Goal: Task Accomplishment & Management: Manage account settings

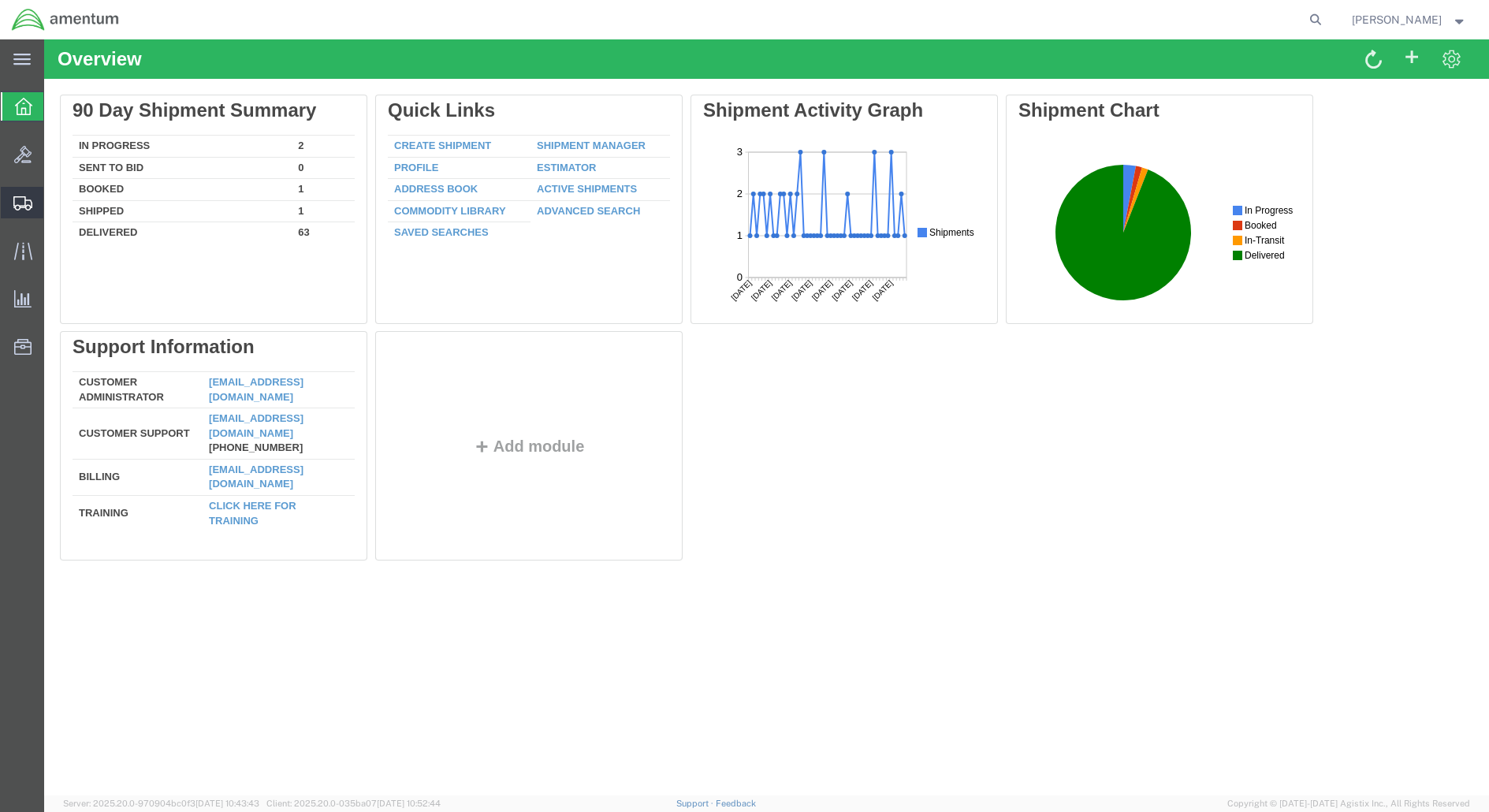
click at [0, 0] on span "Shipment Manager" at bounding box center [0, 0] width 0 height 0
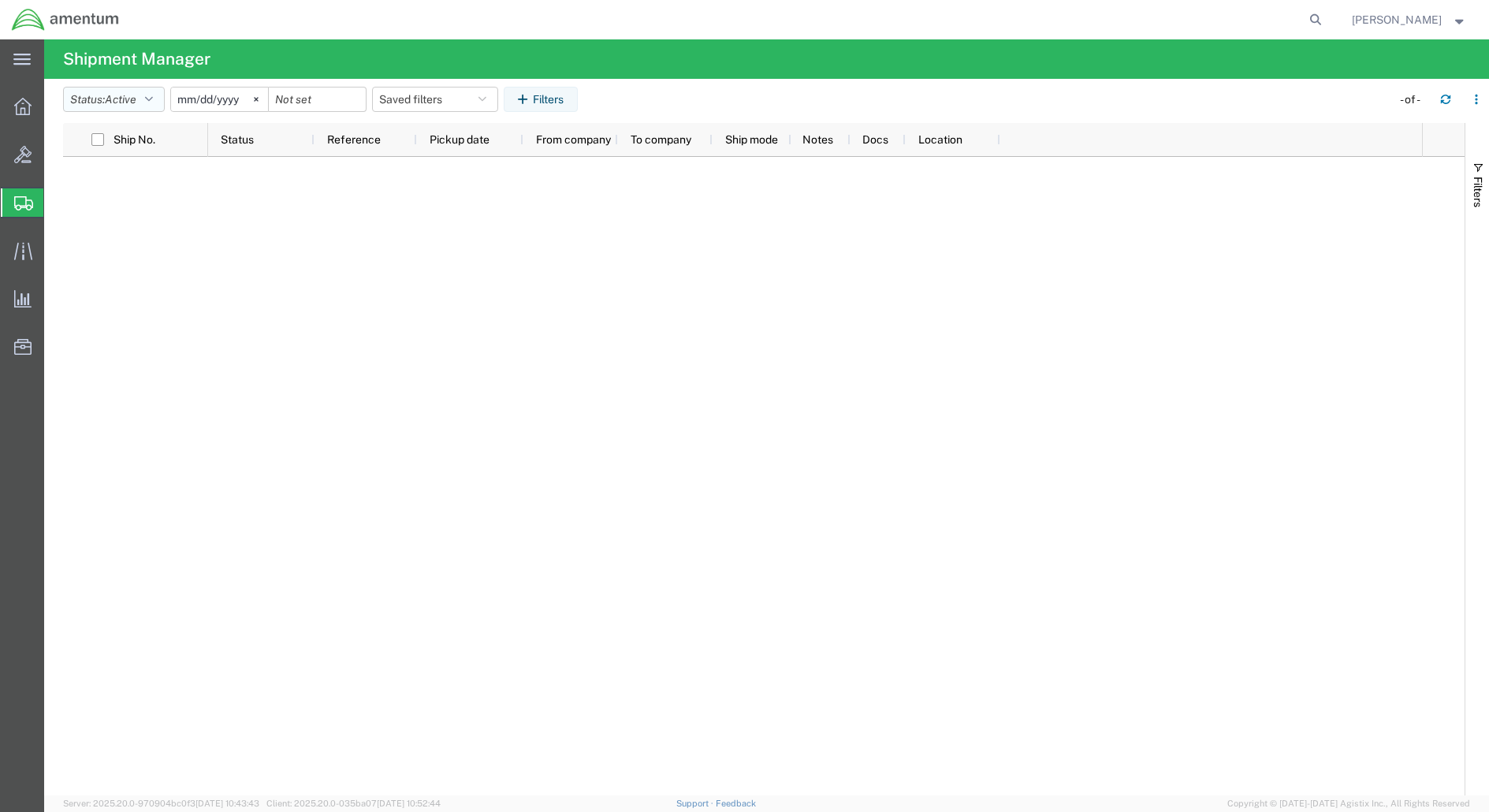
click at [126, 94] on span "Active" at bounding box center [121, 100] width 32 height 13
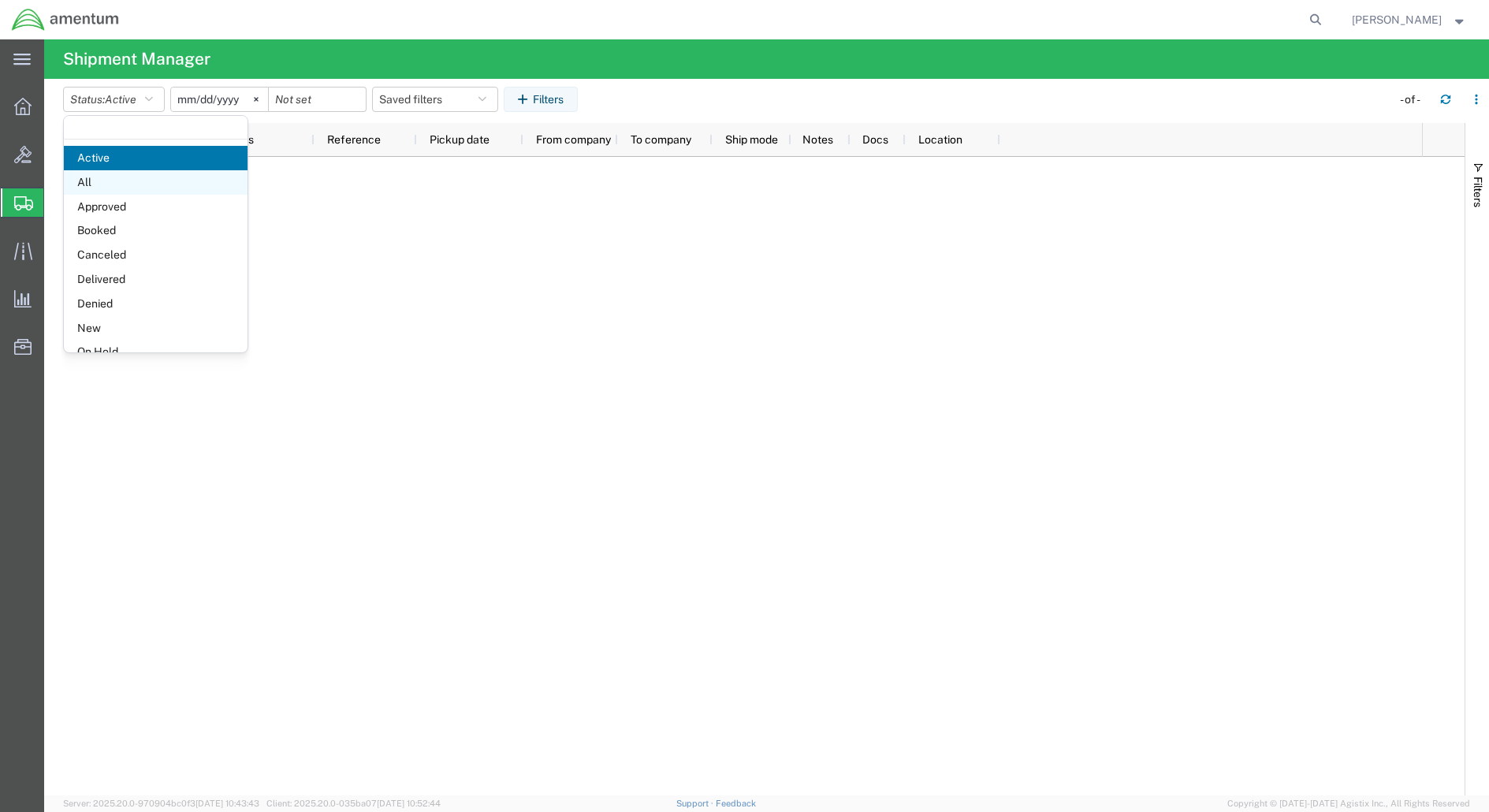
click at [93, 182] on span "All" at bounding box center [156, 183] width 183 height 24
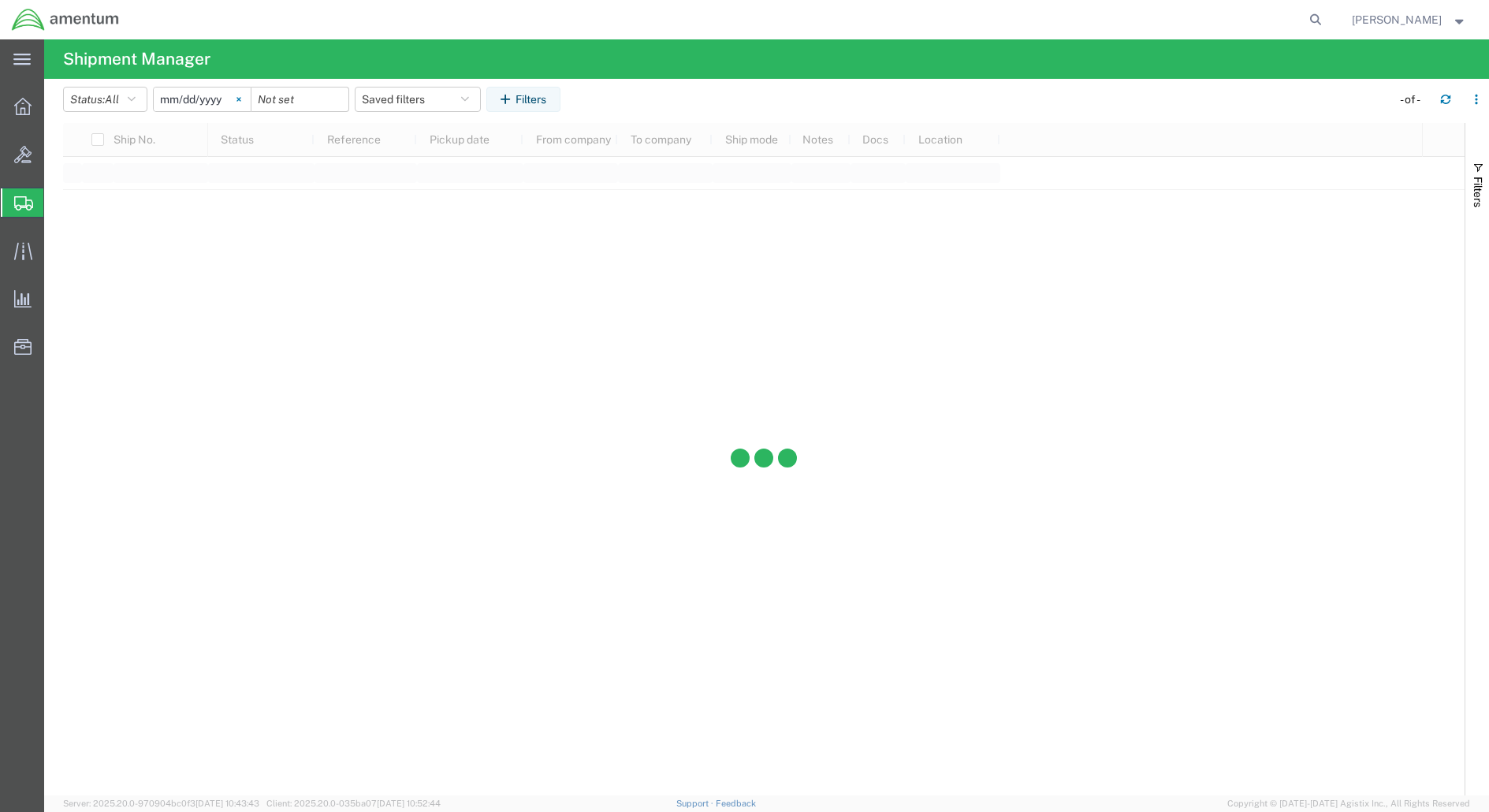
click at [241, 99] on icon at bounding box center [238, 99] width 5 height 5
click at [210, 93] on input "date" at bounding box center [202, 99] width 97 height 23
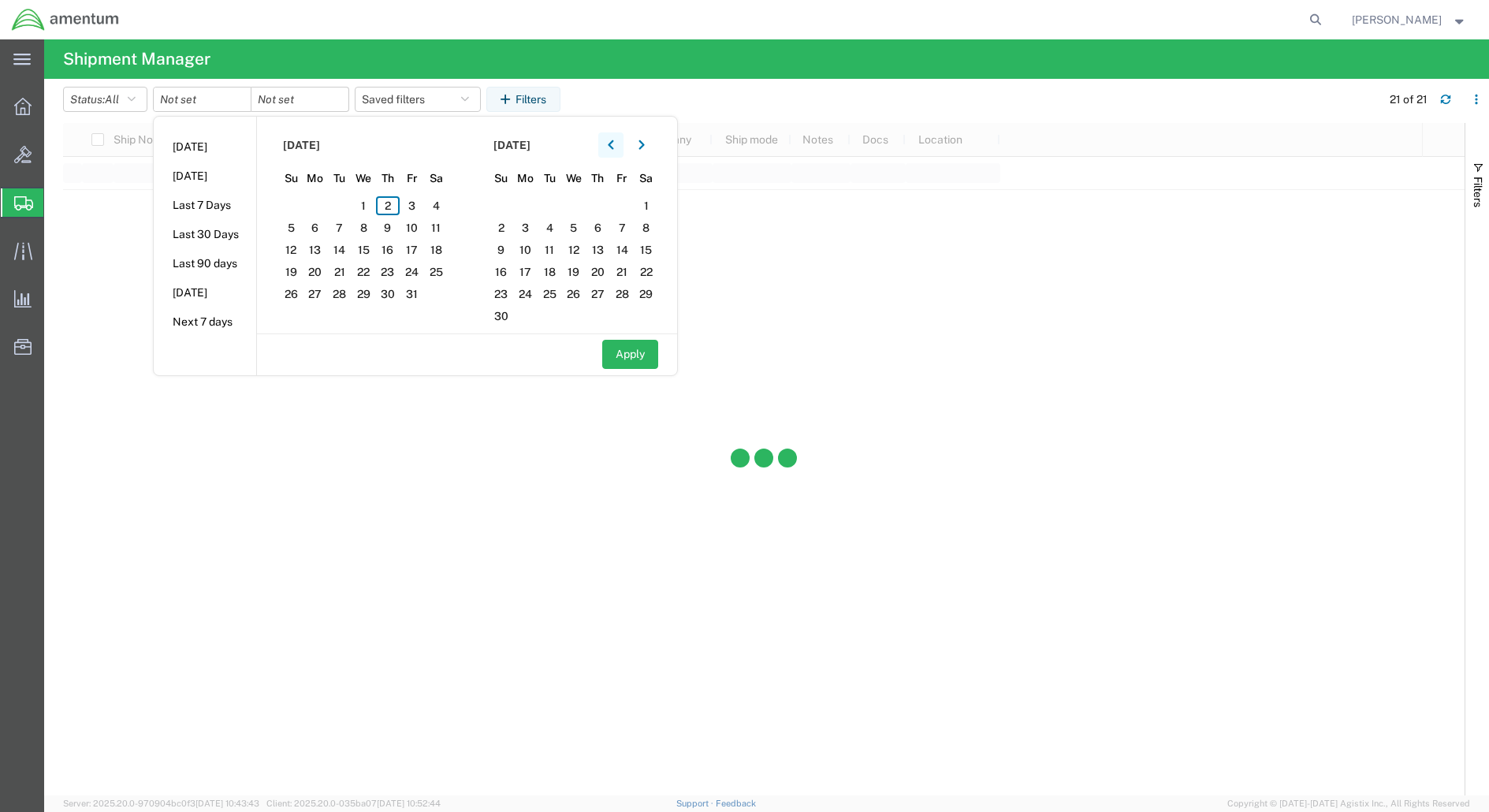
click at [613, 143] on icon "button" at bounding box center [610, 145] width 7 height 11
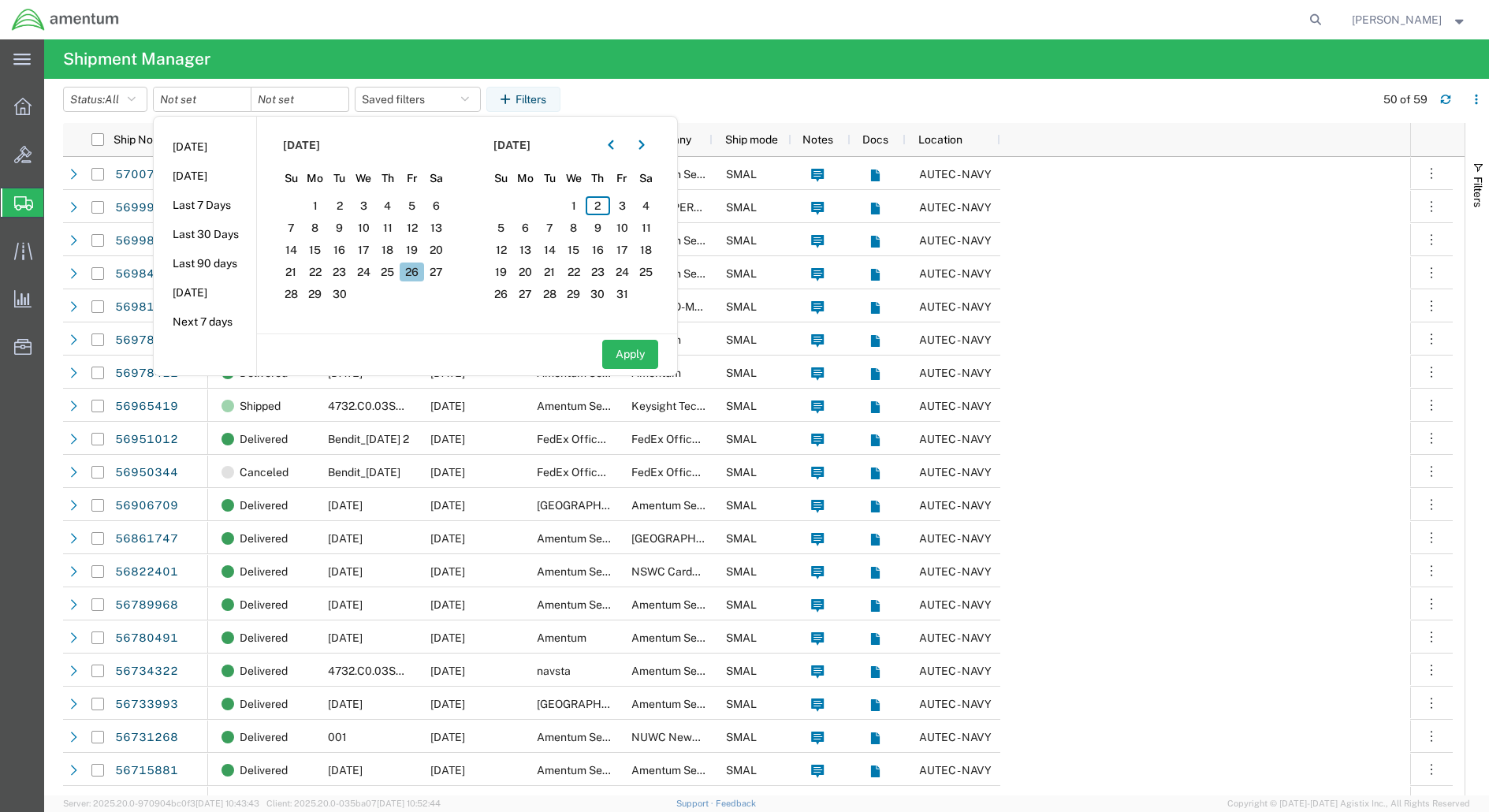
click at [415, 276] on span "26" at bounding box center [412, 272] width 24 height 19
click at [416, 273] on span "26" at bounding box center [412, 272] width 24 height 19
click at [641, 346] on button "Apply" at bounding box center [630, 354] width 56 height 29
type input "[DATE]"
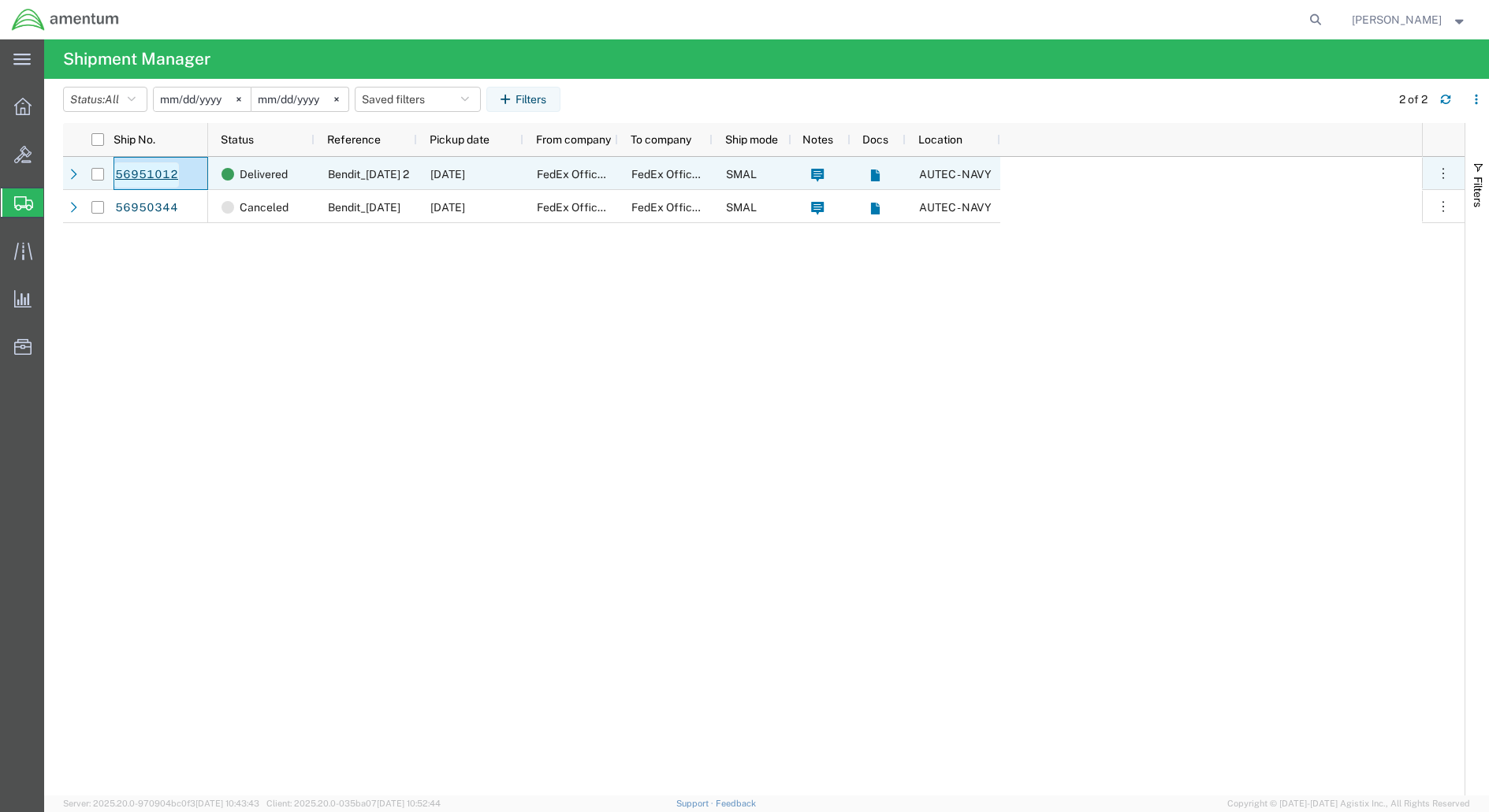
click at [142, 171] on link "56951012" at bounding box center [146, 174] width 64 height 25
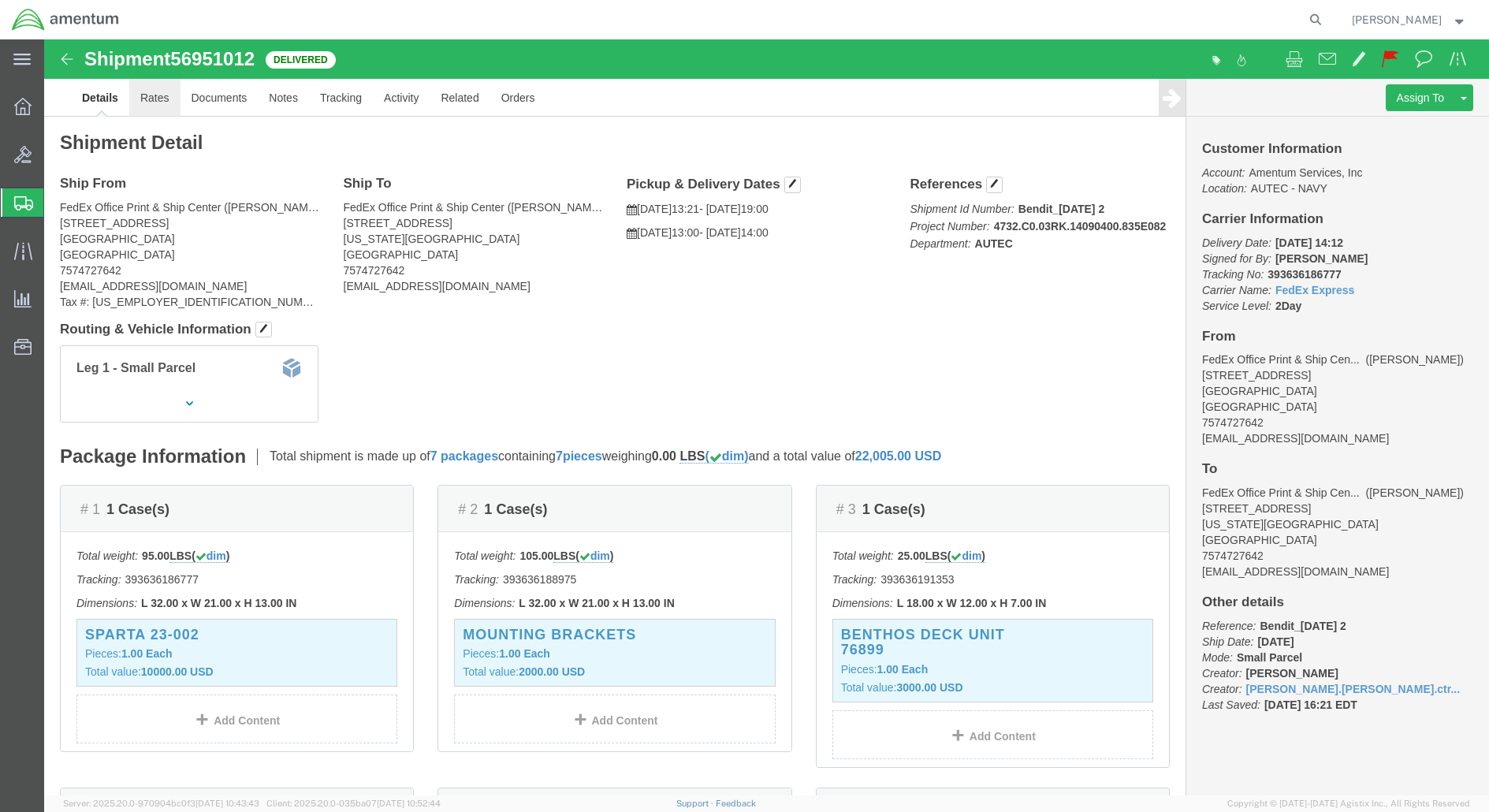
click link "Rates"
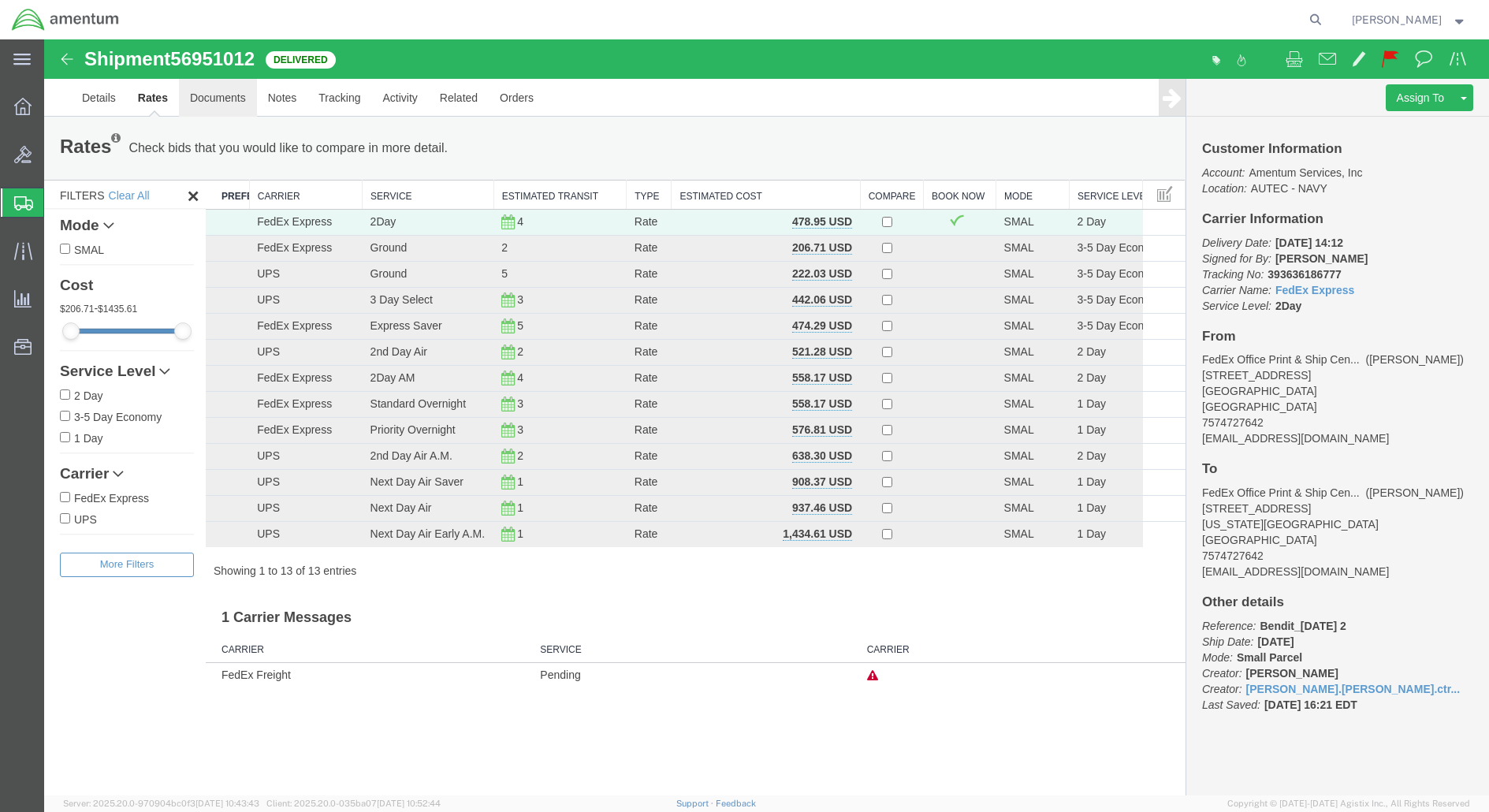
click at [237, 106] on link "Documents" at bounding box center [218, 98] width 78 height 38
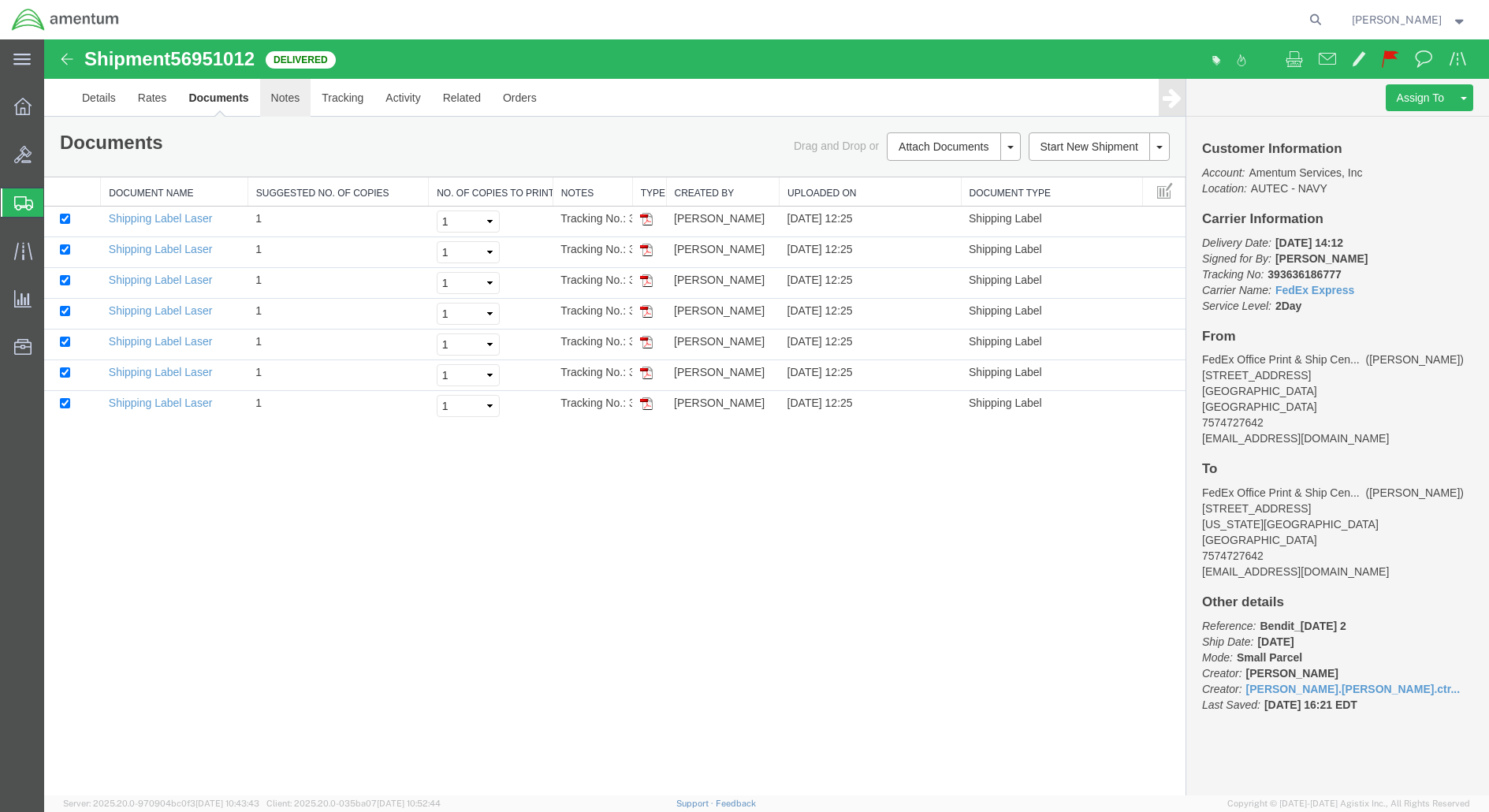
click at [293, 109] on link "Notes" at bounding box center [285, 98] width 51 height 38
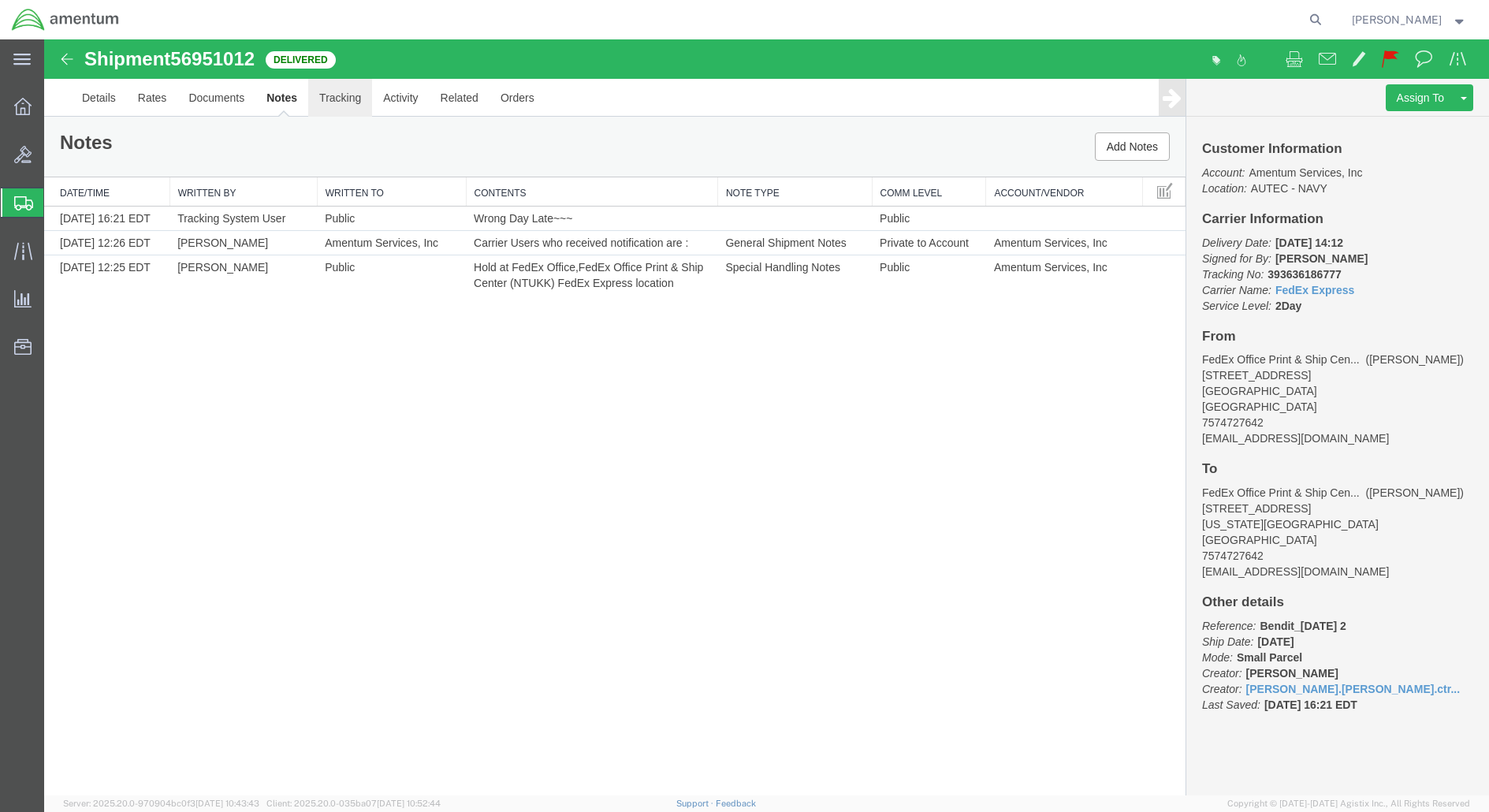
click at [346, 107] on link "Tracking" at bounding box center [340, 98] width 64 height 38
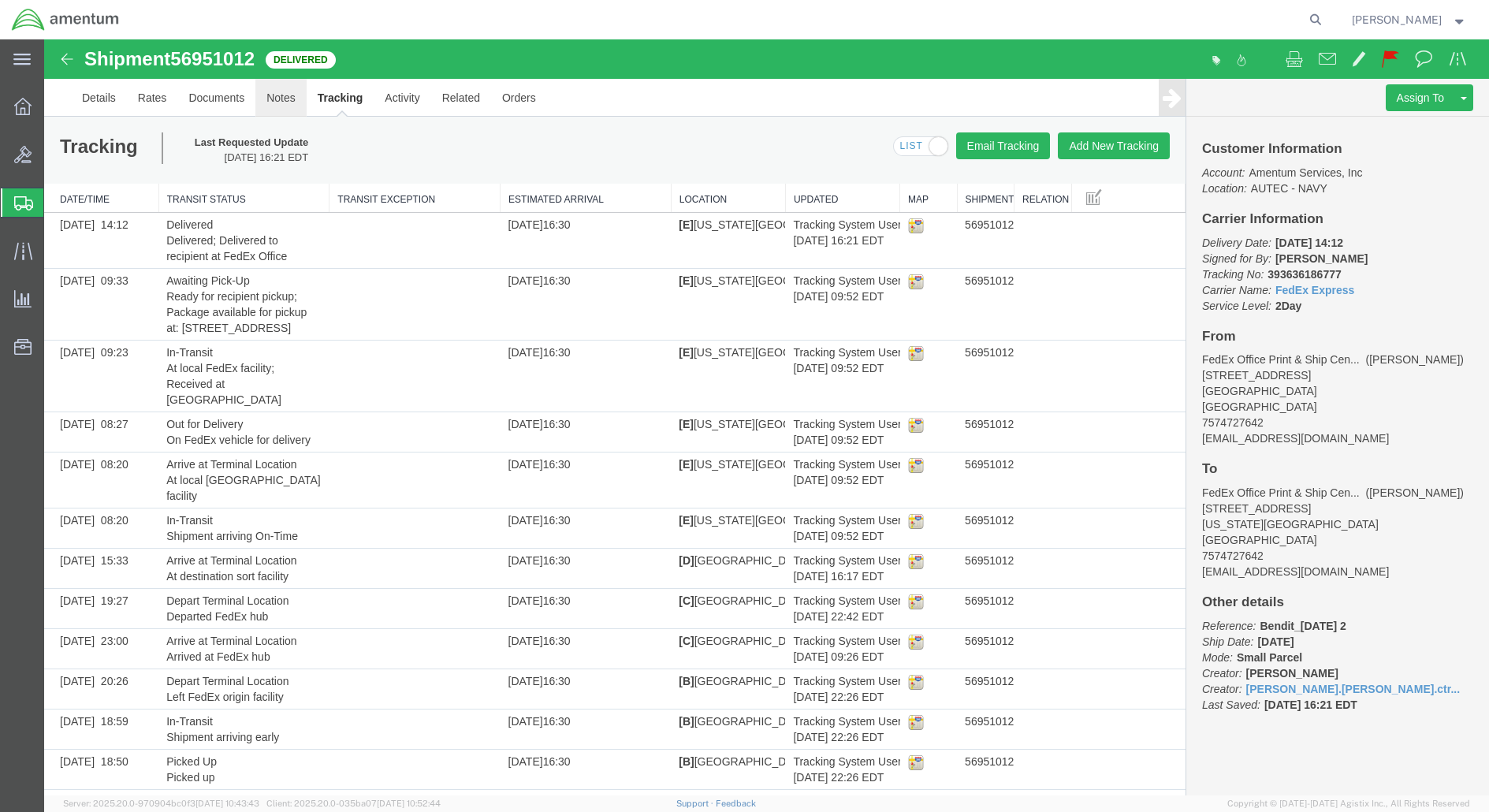
click at [286, 101] on link "Notes" at bounding box center [280, 98] width 51 height 38
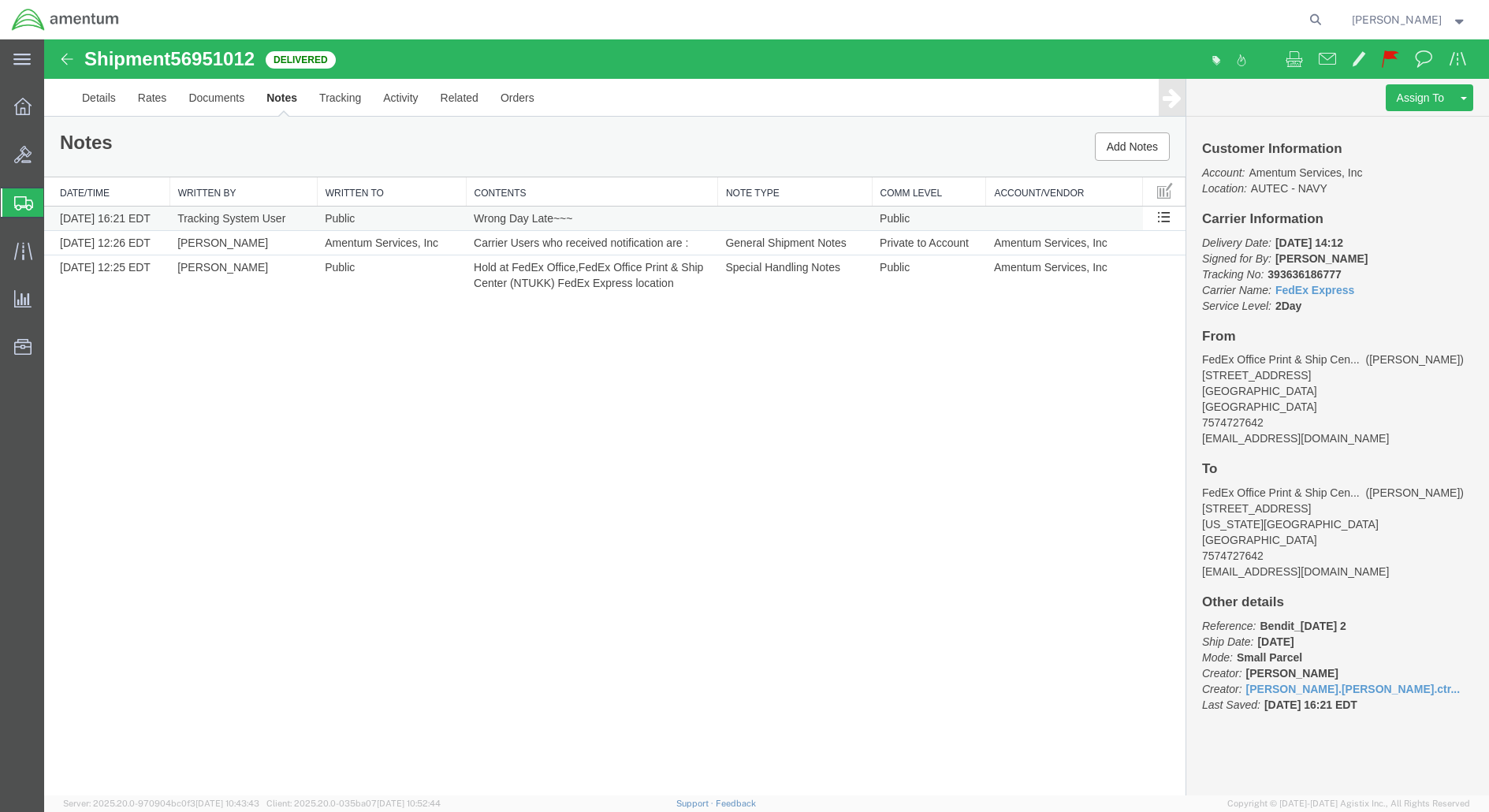
click at [408, 215] on td "Public" at bounding box center [391, 219] width 149 height 24
click at [910, 237] on td "Private to Account" at bounding box center [928, 243] width 115 height 24
click at [892, 218] on td "Public" at bounding box center [928, 219] width 115 height 24
click at [330, 96] on link "Tracking" at bounding box center [340, 98] width 64 height 38
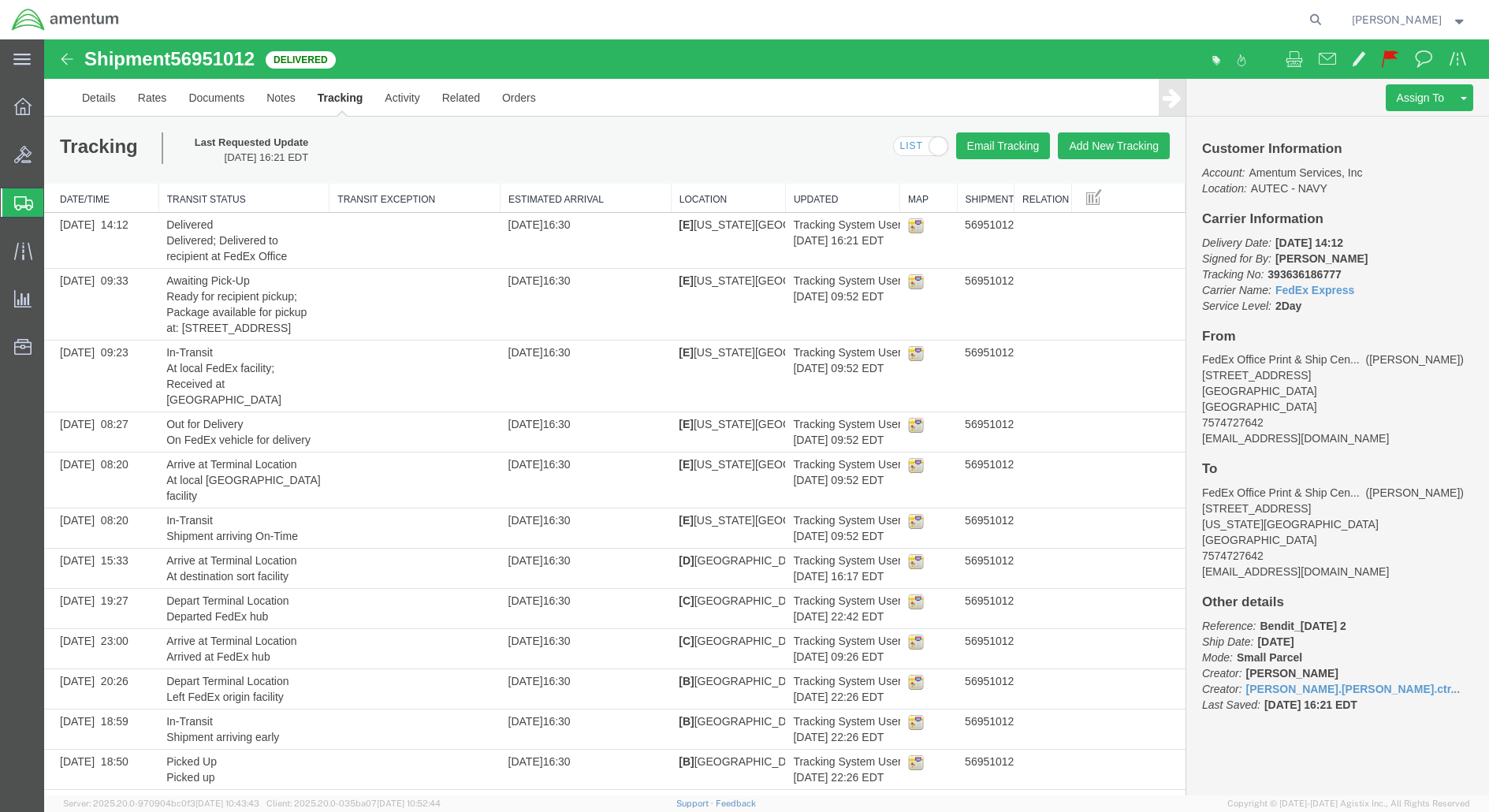
click at [914, 144] on span at bounding box center [921, 146] width 54 height 20
checkbox input "false"
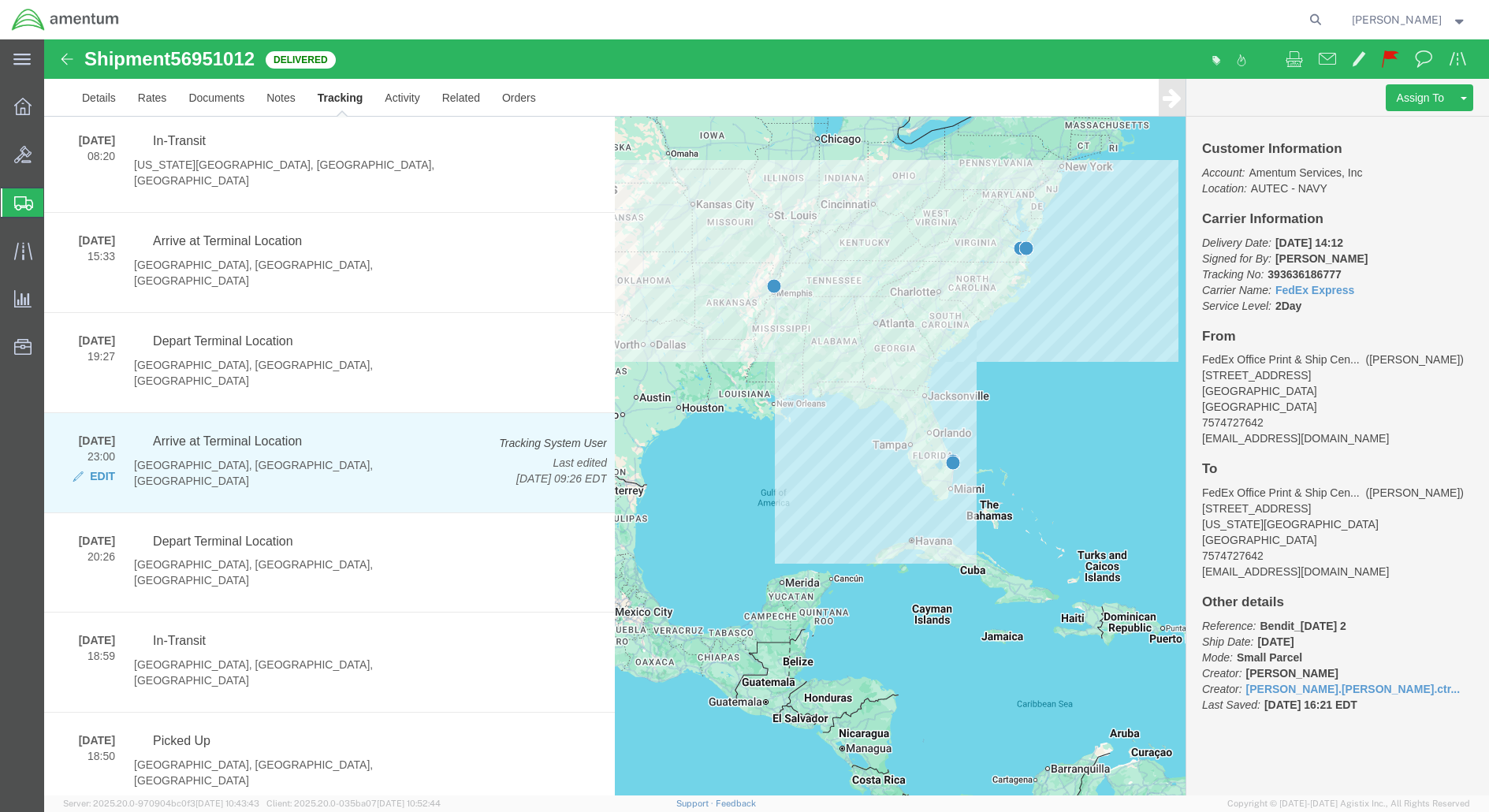
scroll to position [370, 0]
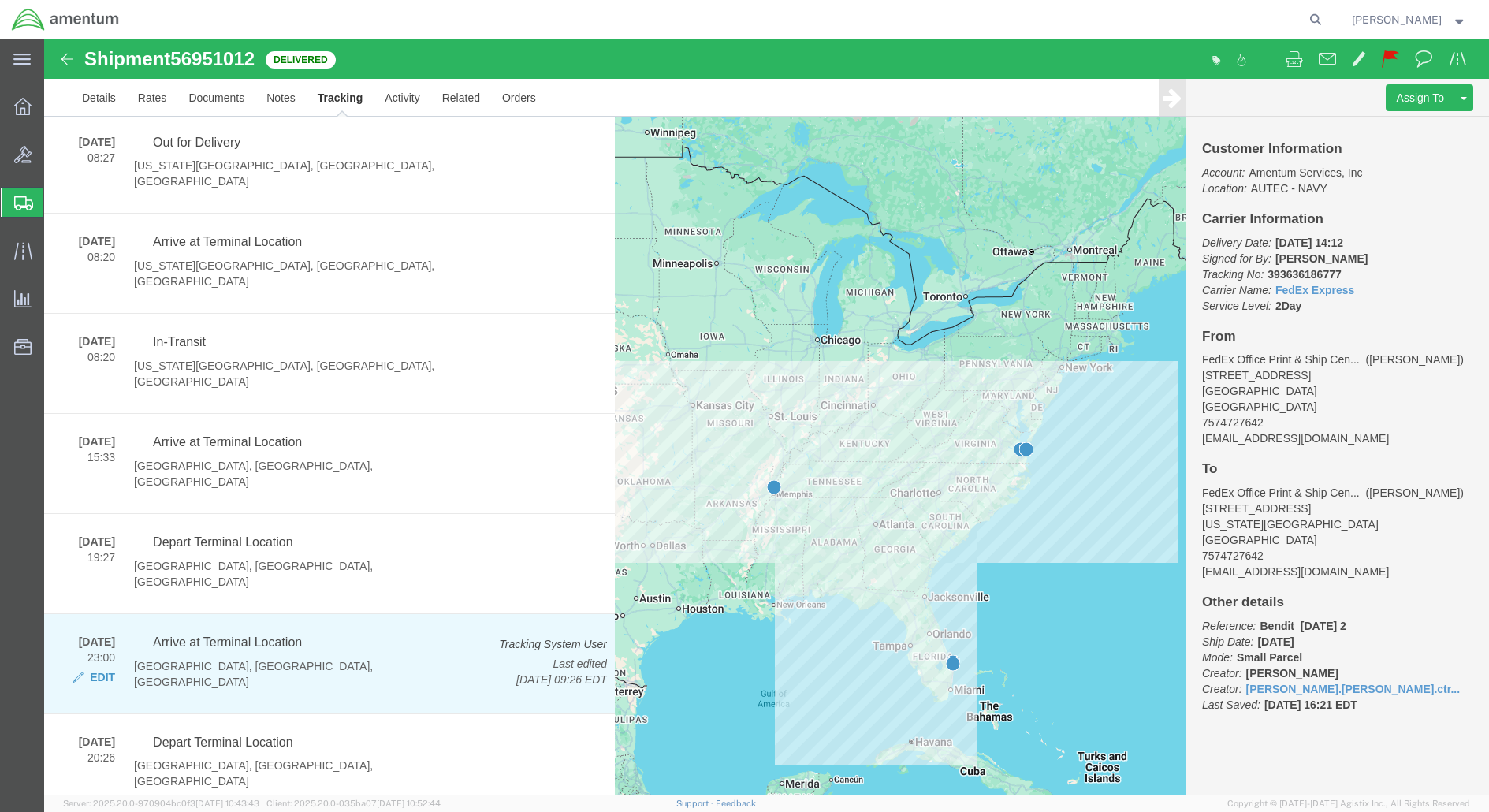
click at [423, 658] on p "[GEOGRAPHIC_DATA], [GEOGRAPHIC_DATA], [GEOGRAPHIC_DATA]" at bounding box center [299, 674] width 331 height 32
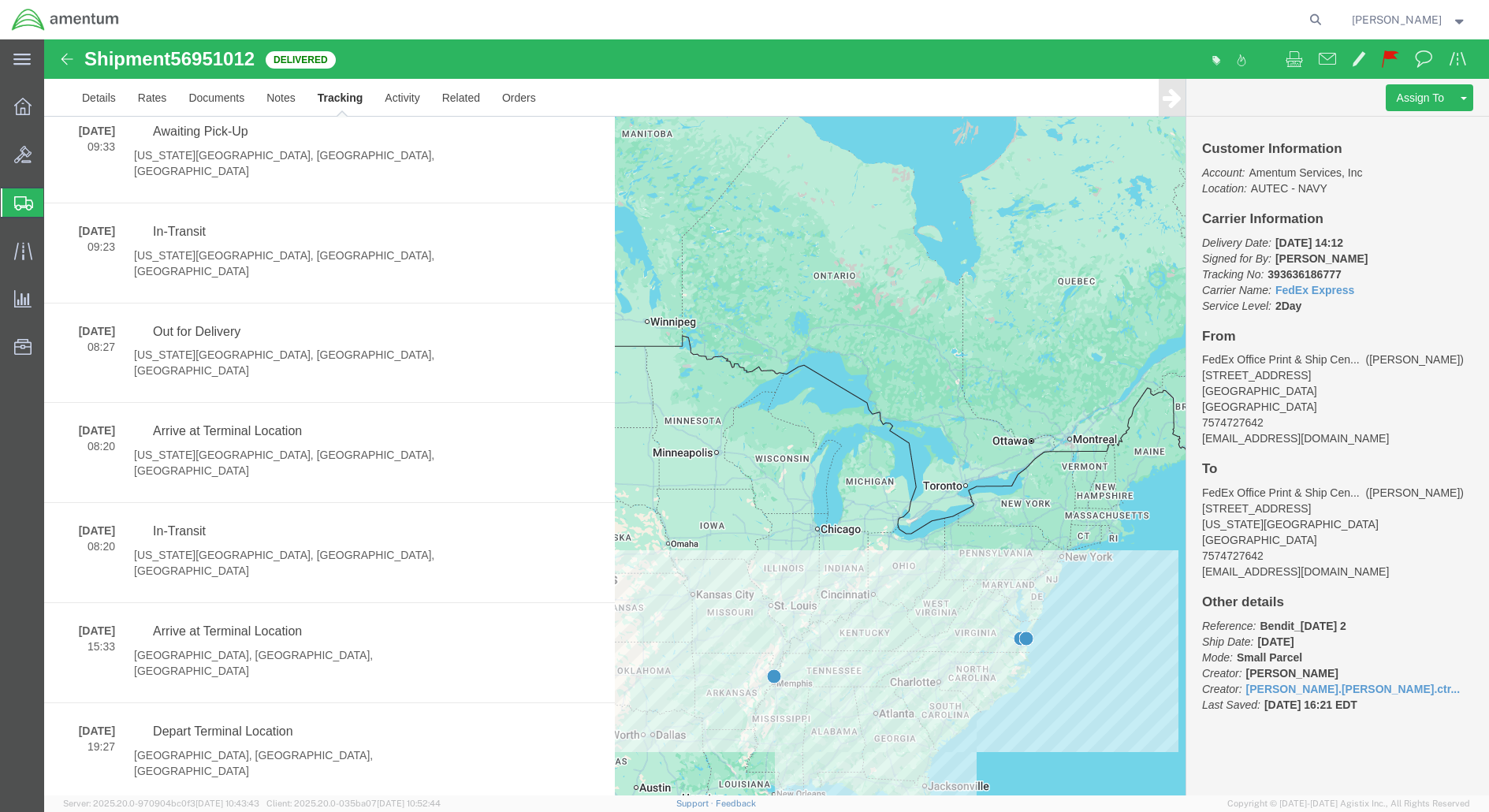
scroll to position [0, 0]
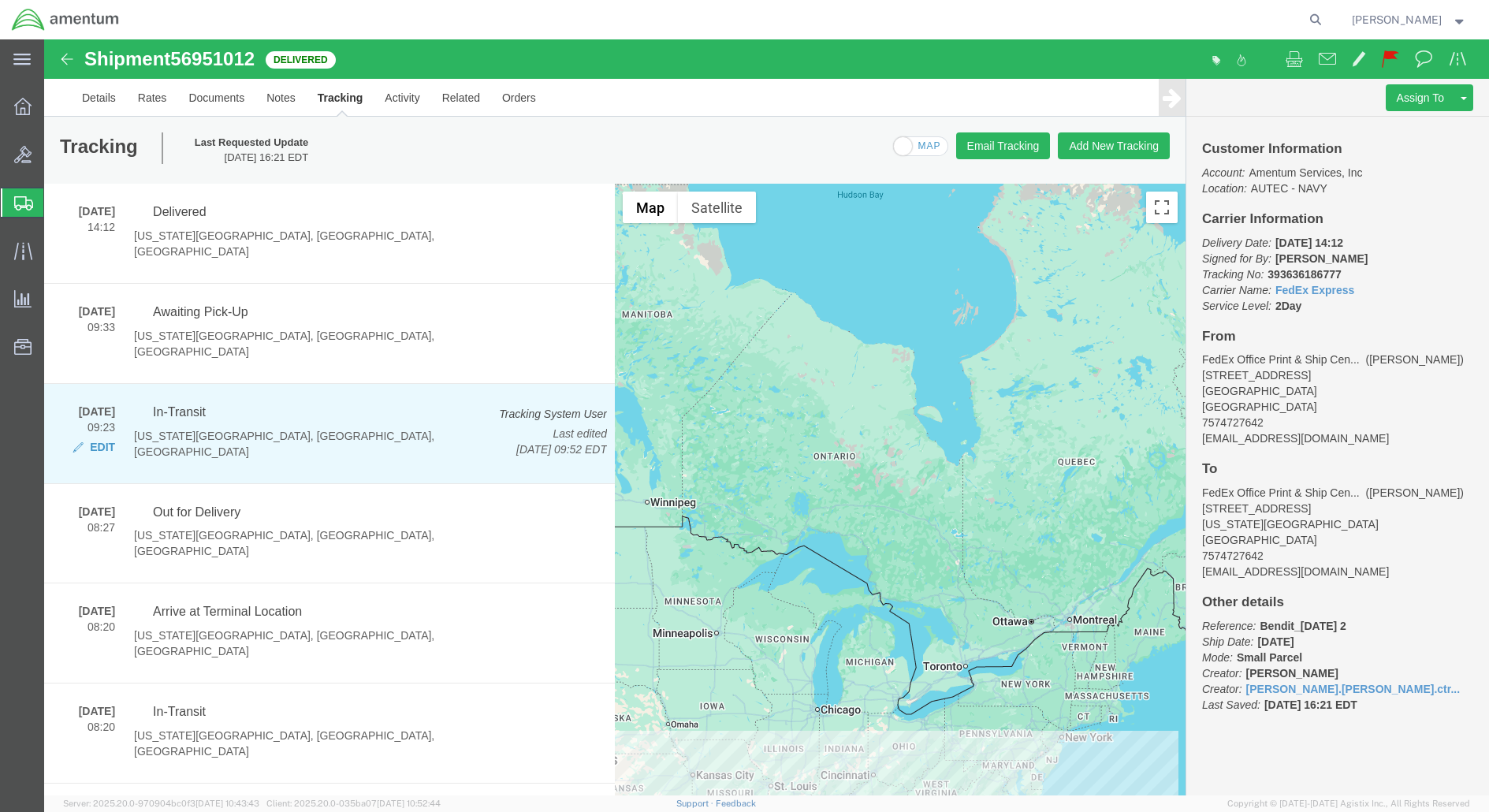
click at [365, 403] on div "In-Transit Incorrect address - Apartment/ [GEOGRAPHIC_DATA][US_STATE]" at bounding box center [299, 431] width 331 height 56
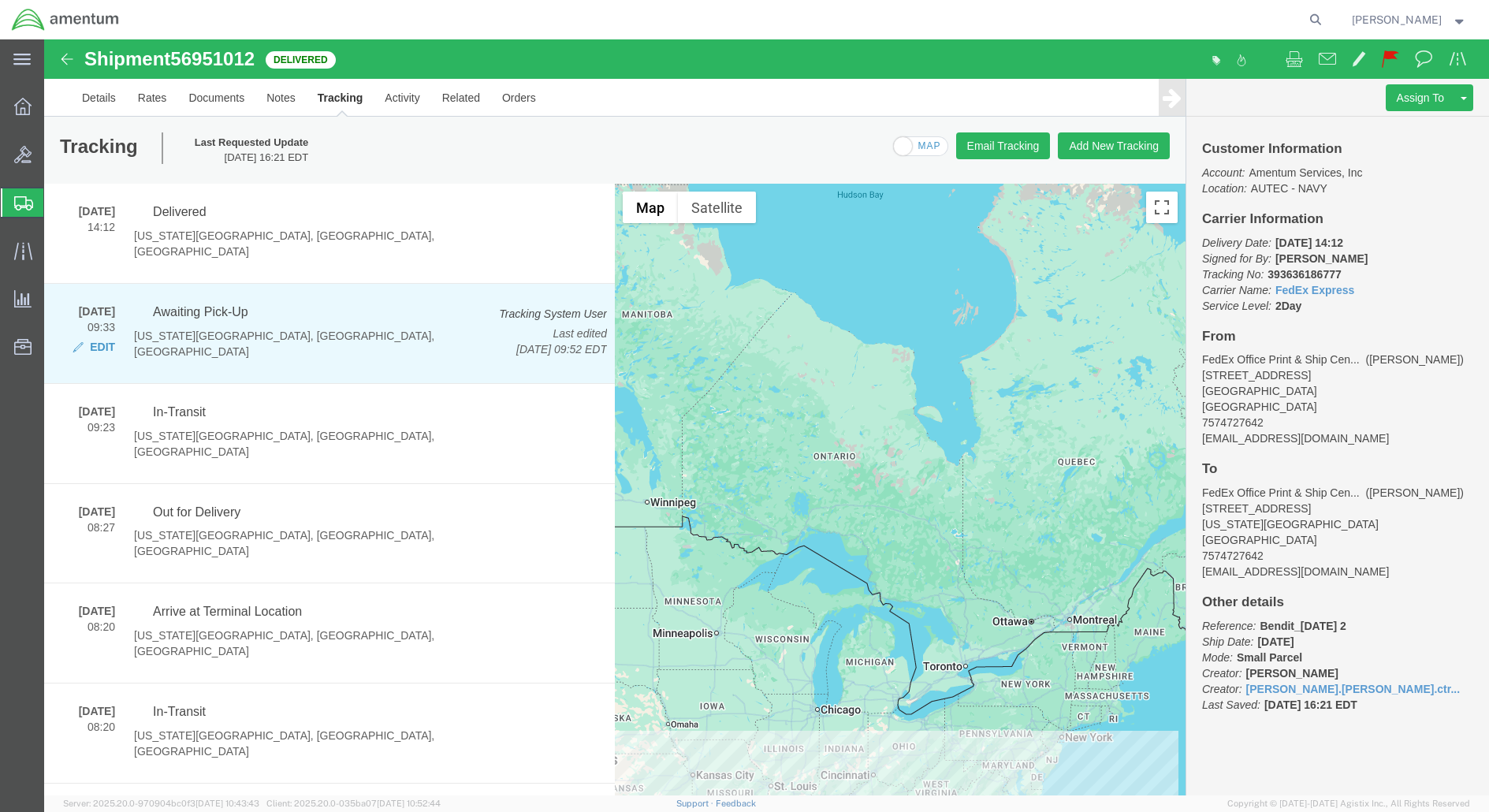
click at [355, 328] on p "[US_STATE][GEOGRAPHIC_DATA], [GEOGRAPHIC_DATA], [GEOGRAPHIC_DATA]" at bounding box center [299, 344] width 331 height 32
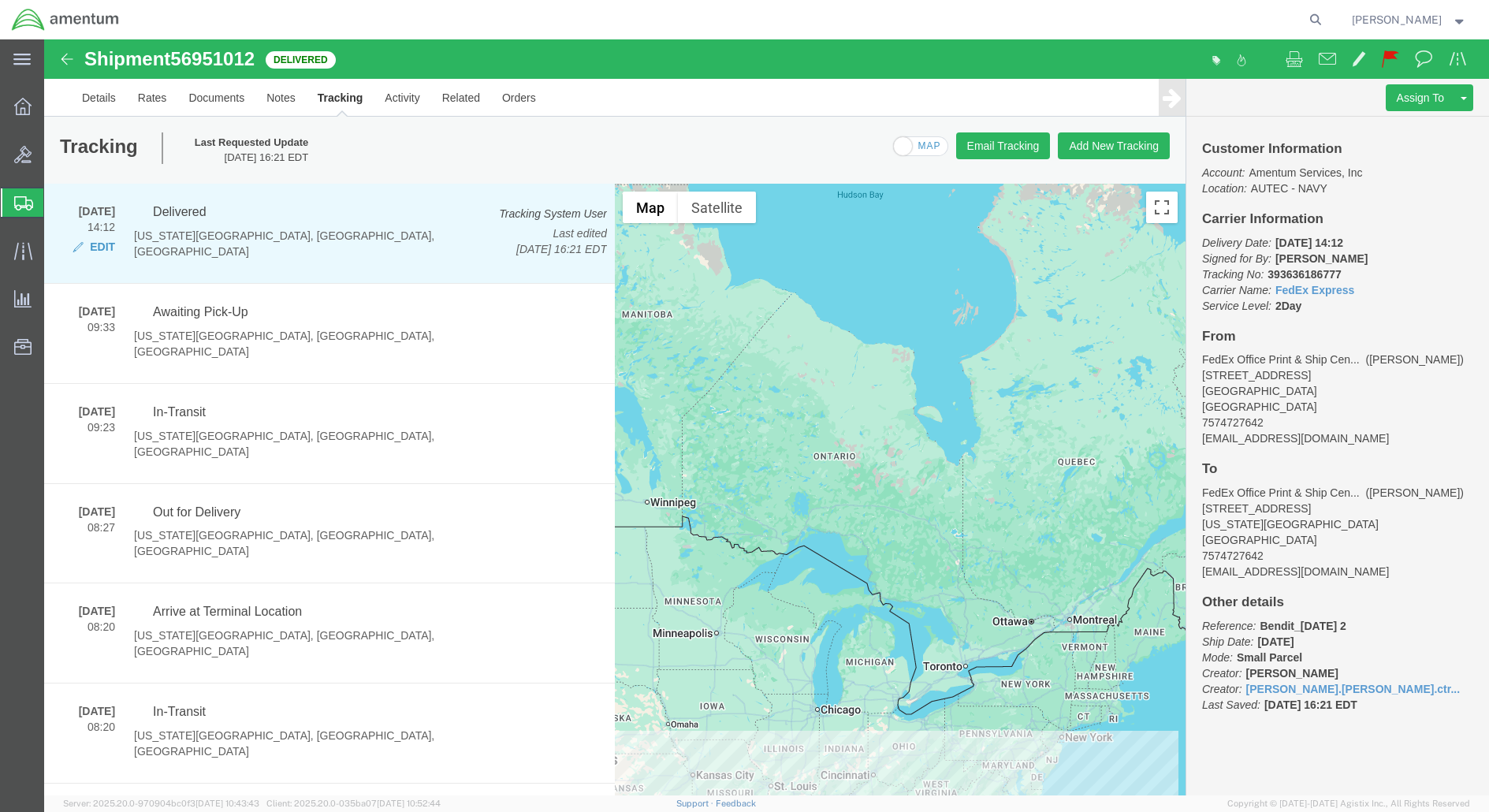
click at [374, 254] on div "Delivered Incorrect address - Apartment/ [GEOGRAPHIC_DATA][US_STATE], [GEOGRAPH…" at bounding box center [361, 237] width 492 height 68
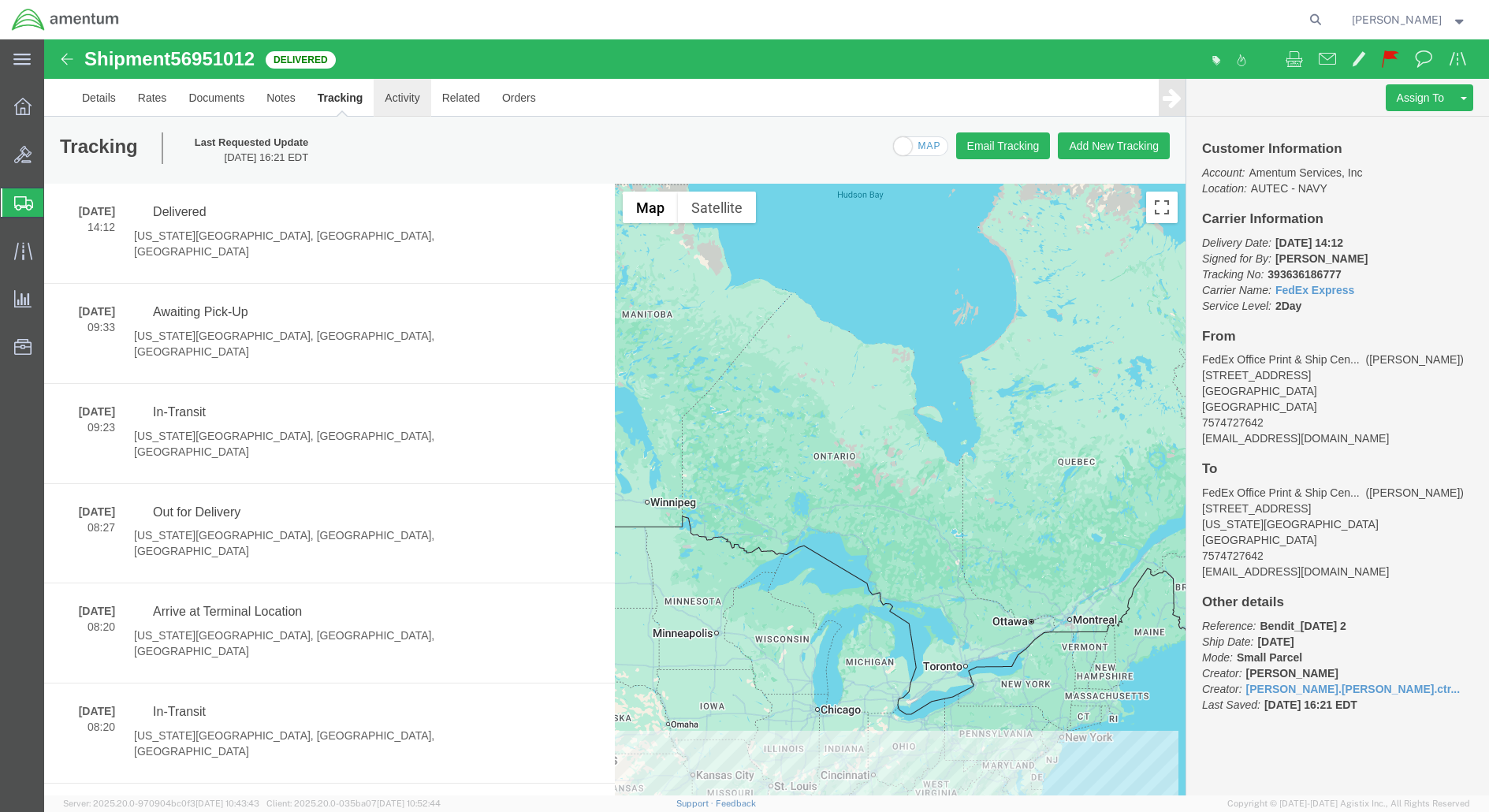
click at [402, 108] on link "Activity" at bounding box center [401, 98] width 57 height 38
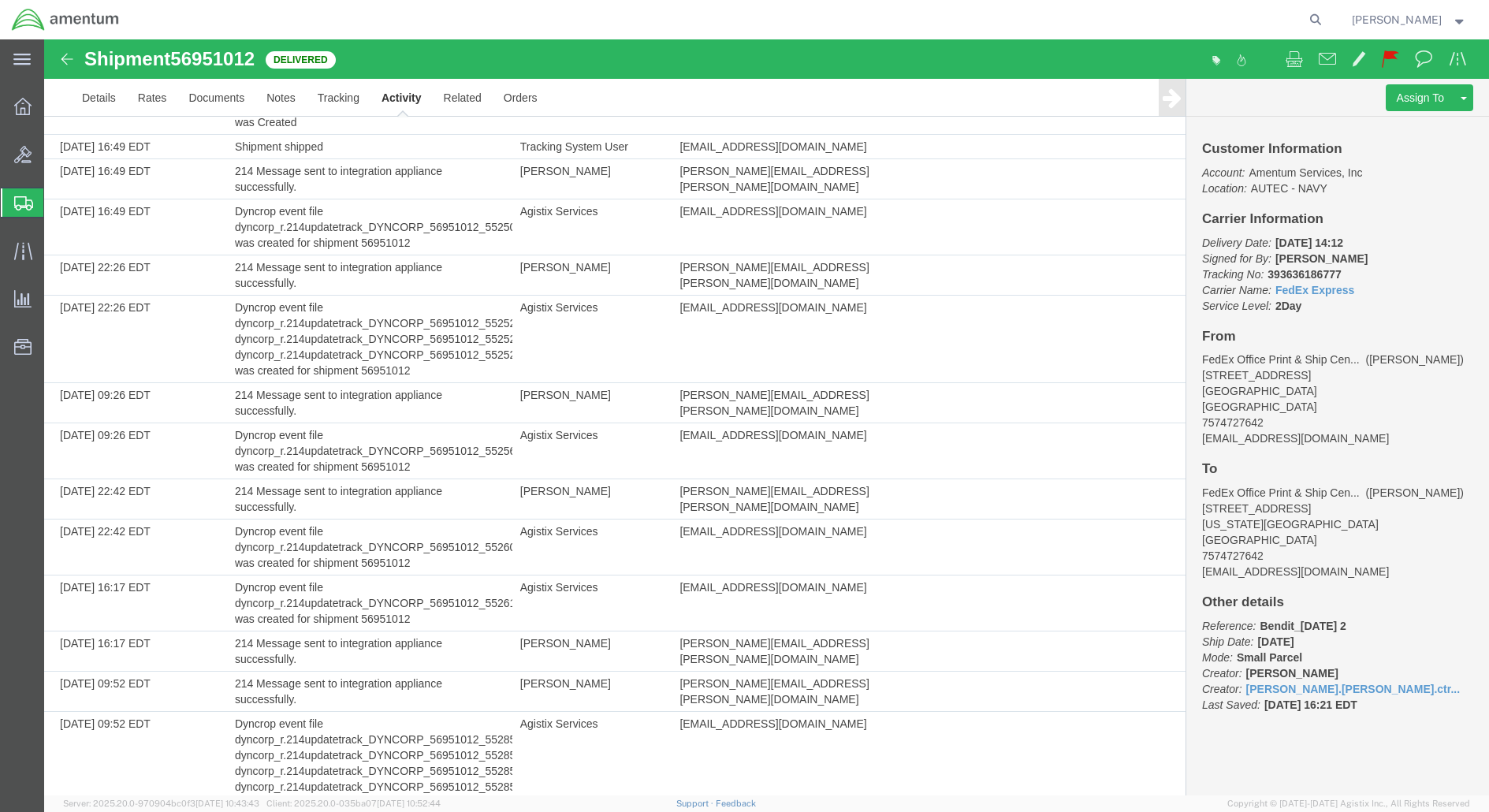
scroll to position [1704, 0]
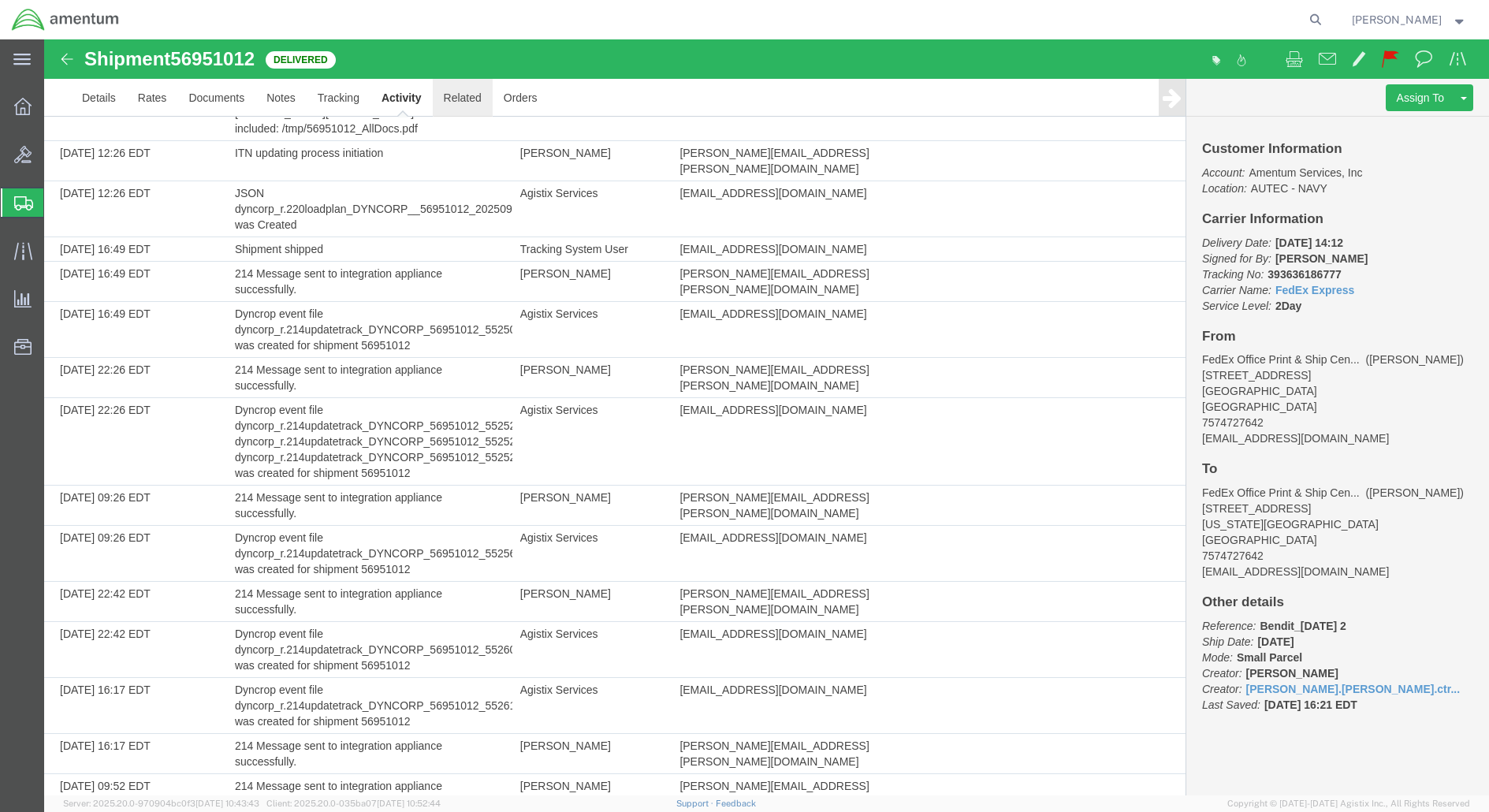
click at [457, 85] on link "Related" at bounding box center [463, 98] width 60 height 38
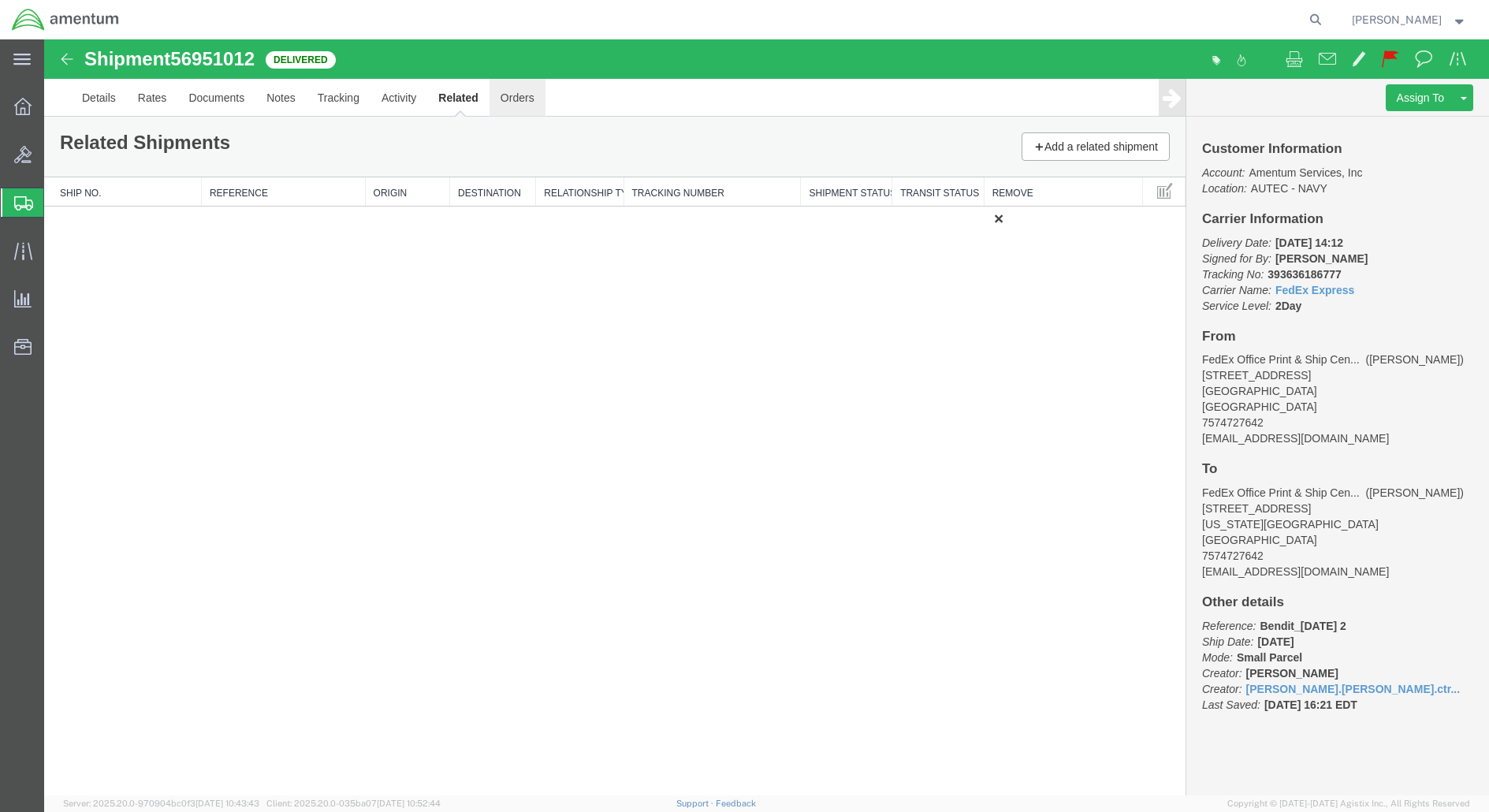
click at [523, 106] on link "Orders" at bounding box center [518, 98] width 56 height 38
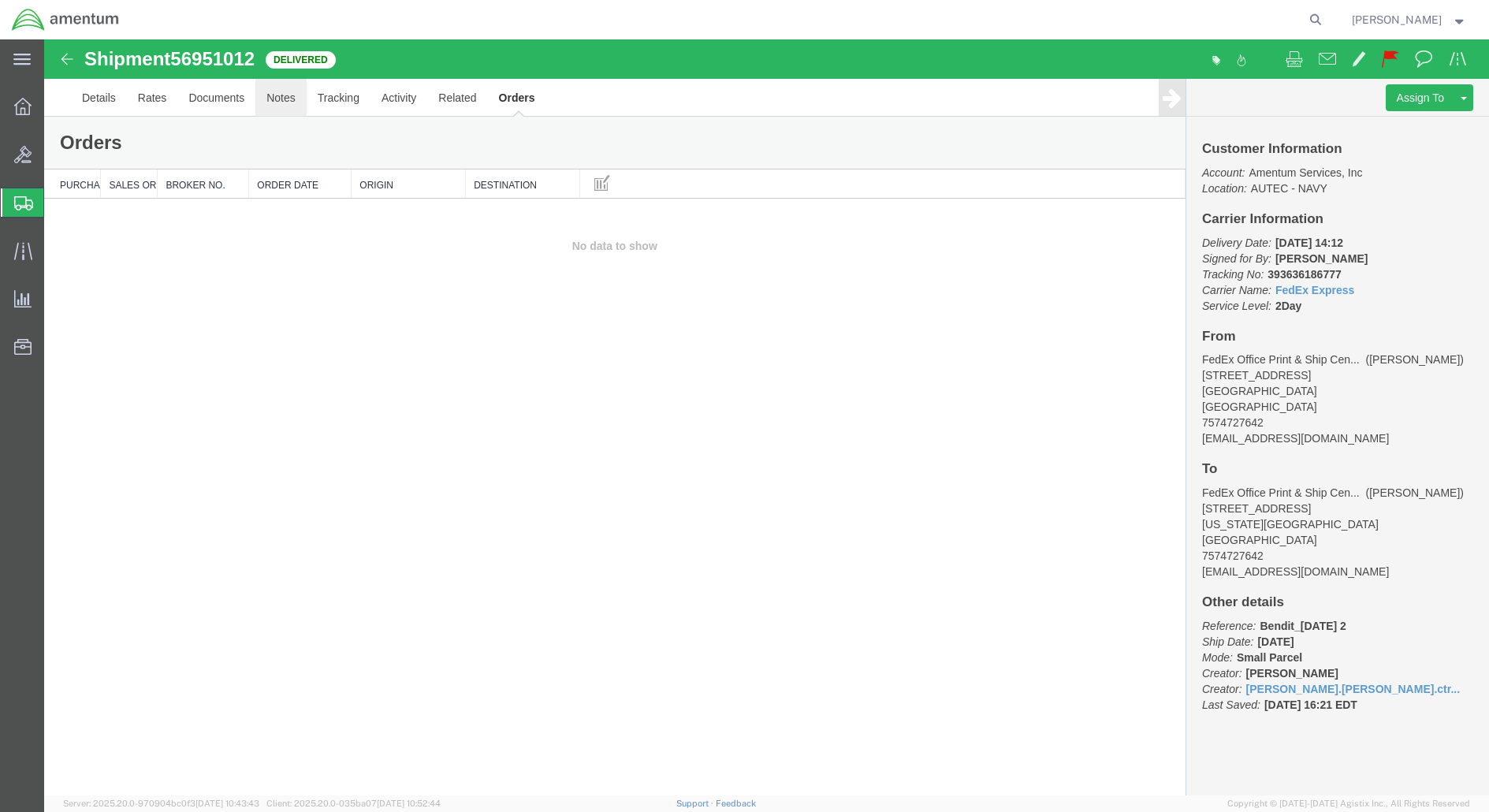
click at [279, 106] on link "Notes" at bounding box center [280, 98] width 51 height 38
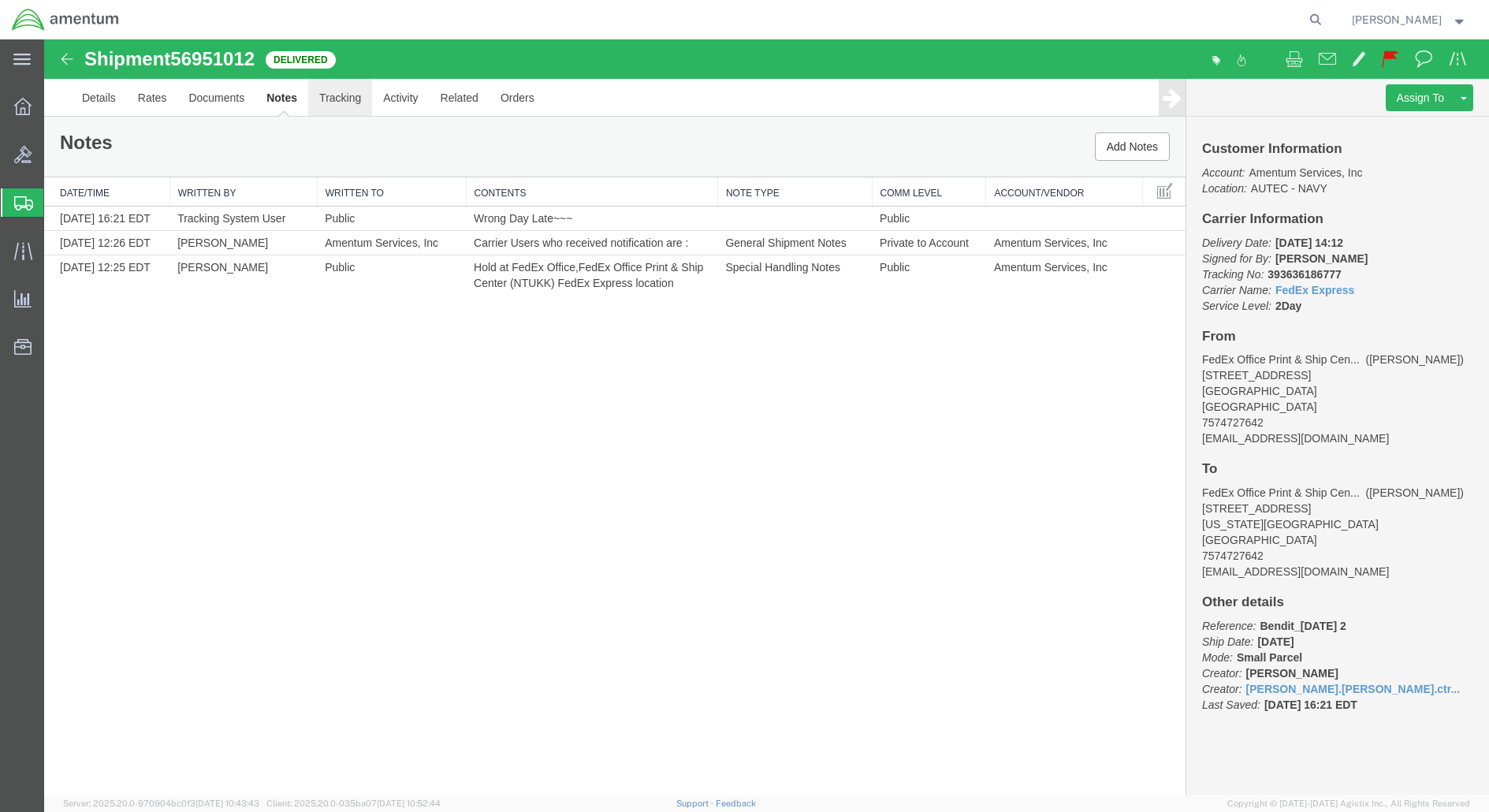
click at [343, 107] on link "Tracking" at bounding box center [340, 98] width 64 height 38
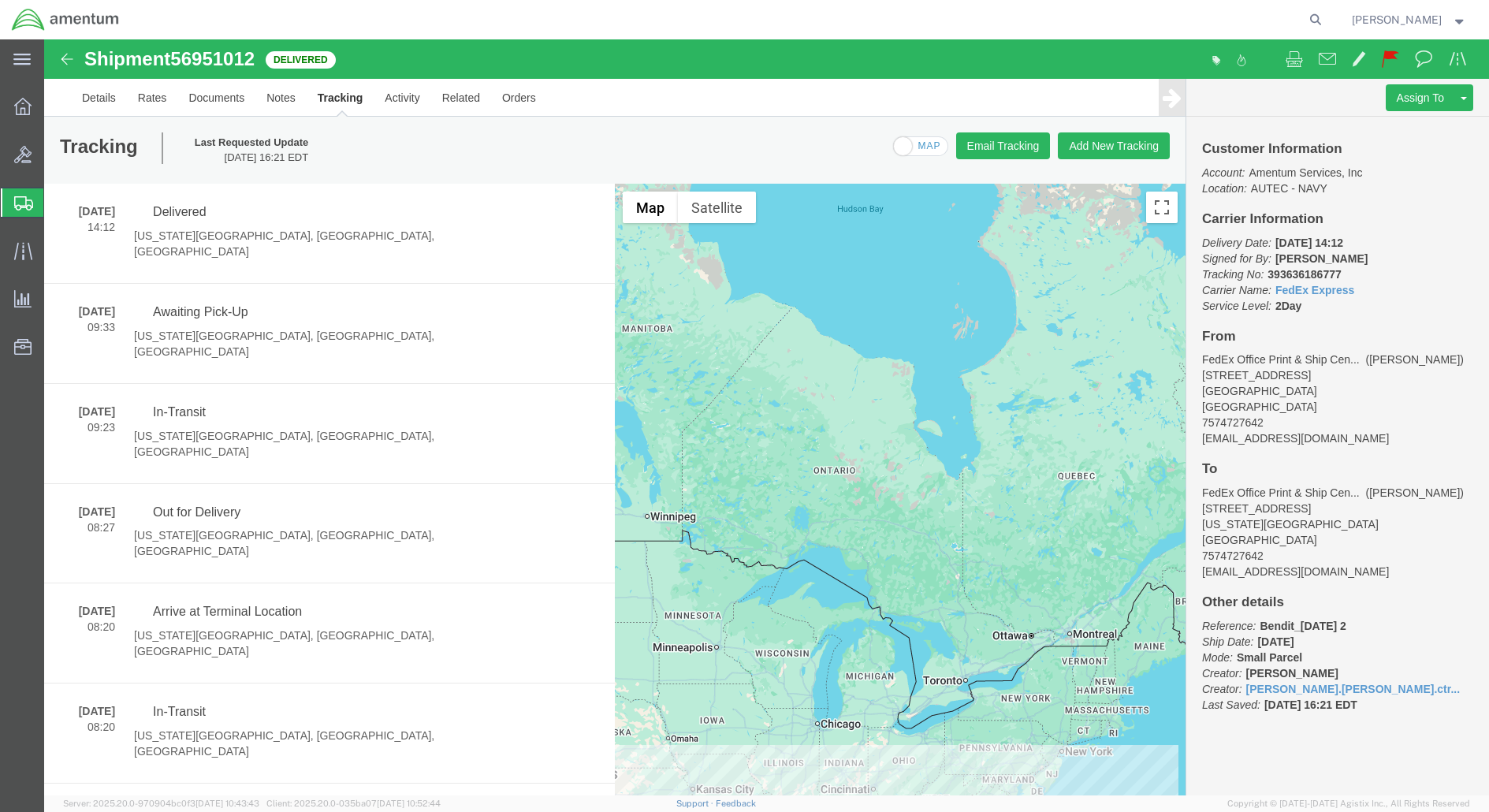
click at [911, 148] on span at bounding box center [921, 146] width 54 height 20
checkbox input "true"
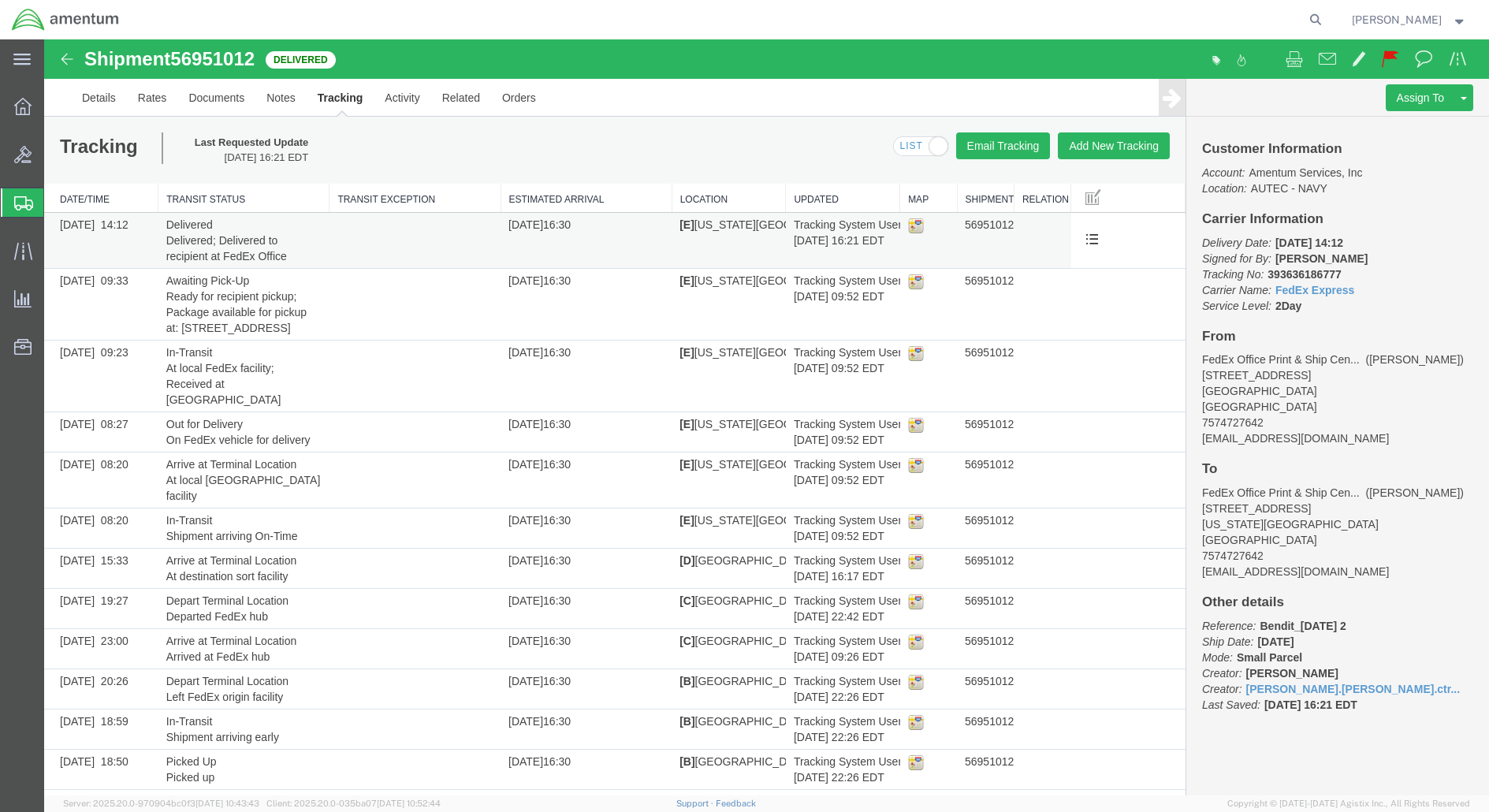
drag, startPoint x: 911, startPoint y: 224, endPoint x: 869, endPoint y: 223, distance: 42.0
click at [869, 223] on td "Tracking System User [DATE] 16:21 EDT" at bounding box center [843, 240] width 115 height 56
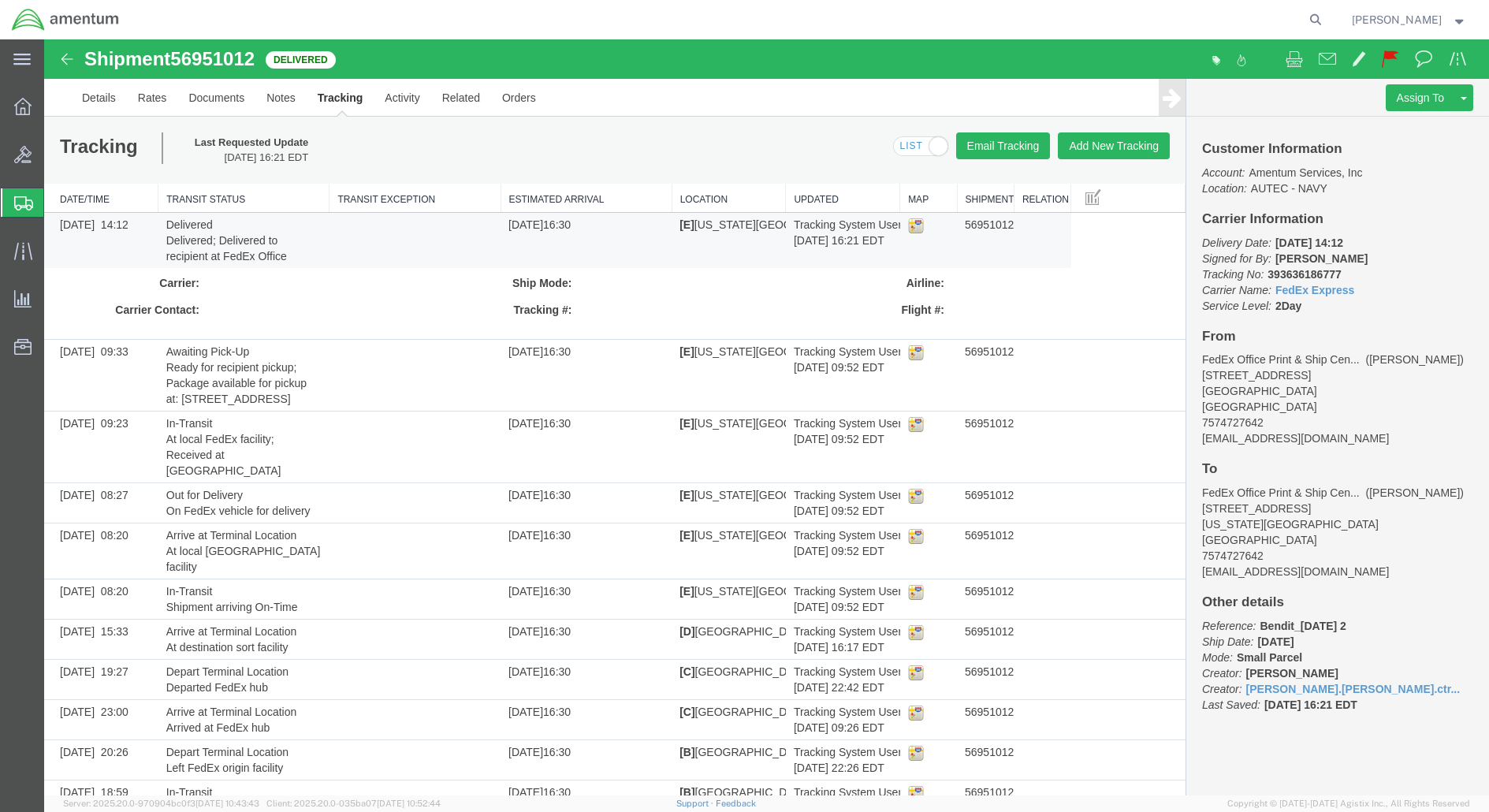
scroll to position [202, 0]
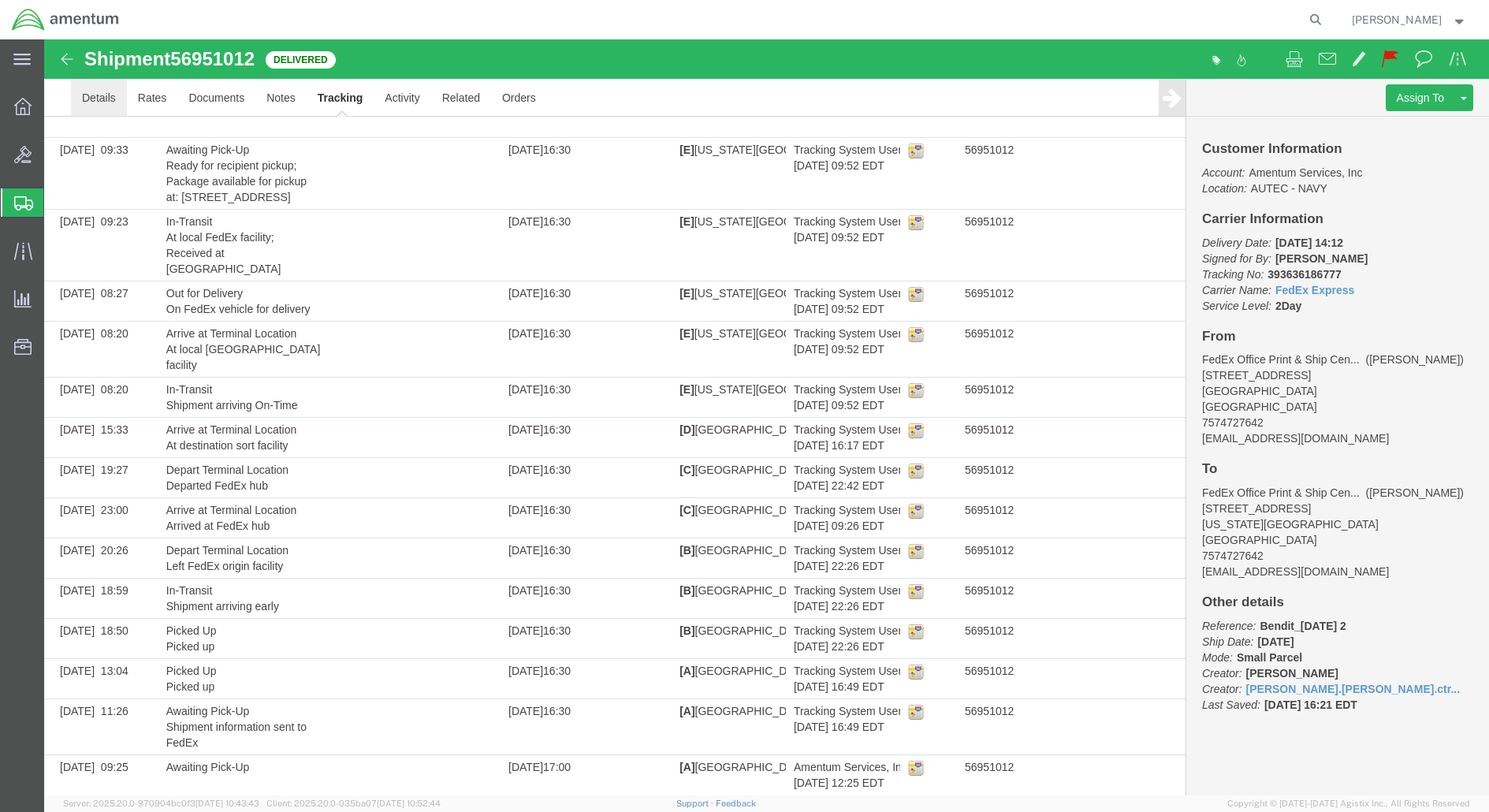
click at [87, 92] on link "Details" at bounding box center [99, 98] width 56 height 38
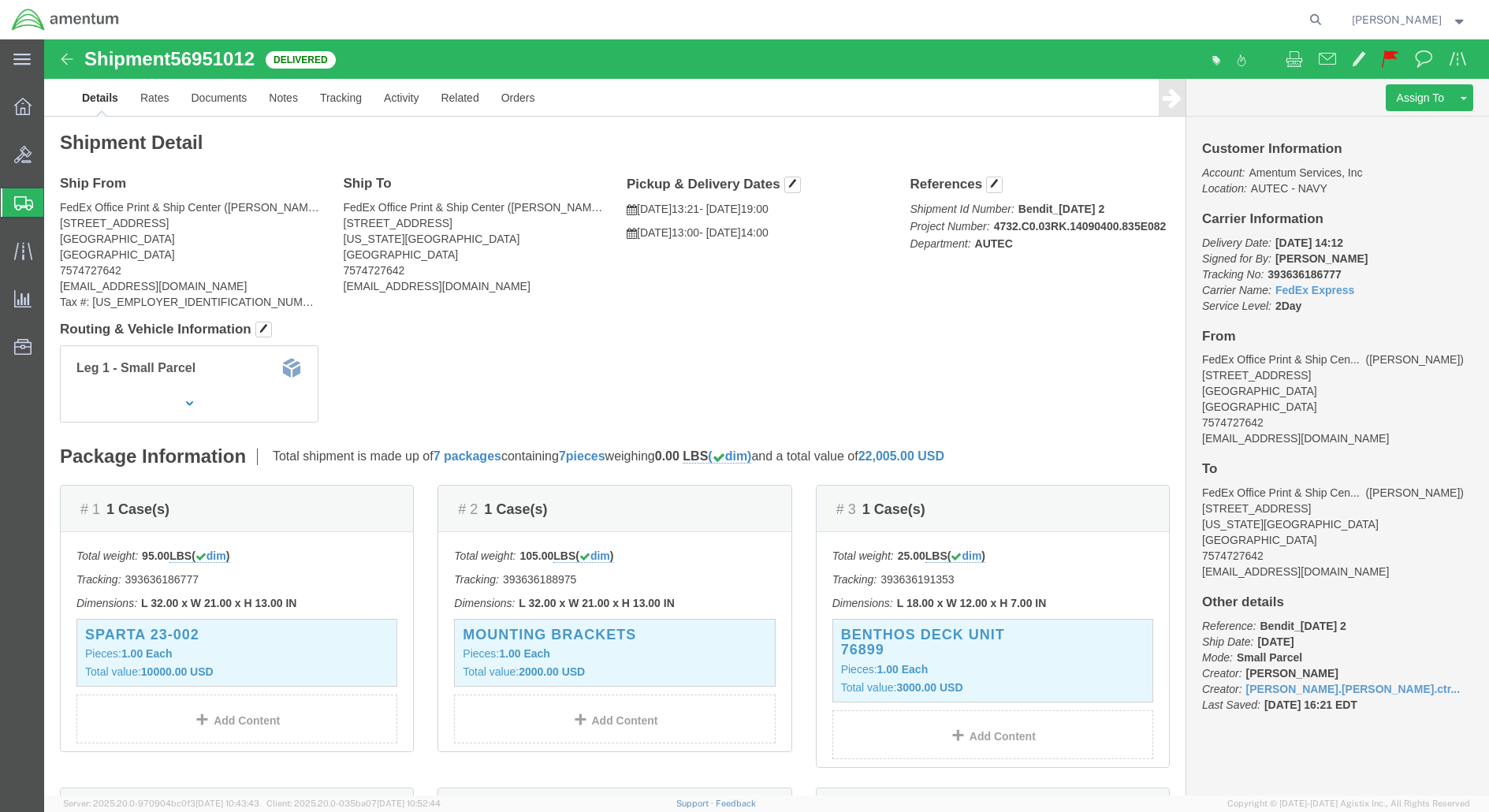
click at [0, 0] on span "Create Shipment" at bounding box center [0, 0] width 0 height 0
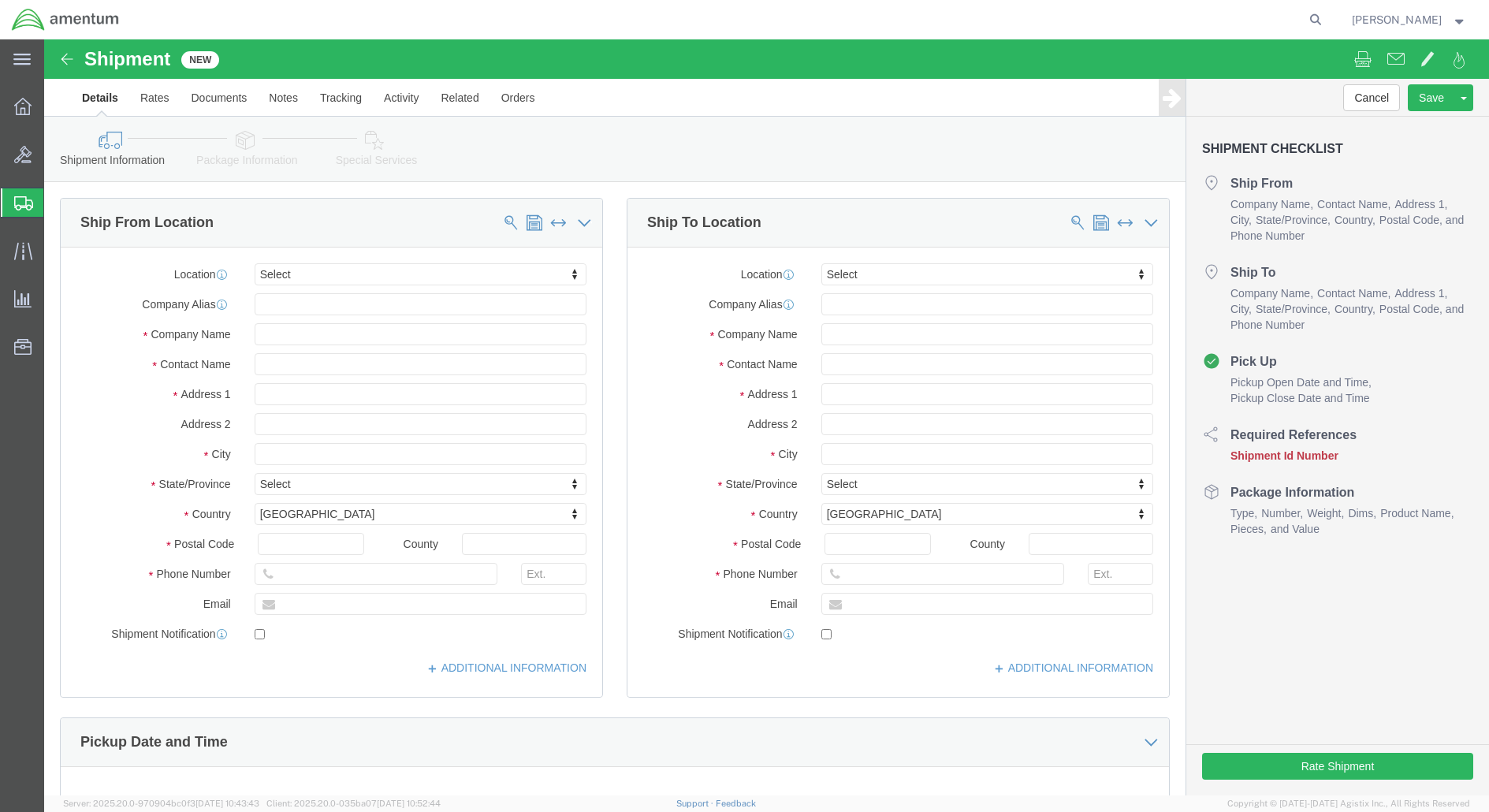
select select
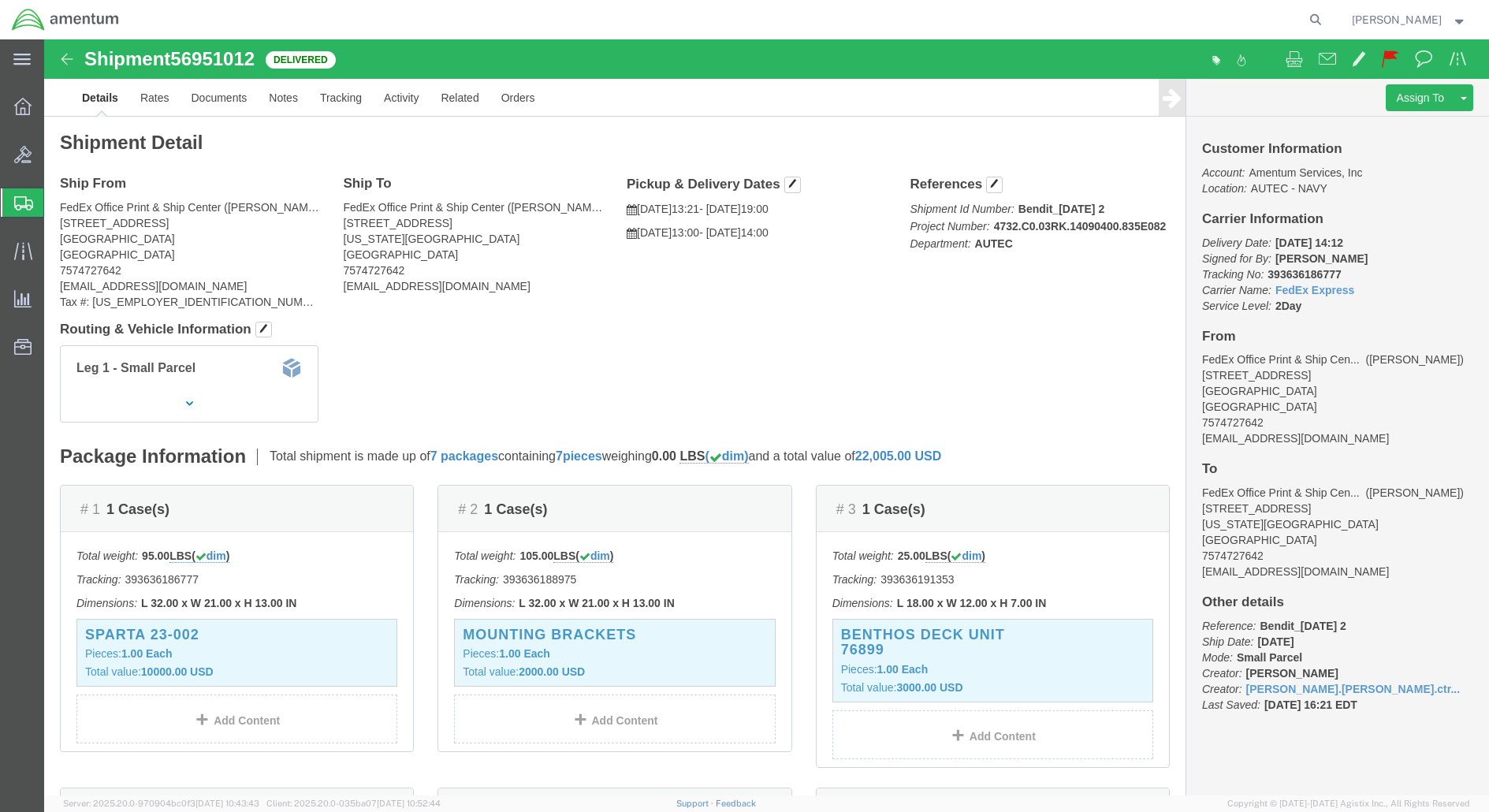
click at [0, 0] on span "Create Shipment" at bounding box center [0, 0] width 0 height 0
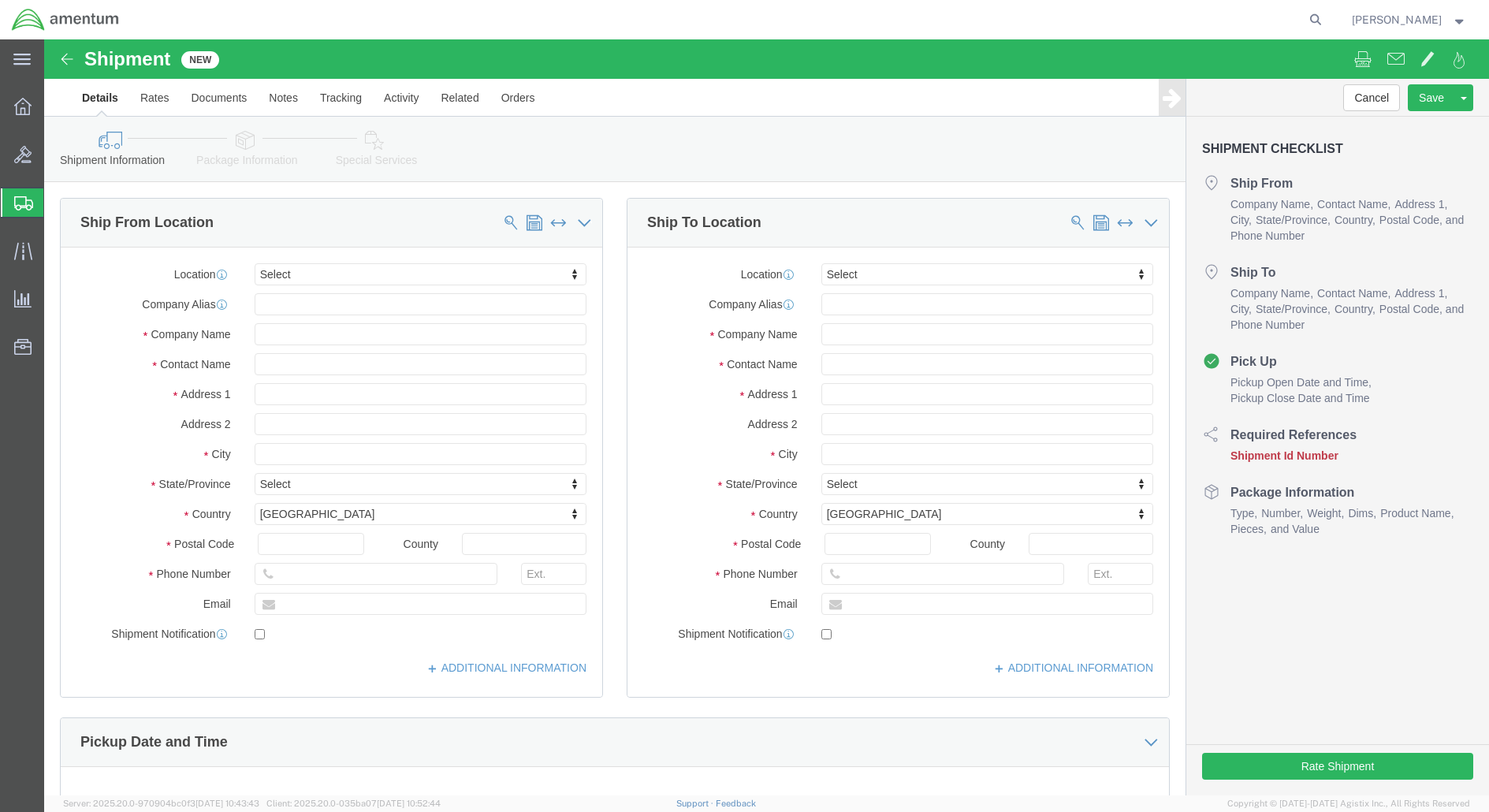
scroll to position [258, 0]
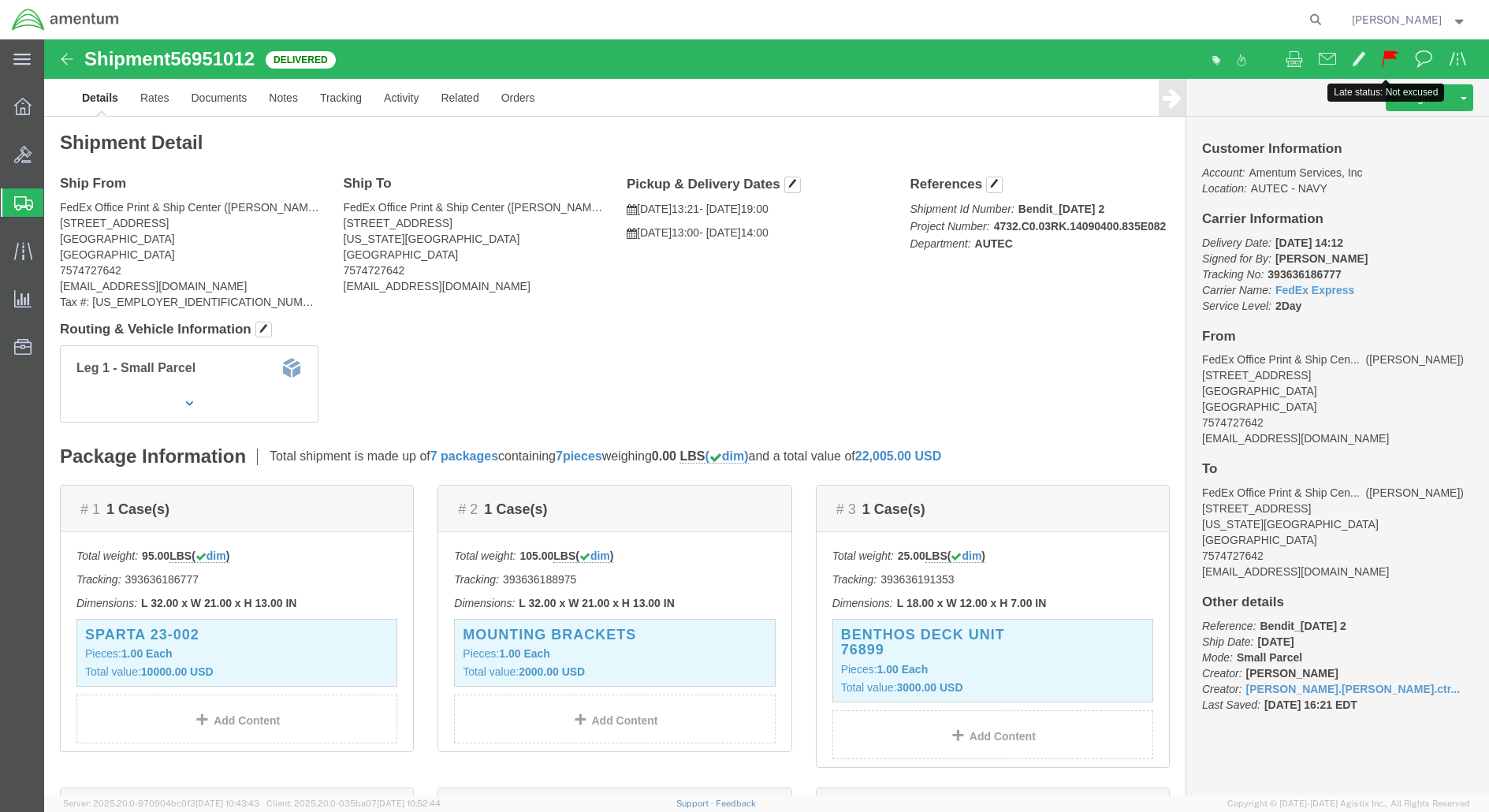
click span
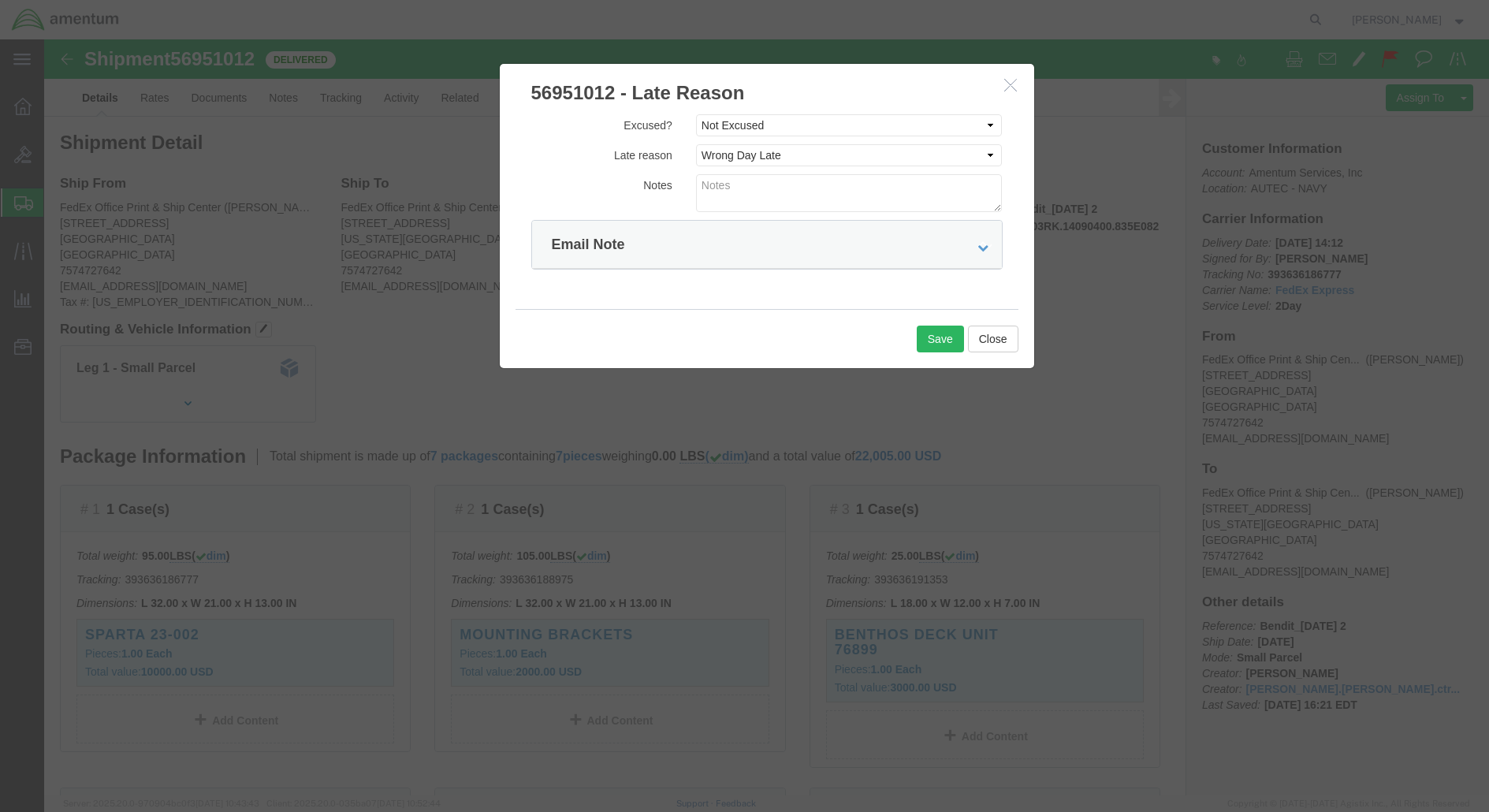
click div "Notes"
click icon "button"
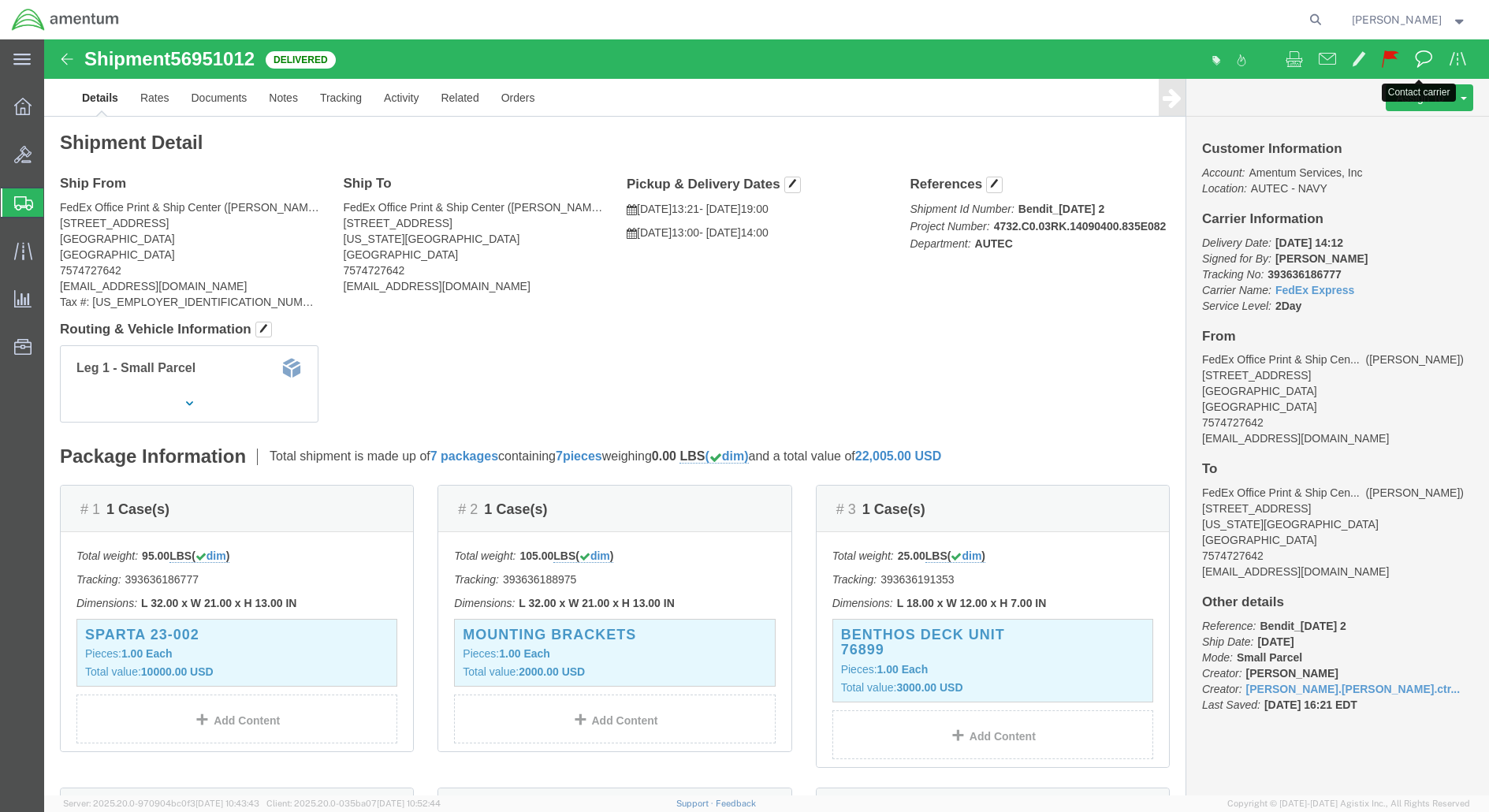
click span
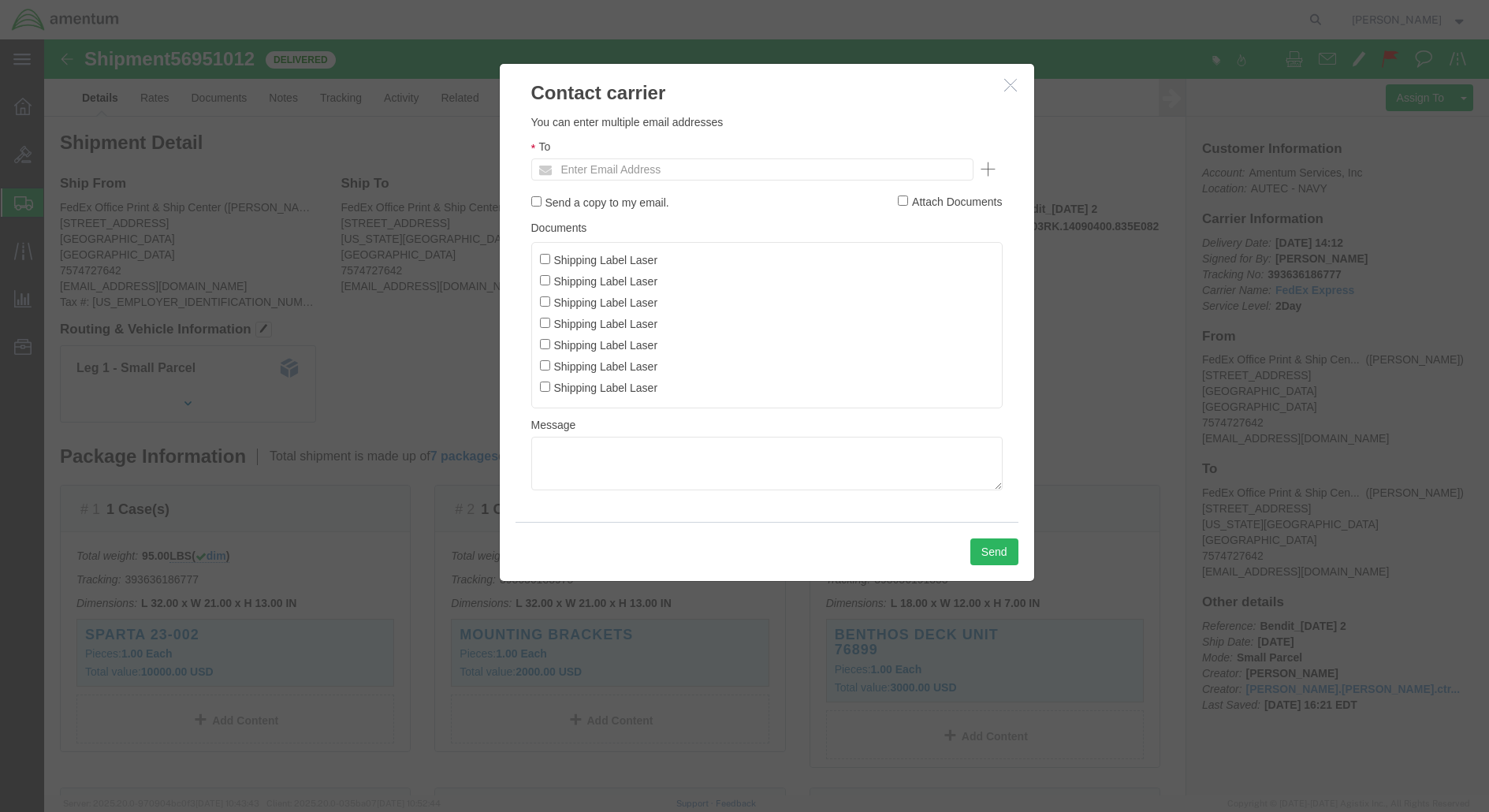
click icon "button"
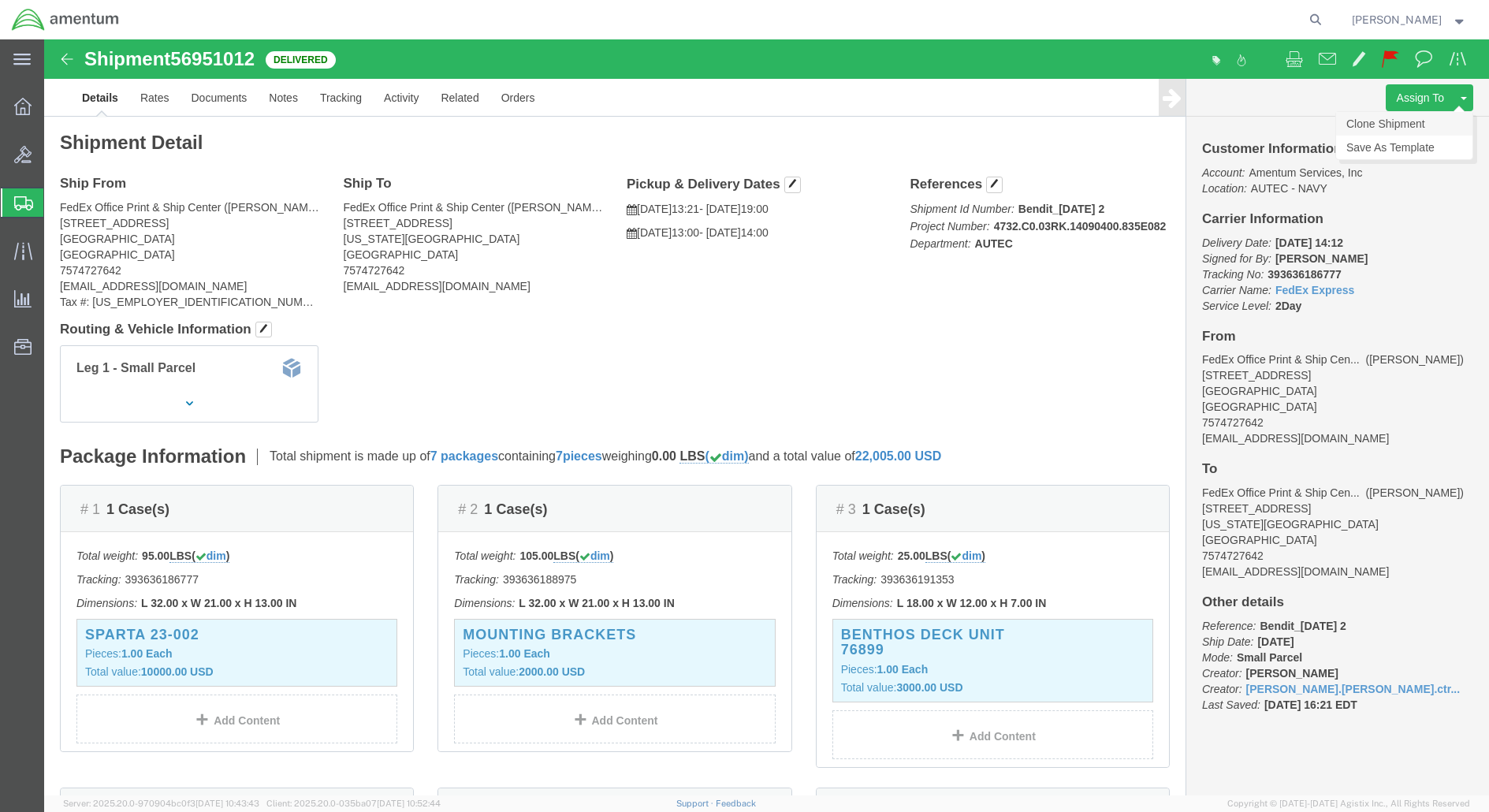
click link "Clone Shipment"
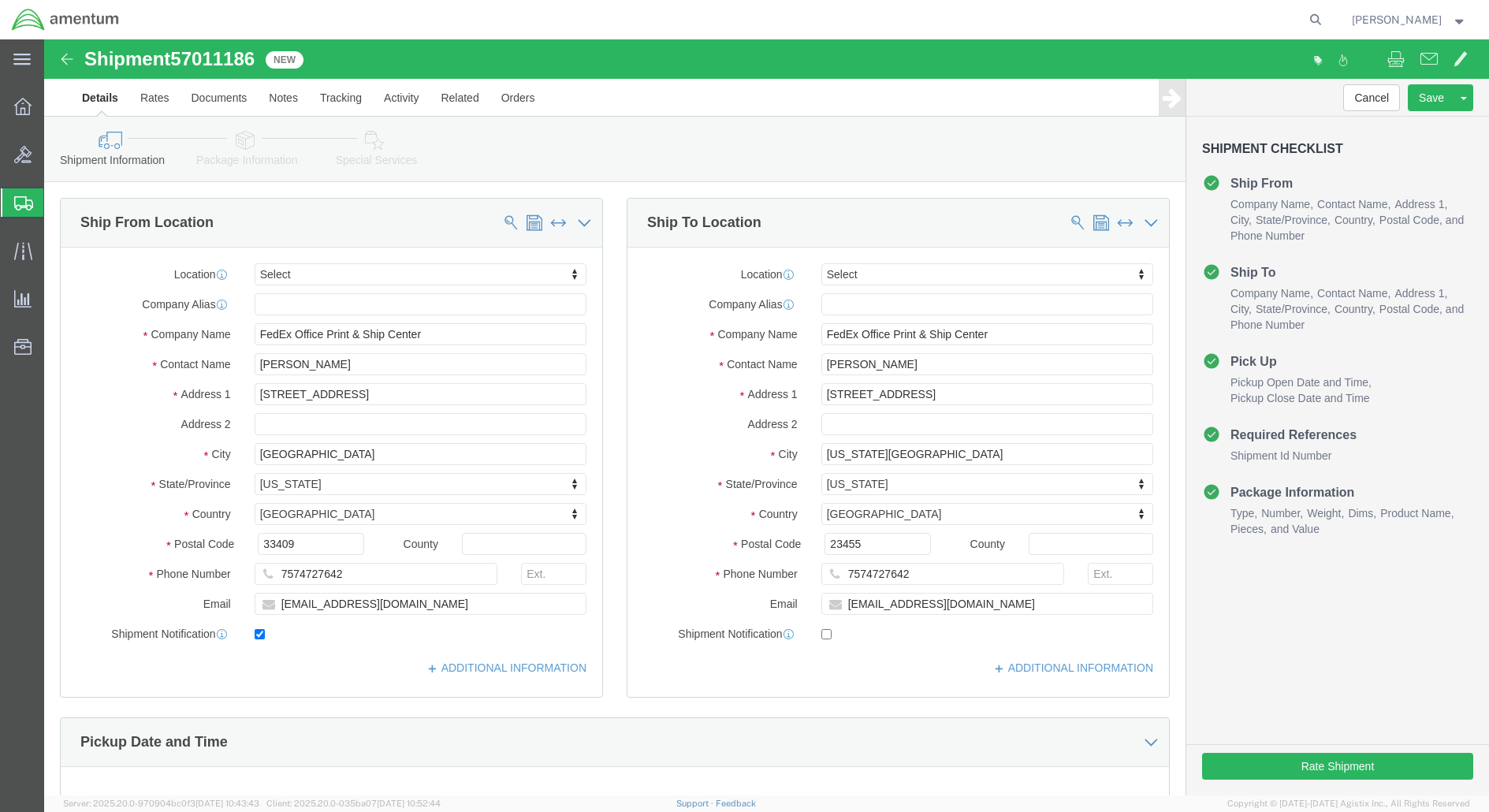
click at [0, 0] on span "Shipment Manager" at bounding box center [0, 0] width 0 height 0
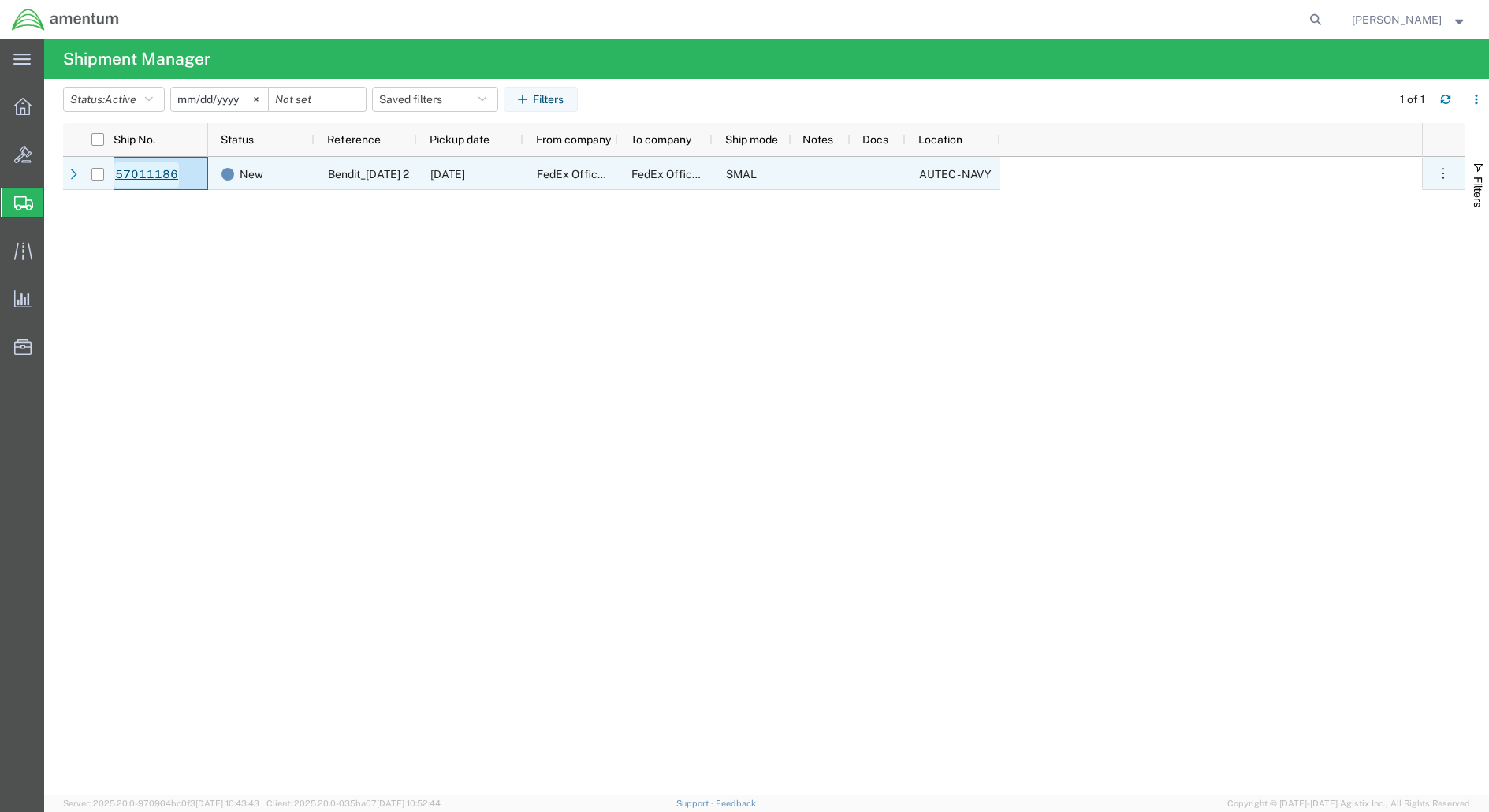
click at [151, 176] on link "57011186" at bounding box center [146, 174] width 64 height 25
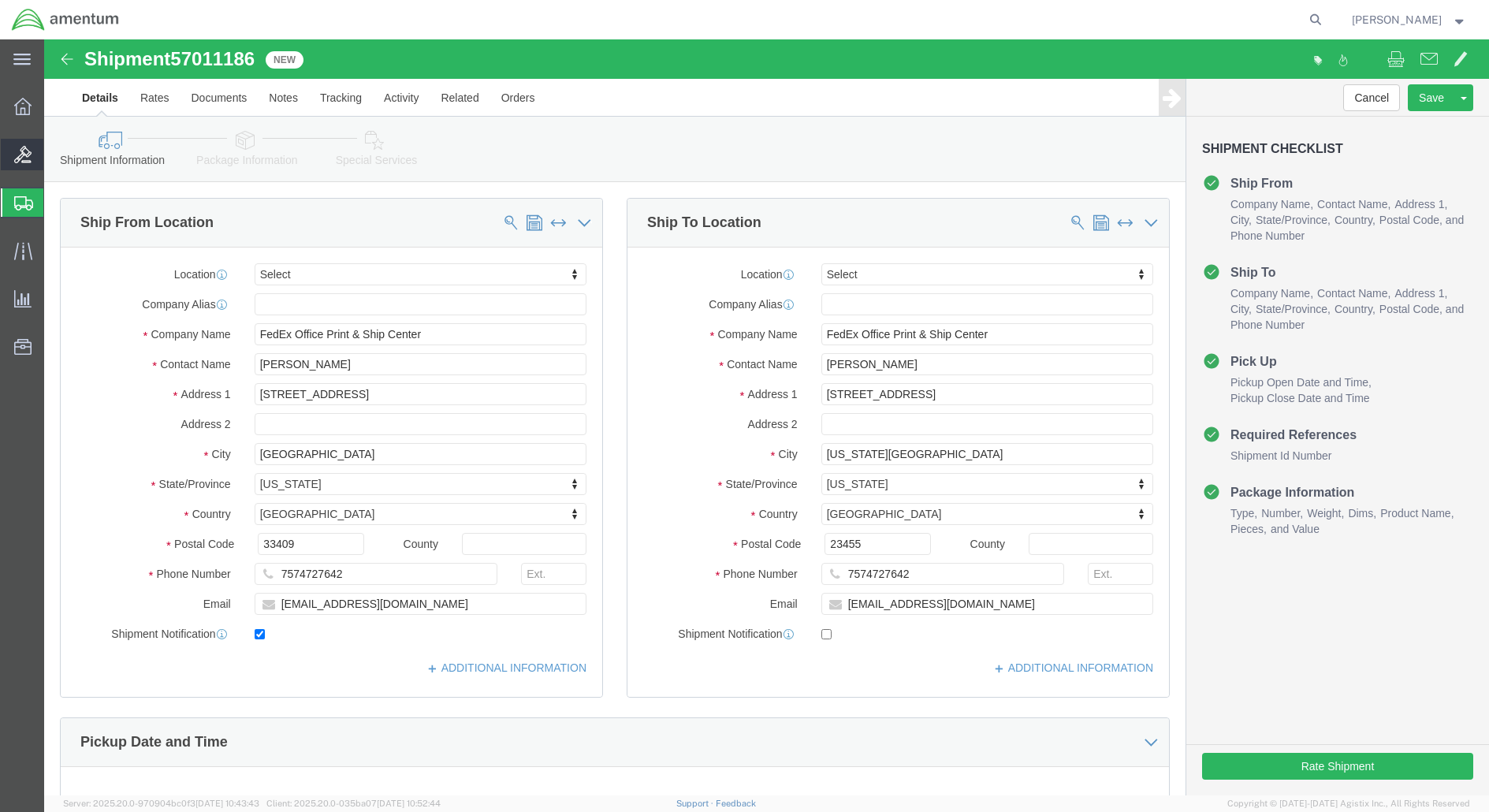
select select
drag, startPoint x: 89, startPoint y: 197, endPoint x: 53, endPoint y: 191, distance: 36.5
click at [53, 191] on span "Shipments" at bounding box center [50, 203] width 13 height 32
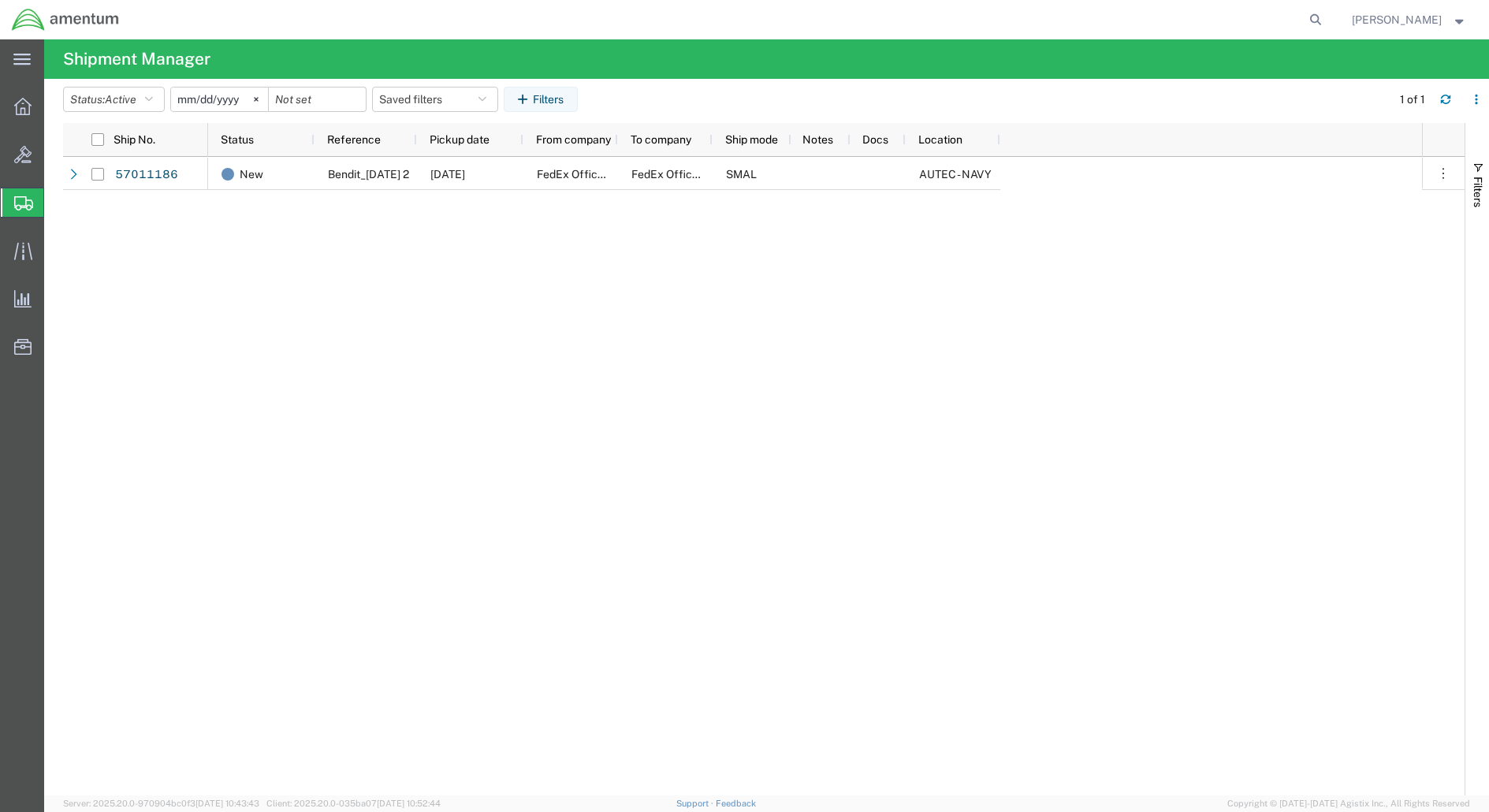
click at [324, 283] on div "New Bendit_[DATE] 2 [DATE] FedEx Office Print & Ship Center FedEx Office Print …" at bounding box center [814, 475] width 1213 height 638
click at [261, 95] on svg-icon at bounding box center [255, 99] width 23 height 23
click at [164, 99] on button "Status: Active" at bounding box center [114, 99] width 102 height 25
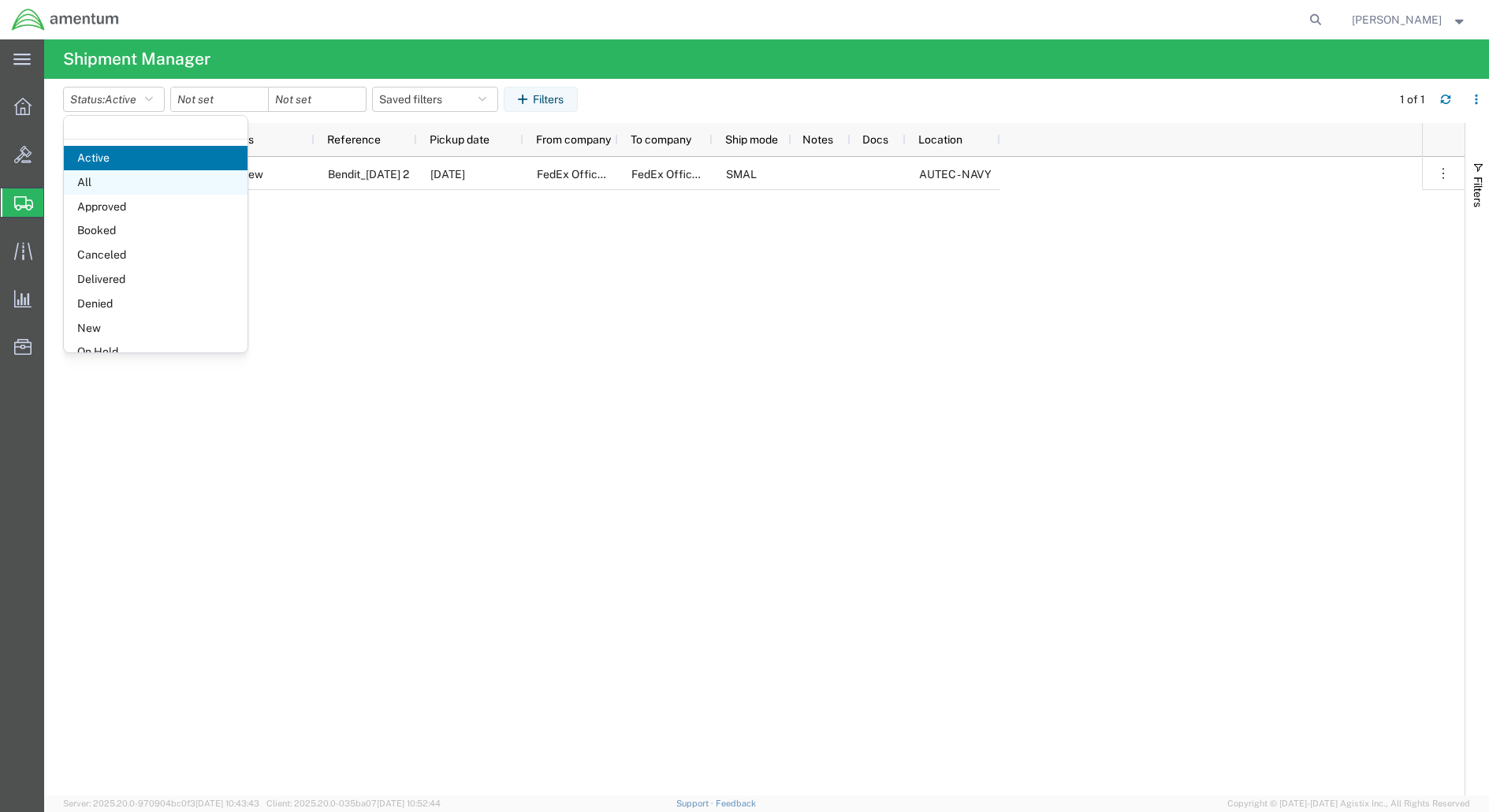
click at [119, 177] on span "All" at bounding box center [156, 183] width 183 height 24
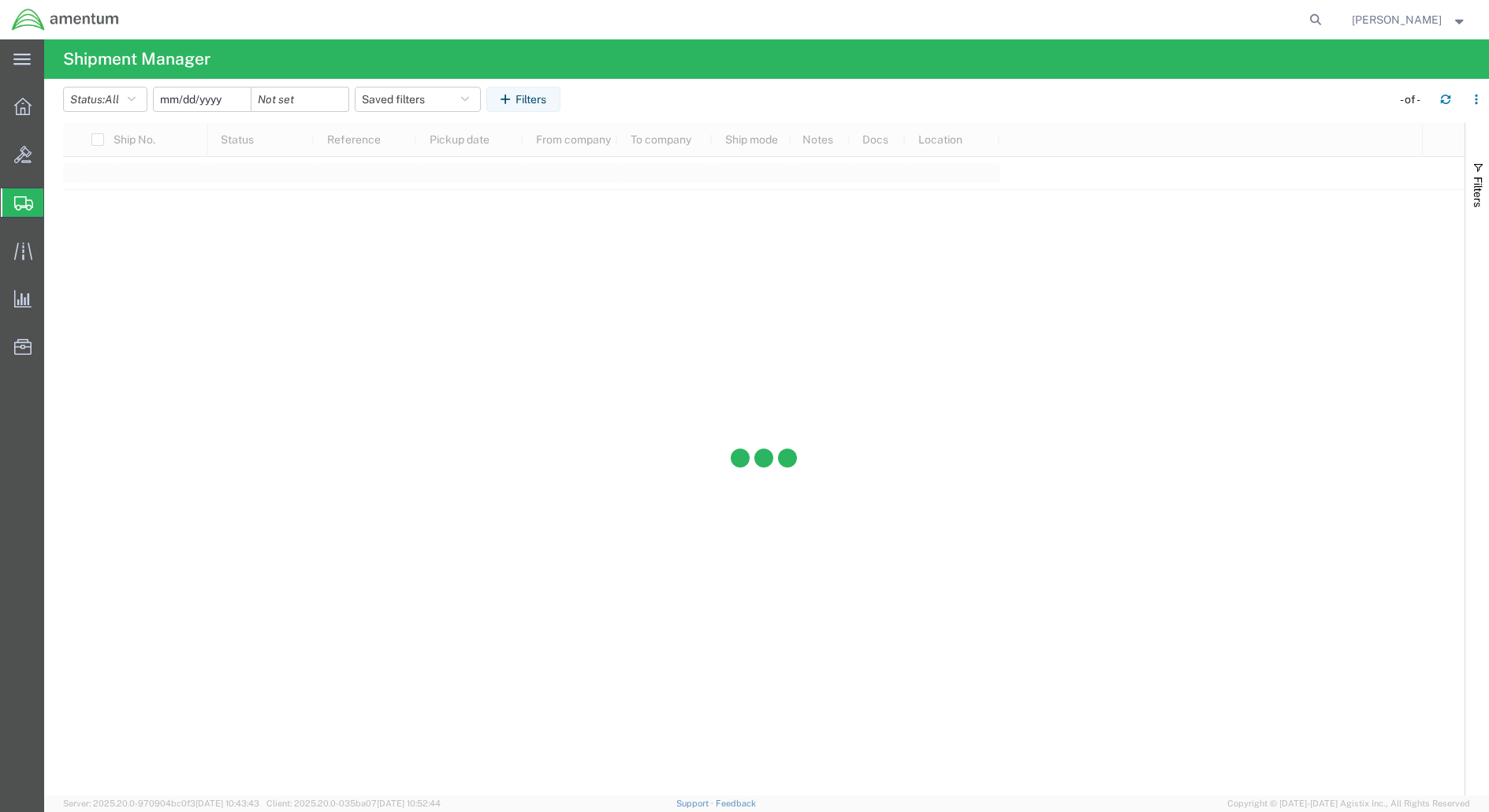
click at [222, 99] on input "date" at bounding box center [202, 99] width 97 height 23
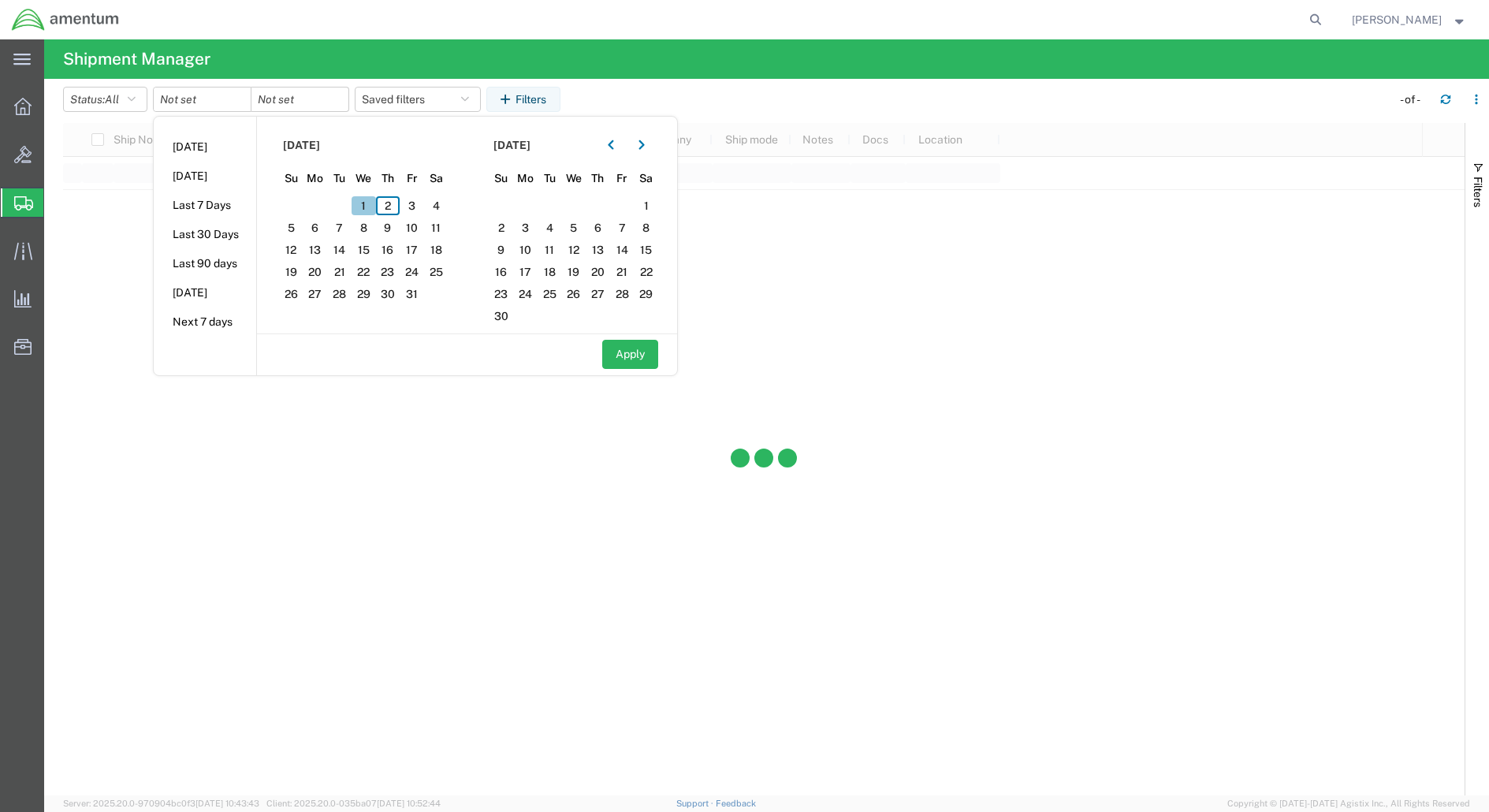
click at [375, 201] on span "1" at bounding box center [363, 206] width 24 height 19
click at [367, 203] on span "1" at bounding box center [363, 206] width 24 height 19
click at [651, 357] on button "Apply" at bounding box center [630, 354] width 56 height 29
type input "[DATE]"
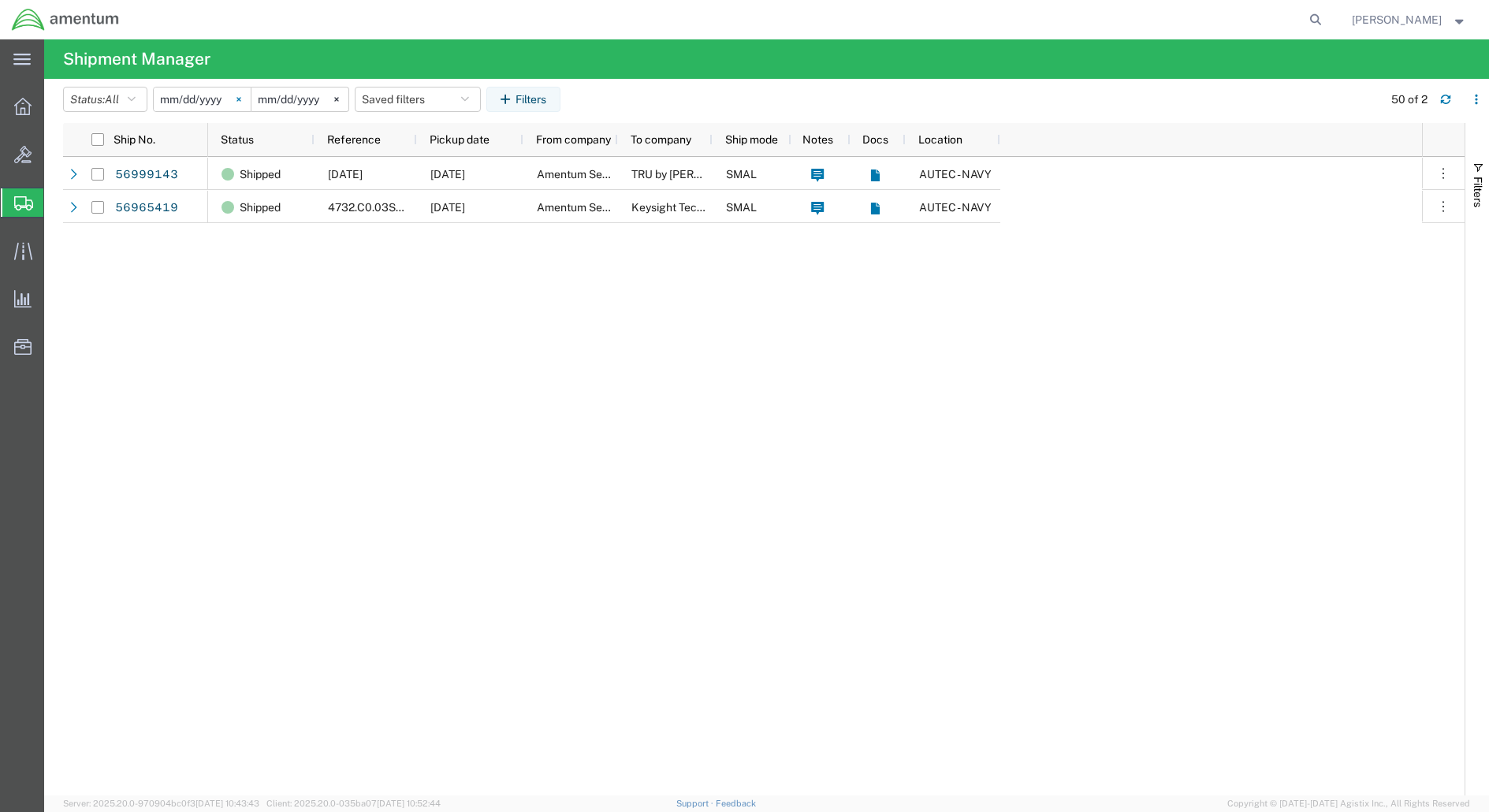
click at [243, 102] on svg-icon at bounding box center [238, 99] width 23 height 23
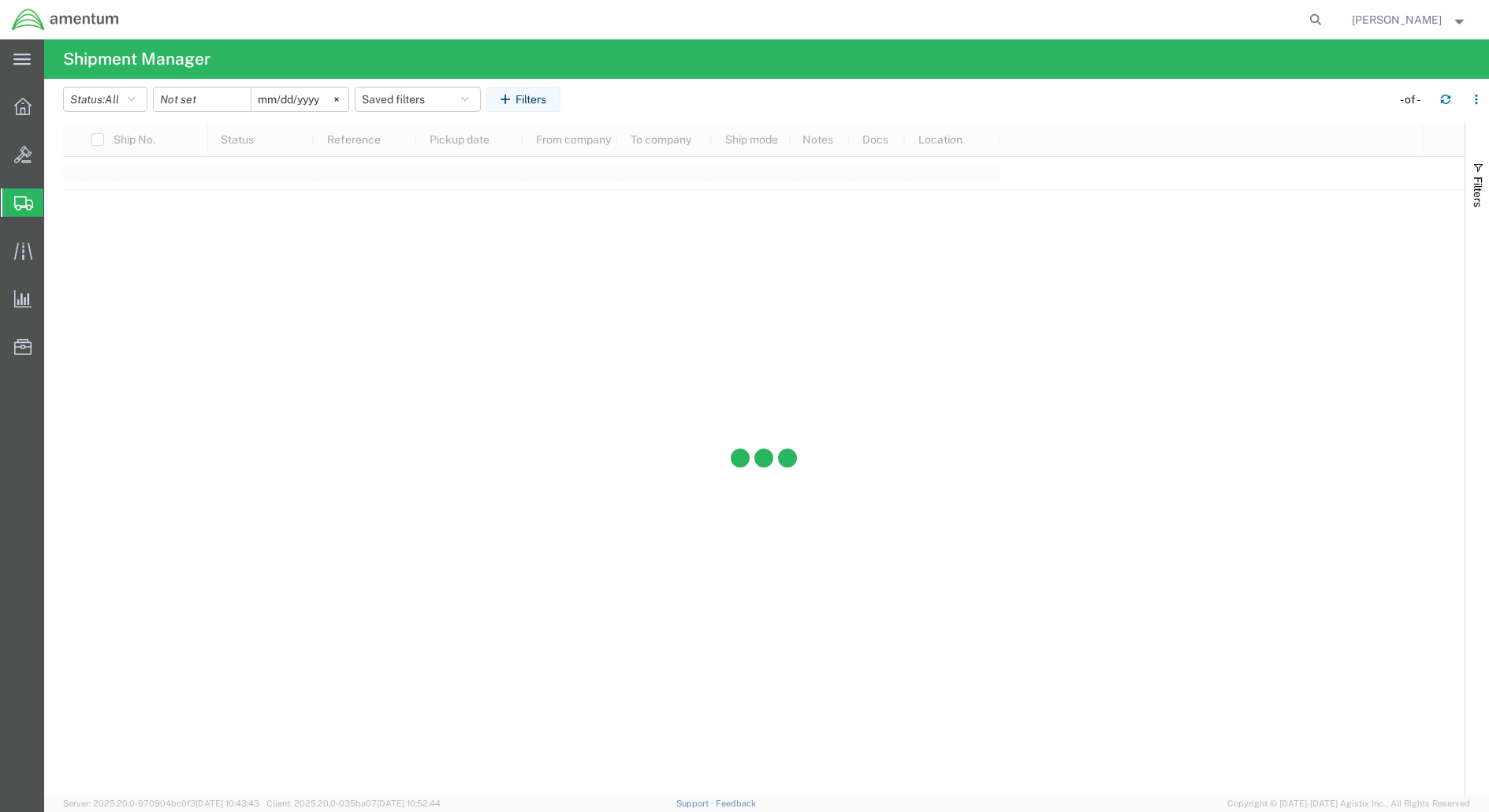
drag, startPoint x: 243, startPoint y: 102, endPoint x: 210, endPoint y: 99, distance: 33.1
click at [210, 99] on div at bounding box center [202, 99] width 99 height 25
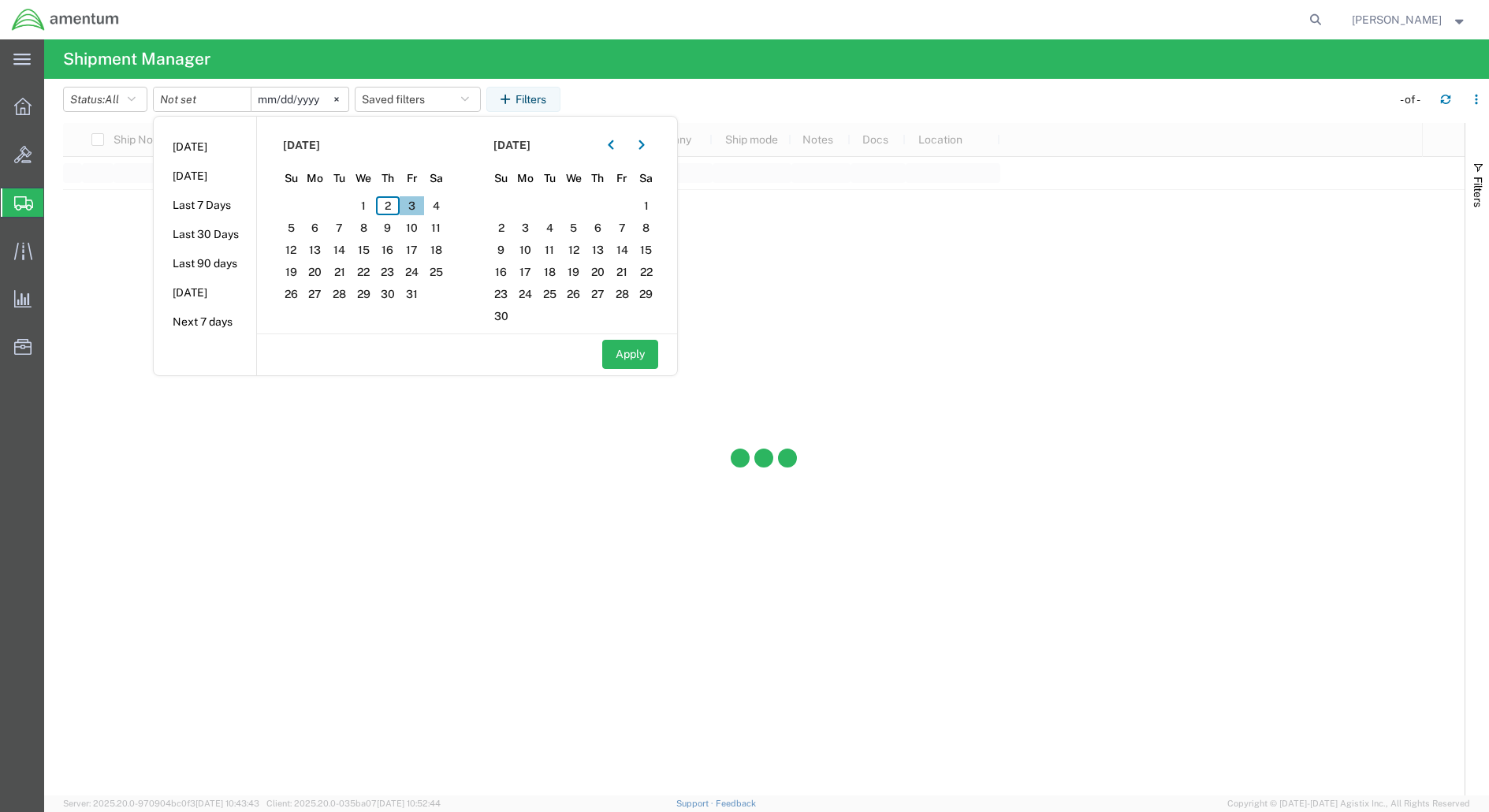
click at [416, 208] on span "3" at bounding box center [412, 206] width 24 height 19
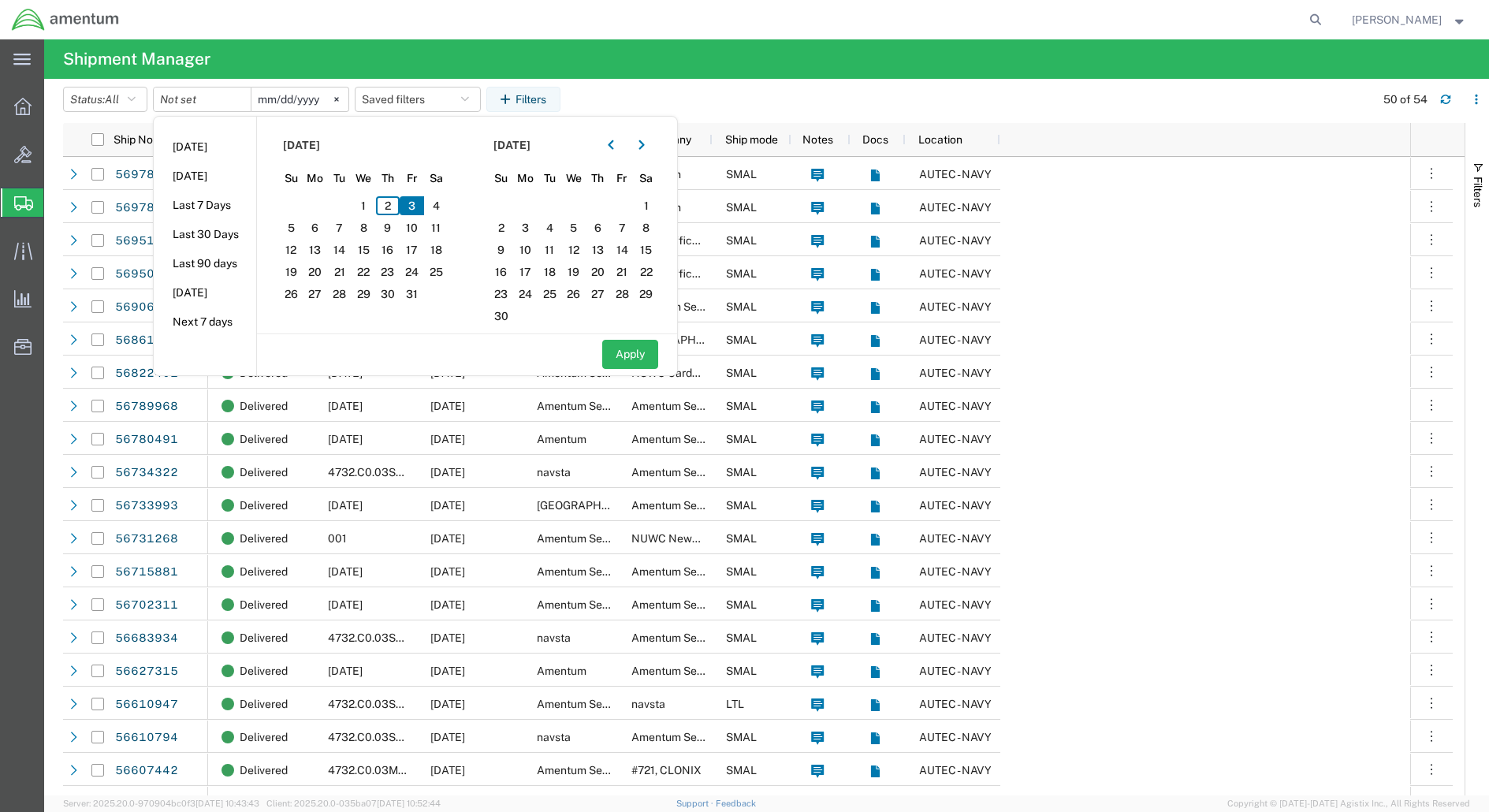
click at [411, 208] on span "3" at bounding box center [412, 206] width 24 height 19
click at [648, 345] on button "Apply" at bounding box center [630, 354] width 56 height 29
type input "[DATE]"
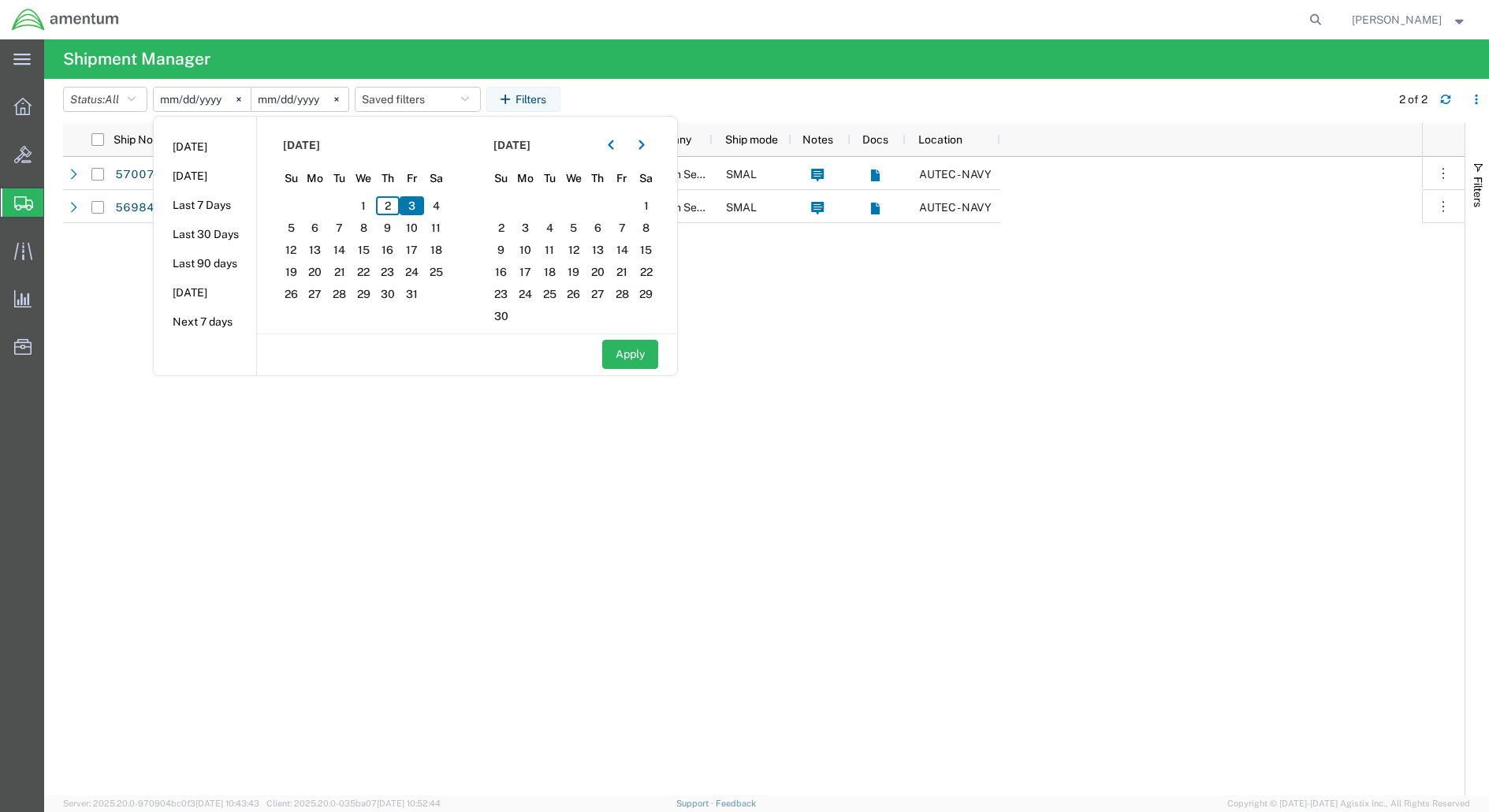
click at [502, 464] on div "Booked 4732.C0.03SL.14090100.880E0110 [DATE] SCANMATIC Amentum Services, Inc. S…" at bounding box center [814, 475] width 1213 height 638
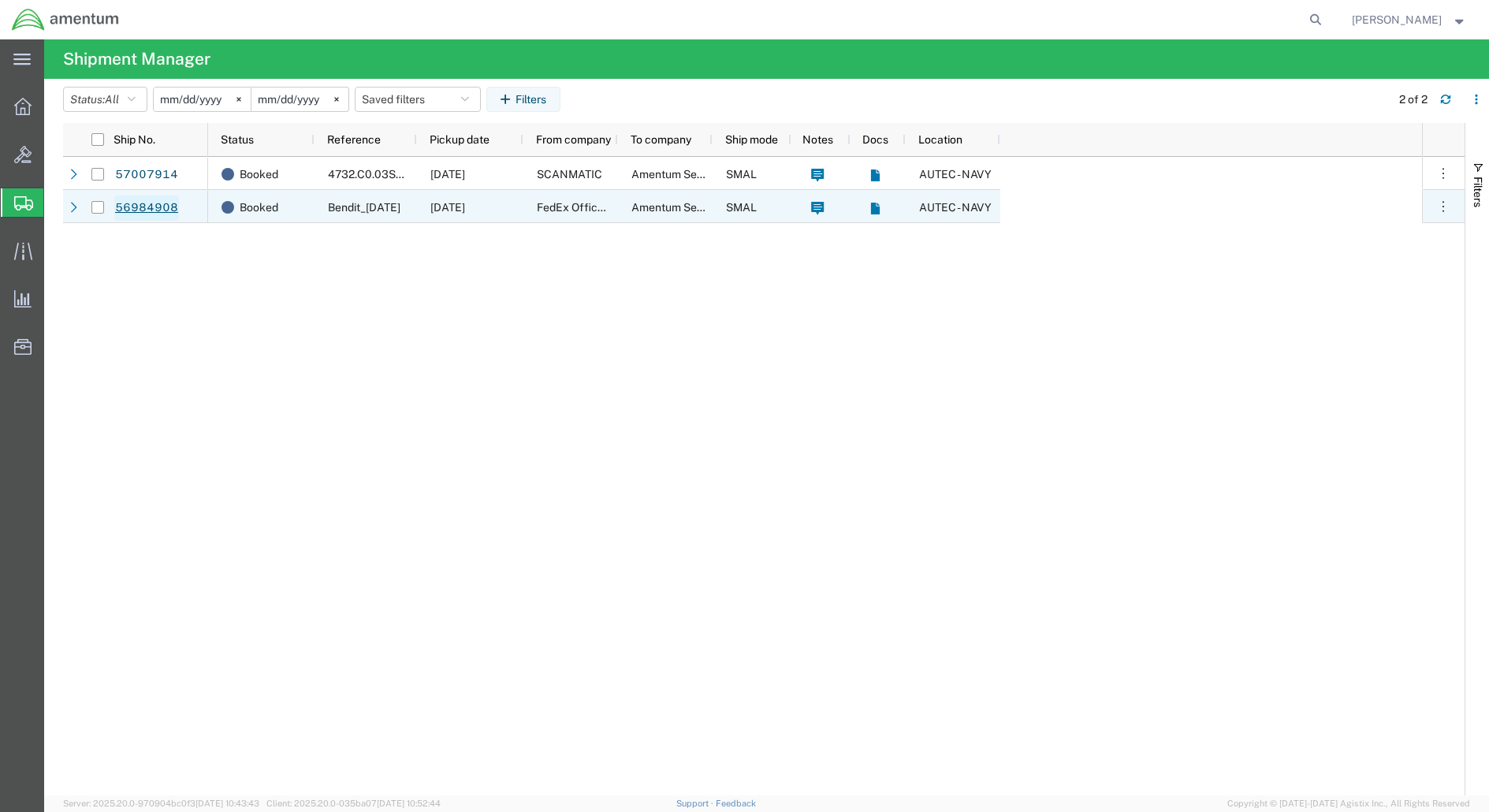
click at [151, 209] on link "56984908" at bounding box center [146, 208] width 64 height 25
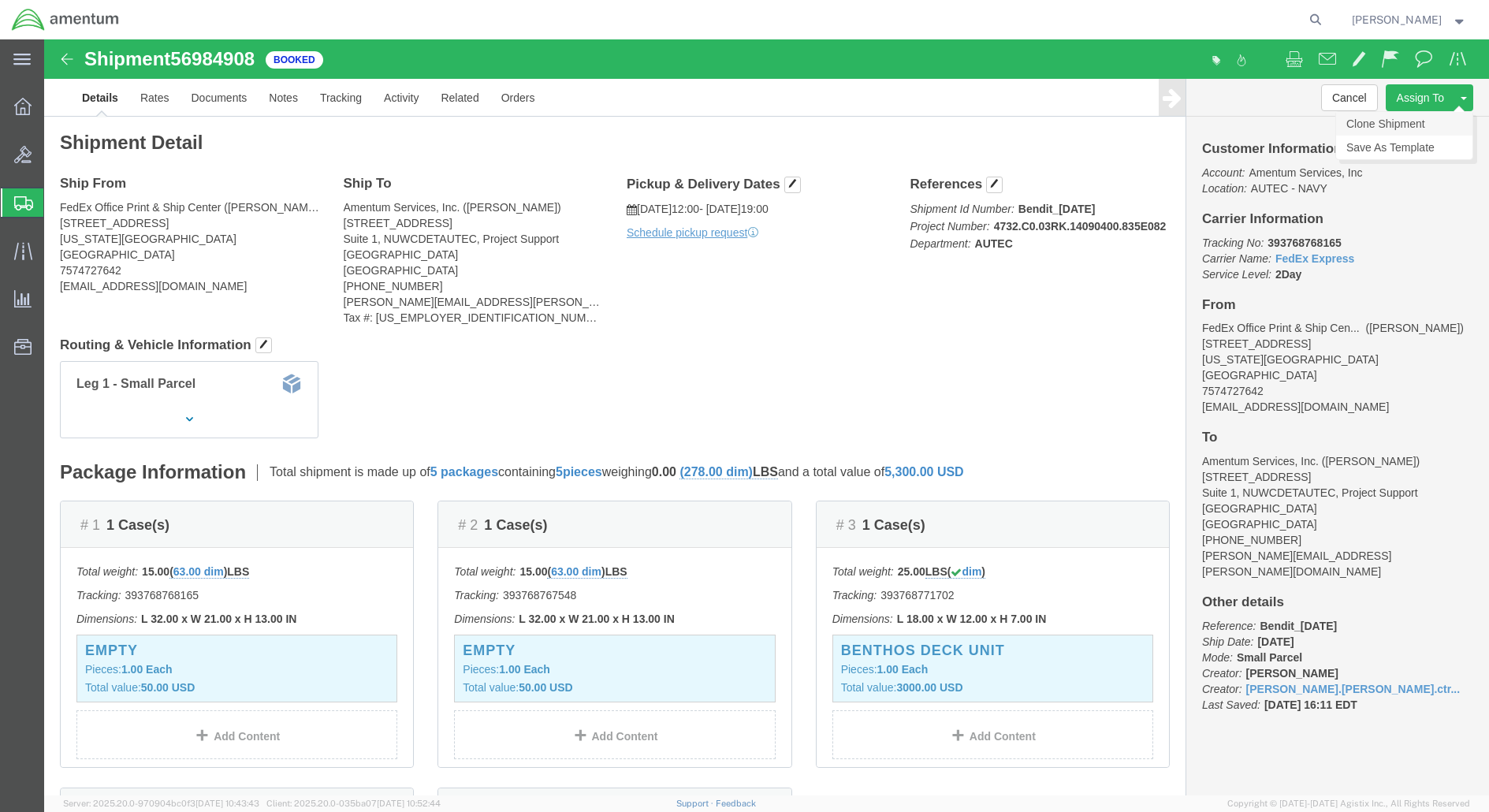
click link "Clone Shipment"
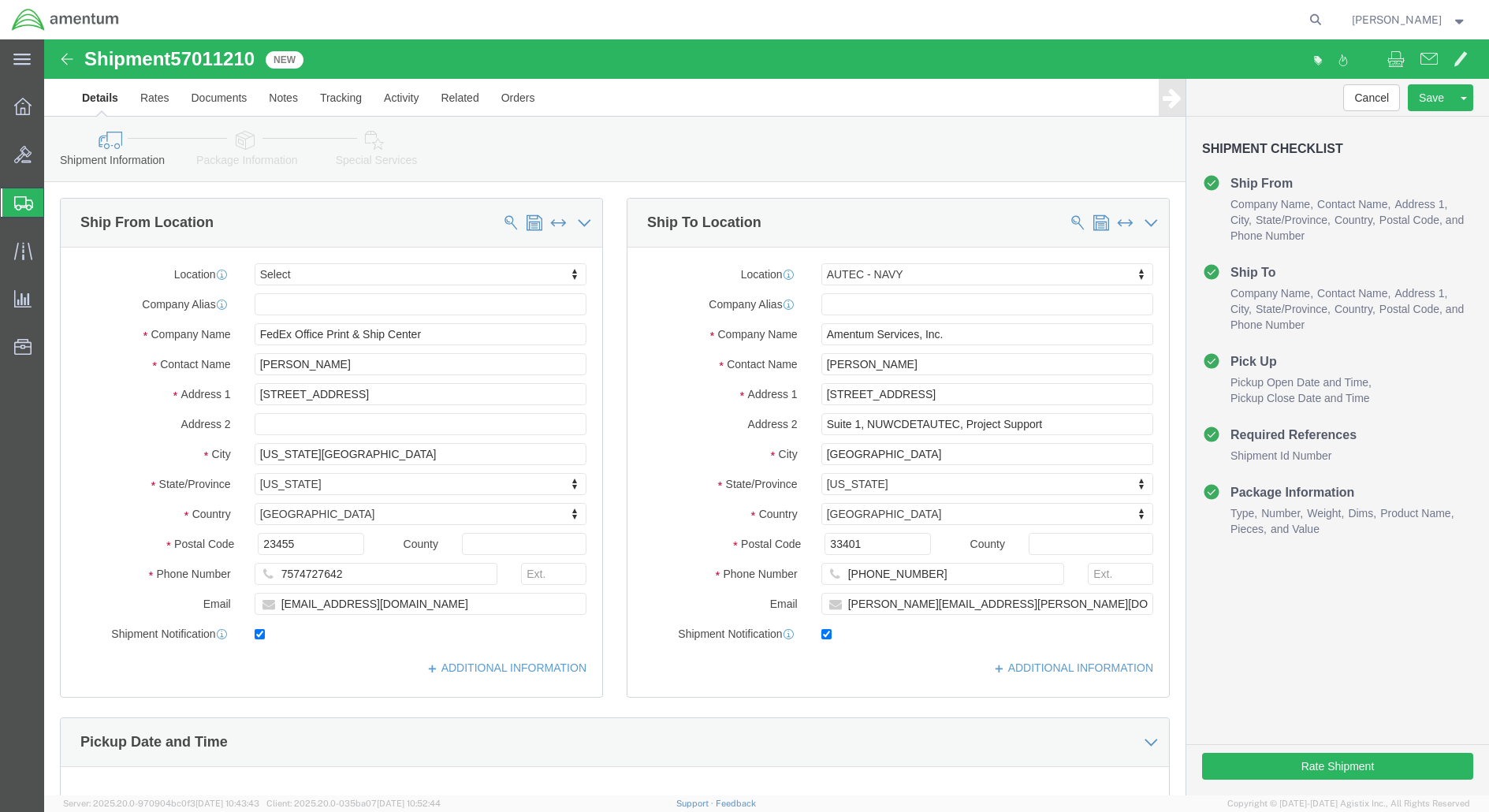
select select
select select "53955"
click button "Continue"
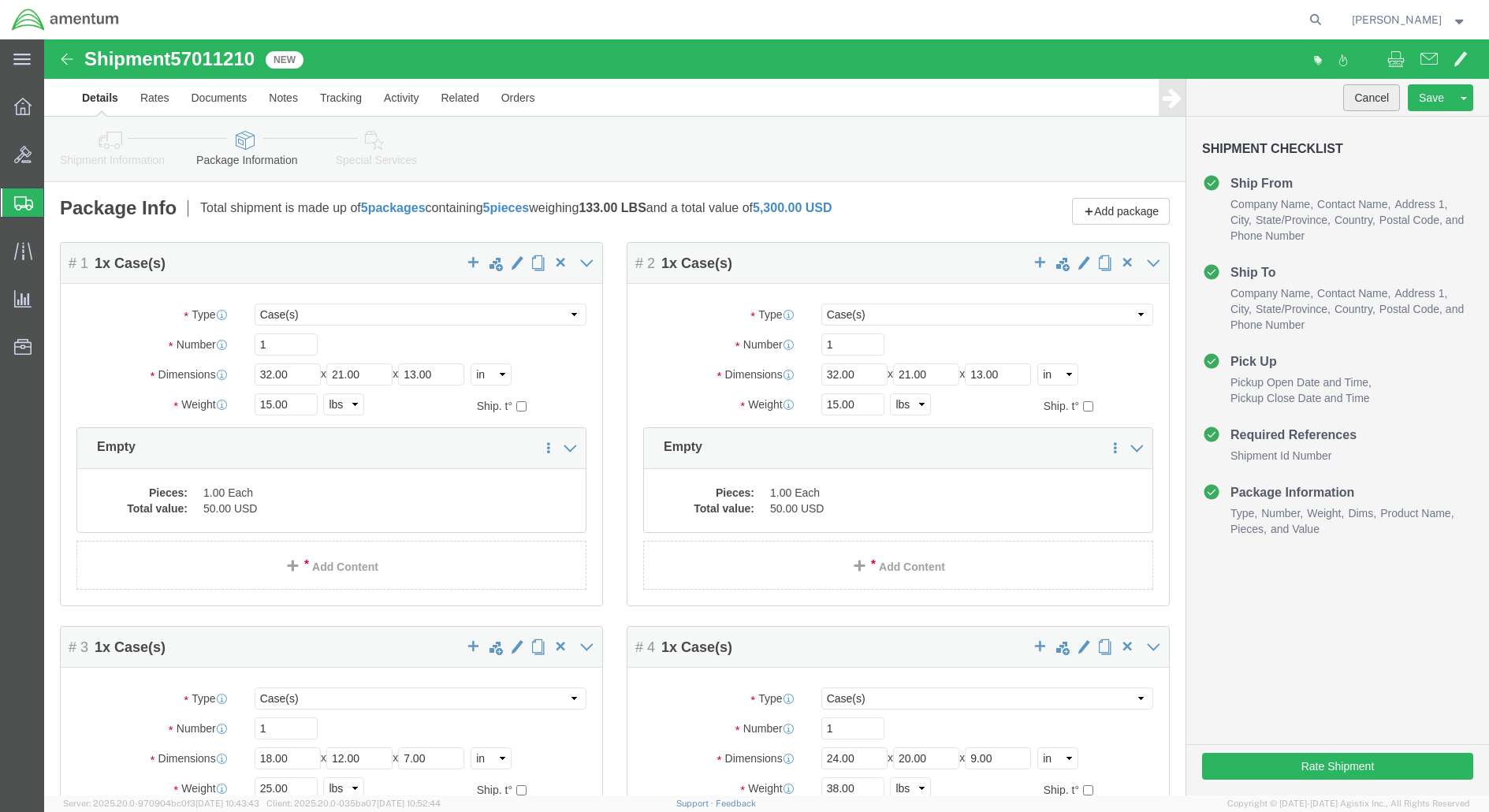
click button "Cancel"
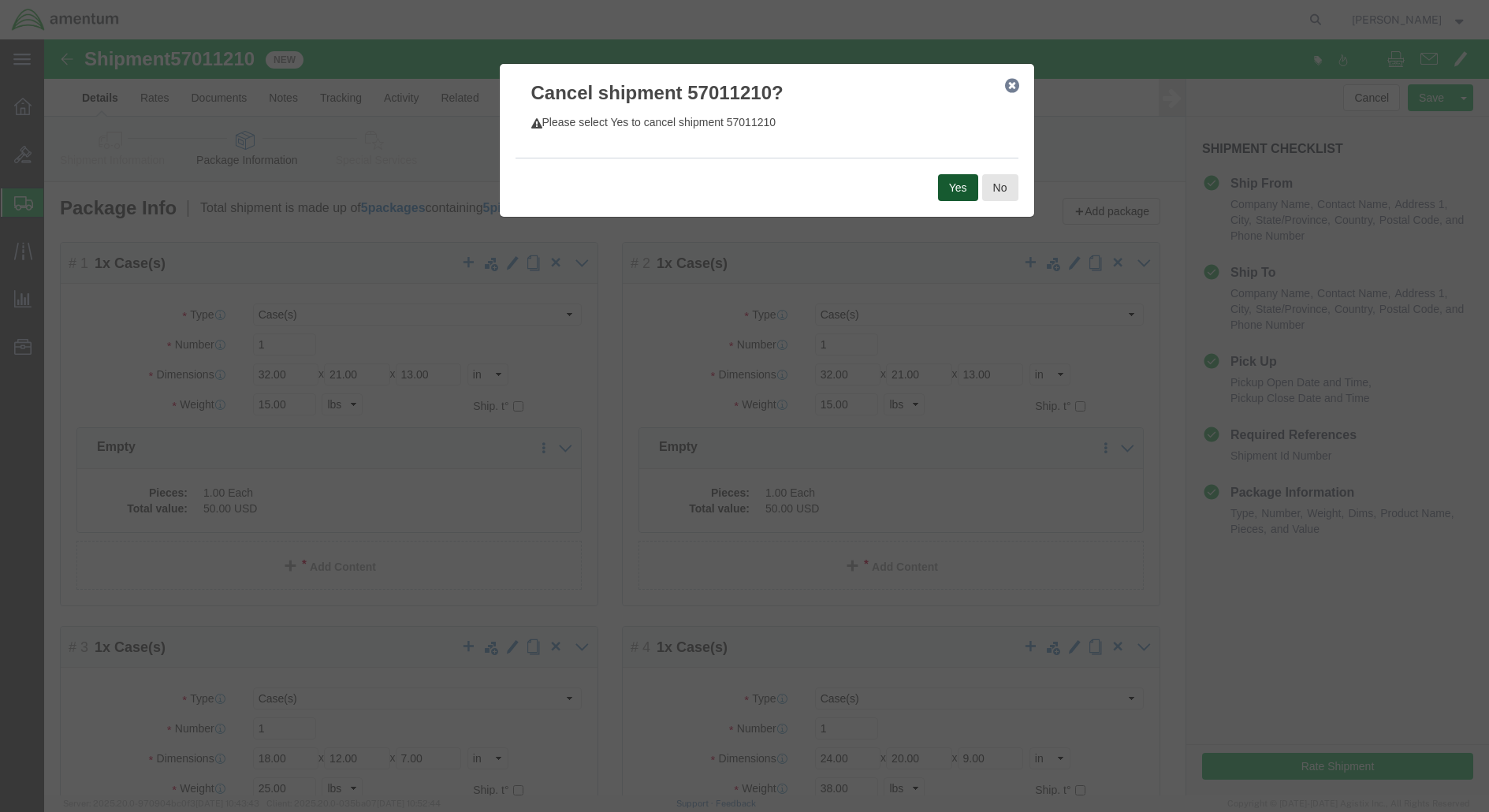
click button "Yes"
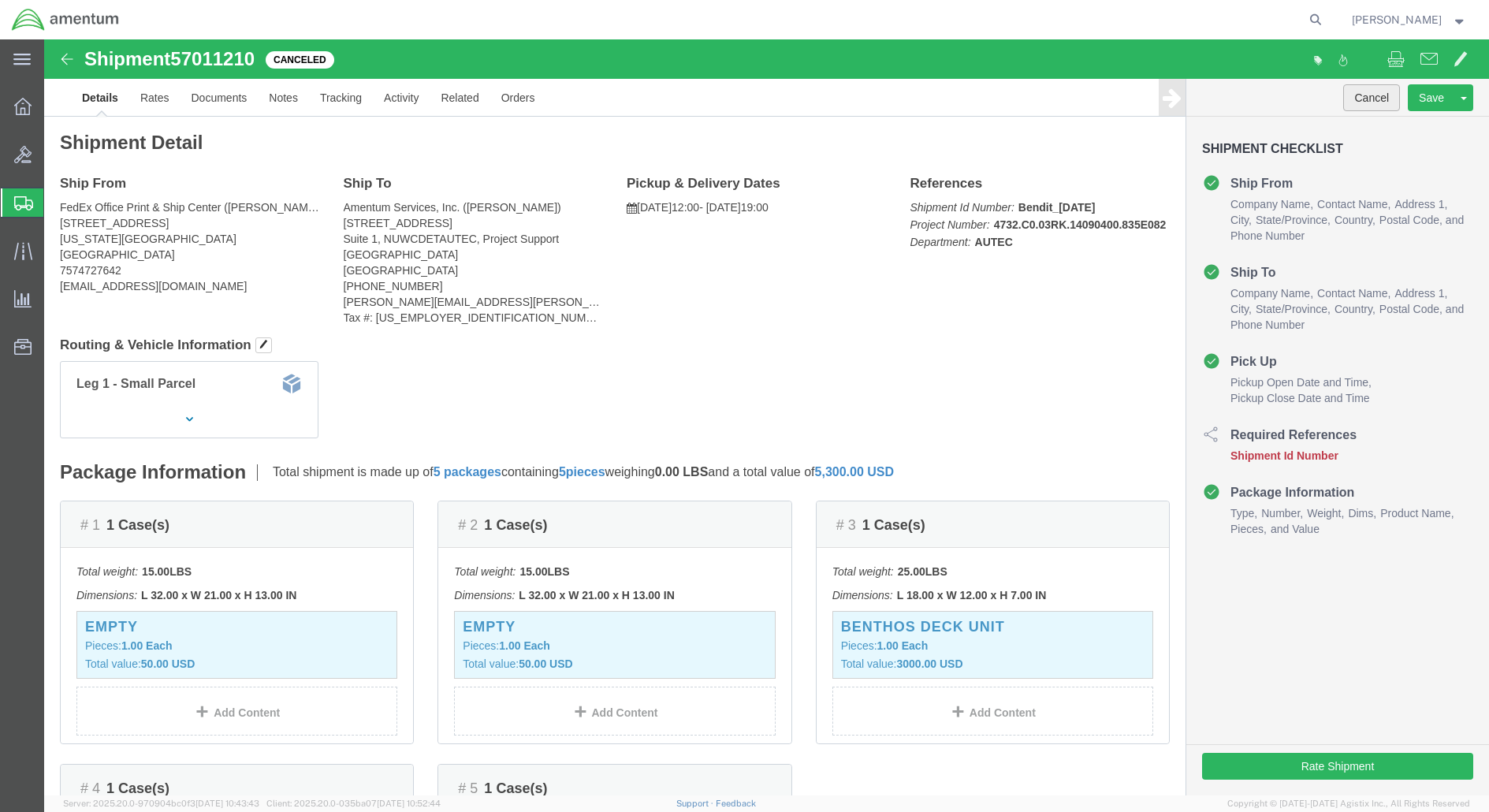
click button "Cancel"
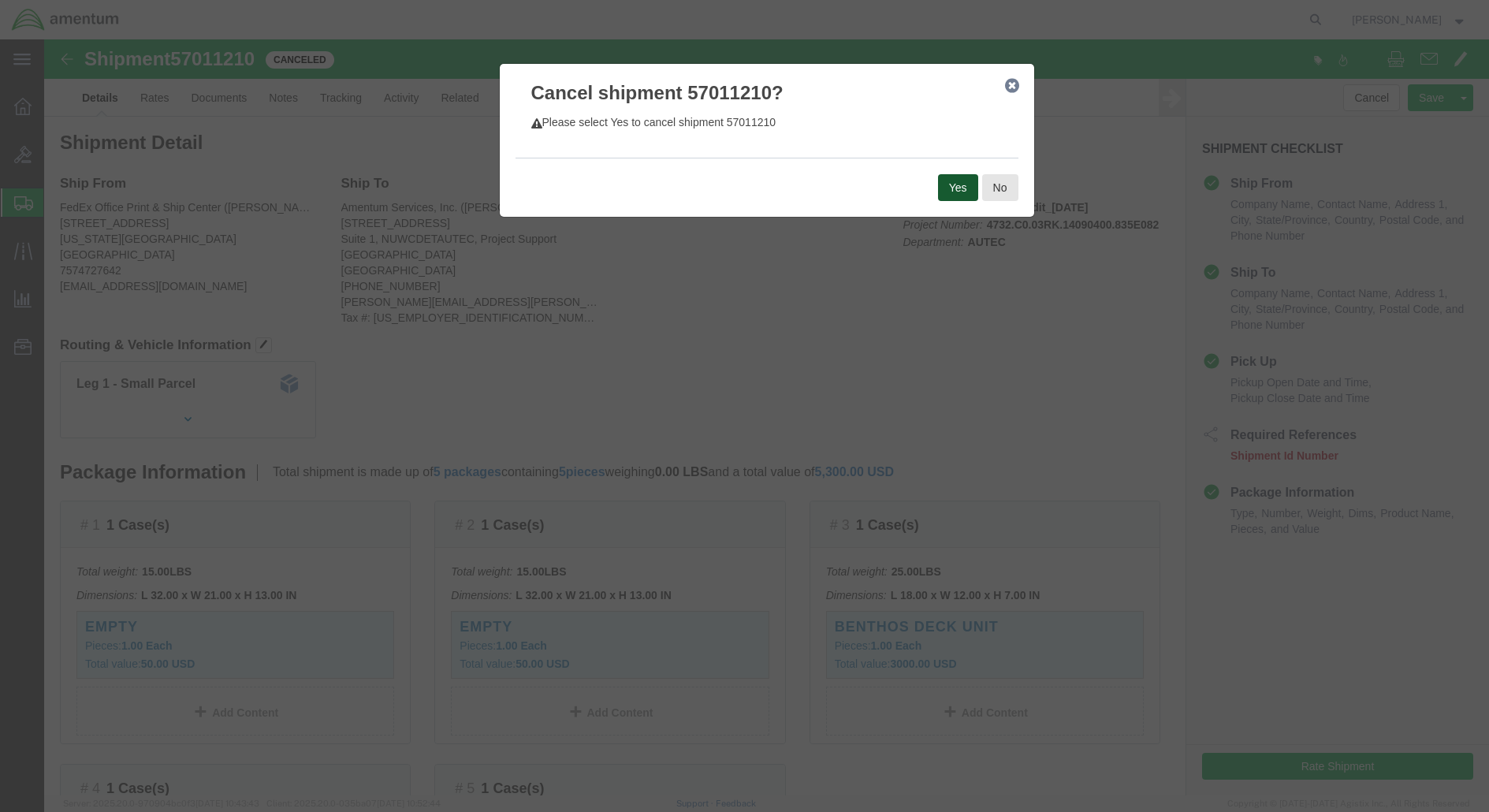
click button "Yes"
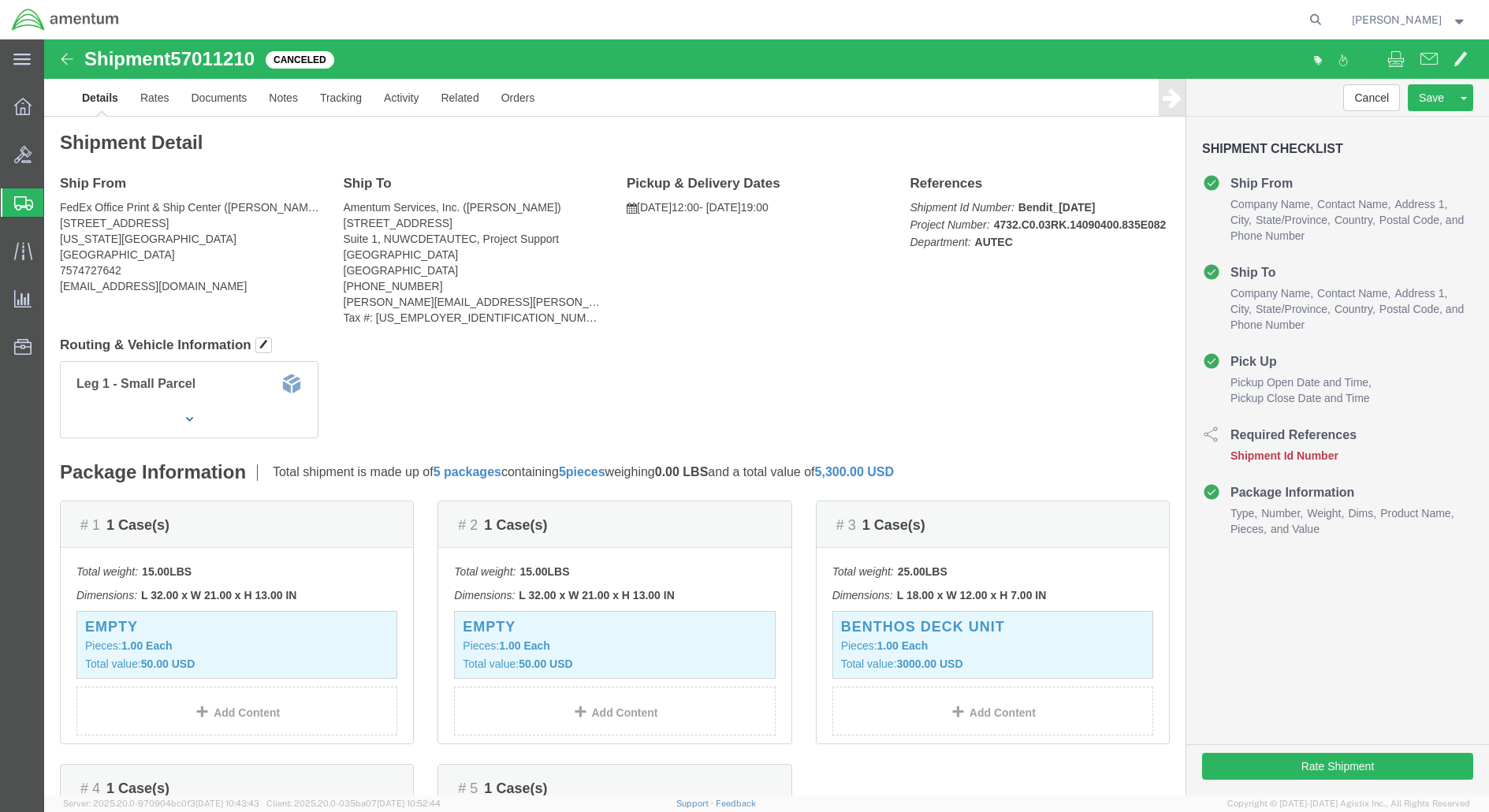
click at [56, 208] on span "Shipments" at bounding box center [50, 203] width 13 height 32
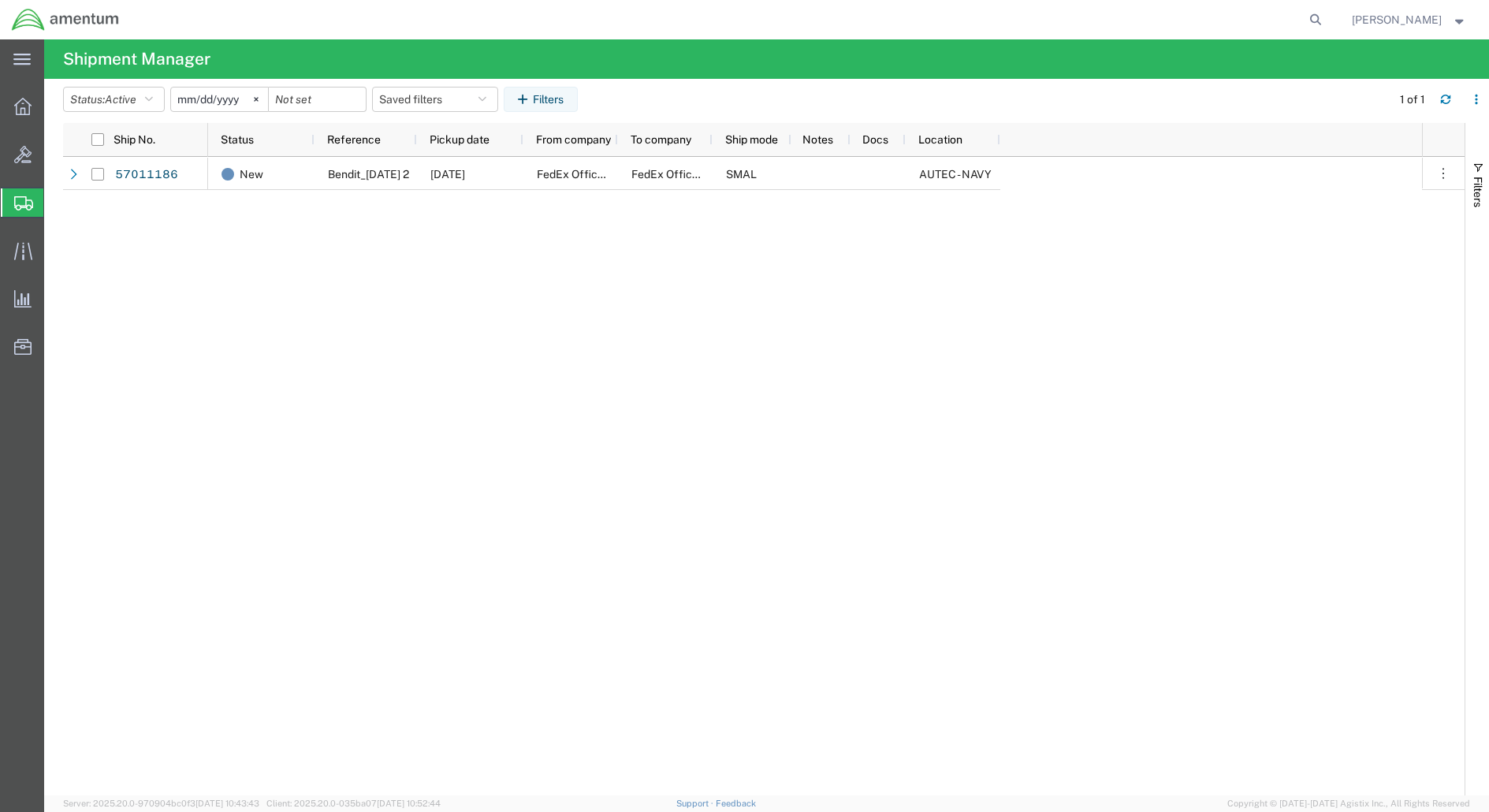
click at [223, 99] on input "[DATE]" at bounding box center [220, 99] width 97 height 23
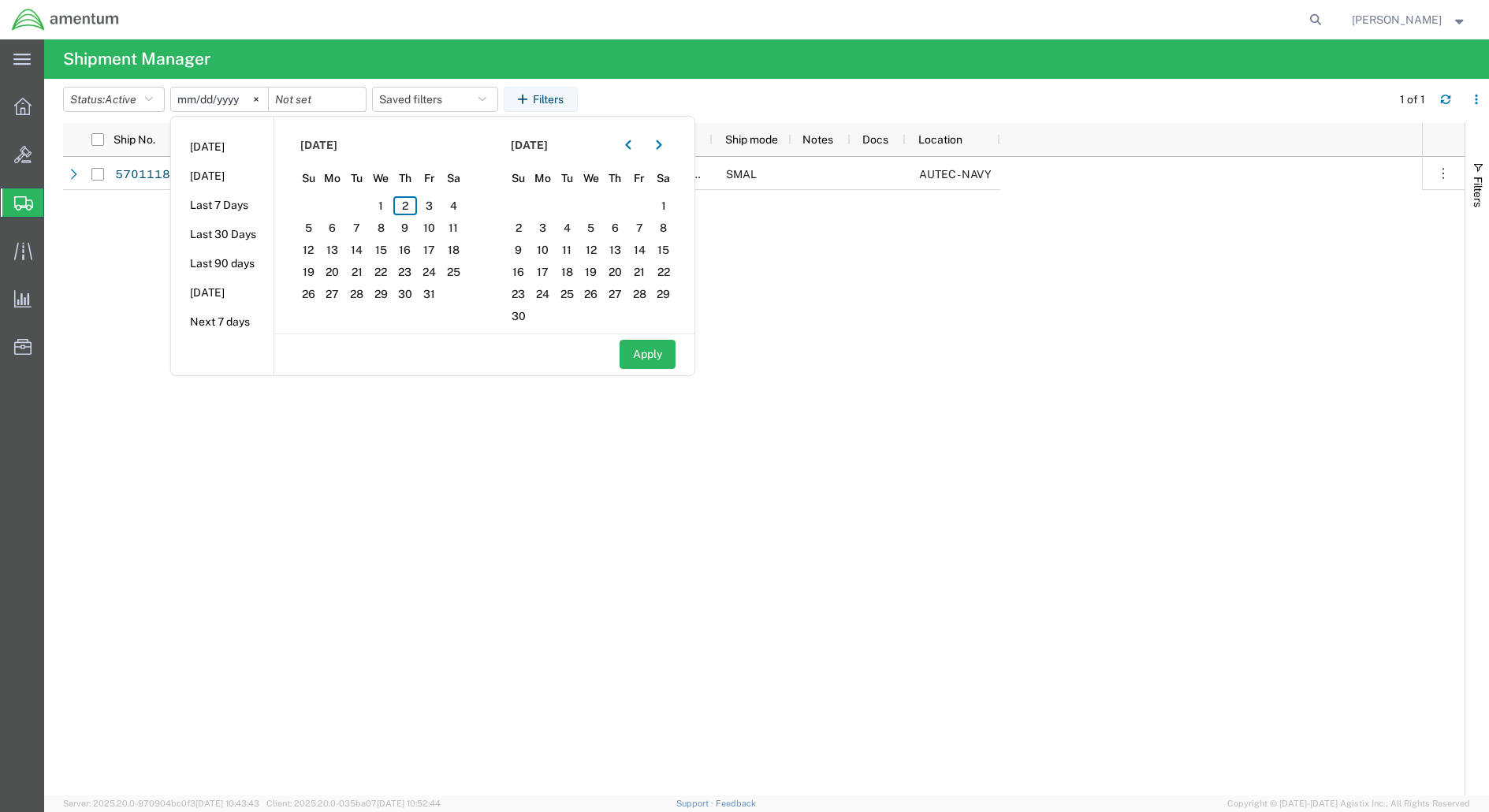
click at [210, 100] on input "[DATE]" at bounding box center [220, 99] width 97 height 23
click at [434, 208] on span "3" at bounding box center [429, 206] width 24 height 19
click at [438, 202] on span "3" at bounding box center [429, 206] width 24 height 19
click at [632, 352] on button "Apply" at bounding box center [647, 354] width 56 height 29
type input "[DATE]"
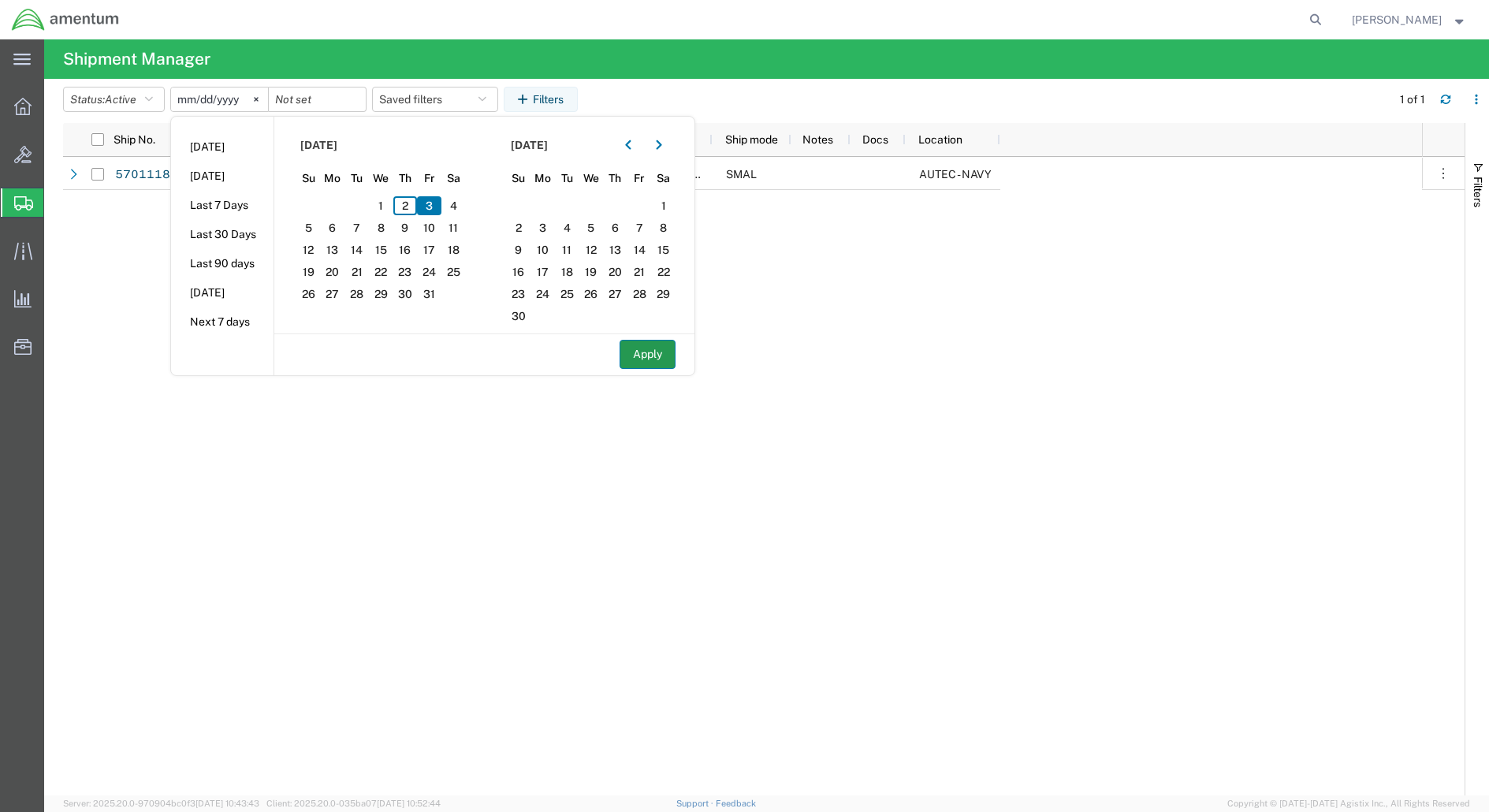
type input "[DATE]"
click at [632, 352] on button "Apply" at bounding box center [647, 354] width 56 height 29
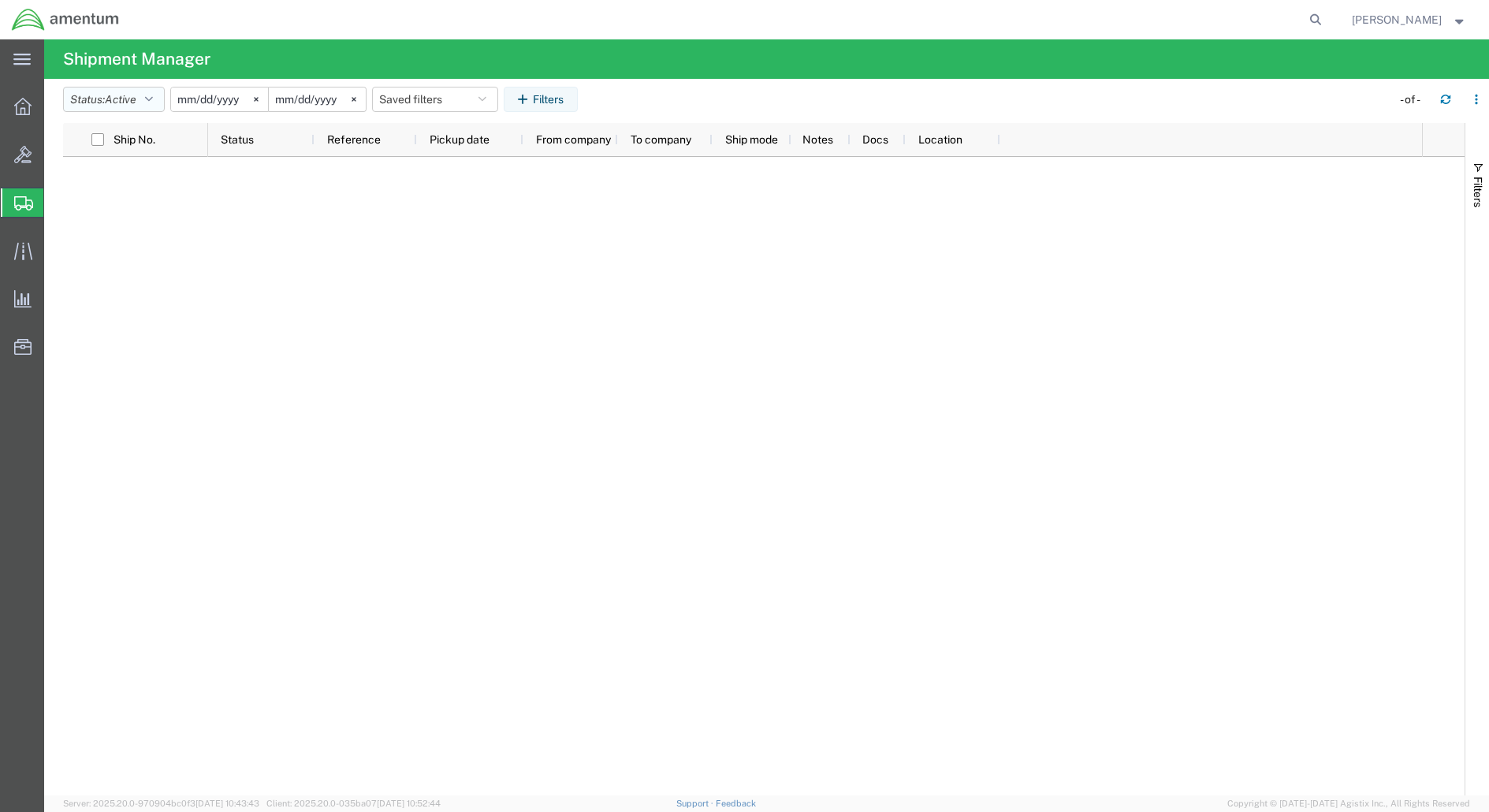
click at [142, 99] on button "Status: Active" at bounding box center [114, 99] width 102 height 25
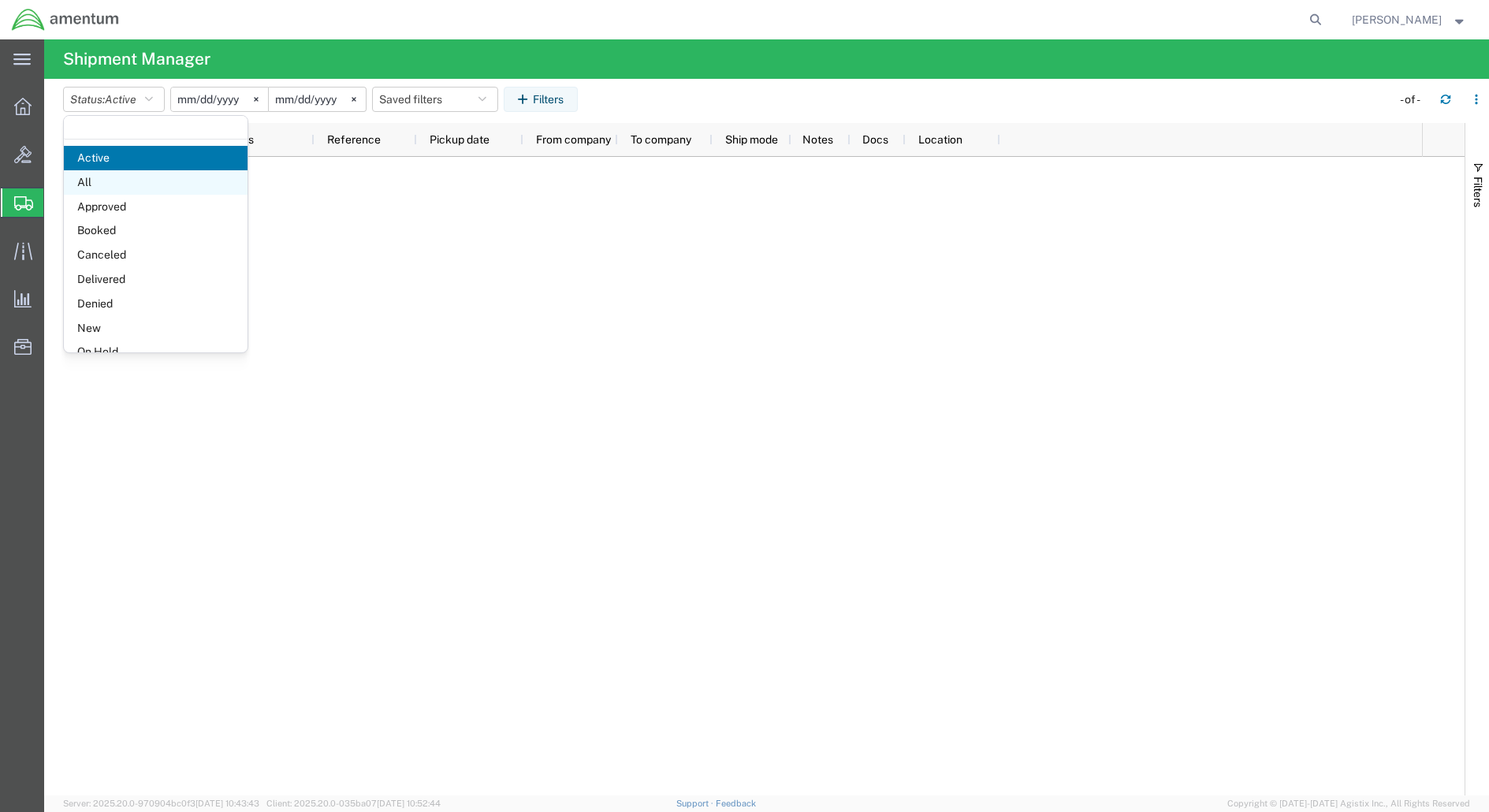
click at [126, 177] on span "All" at bounding box center [156, 183] width 183 height 24
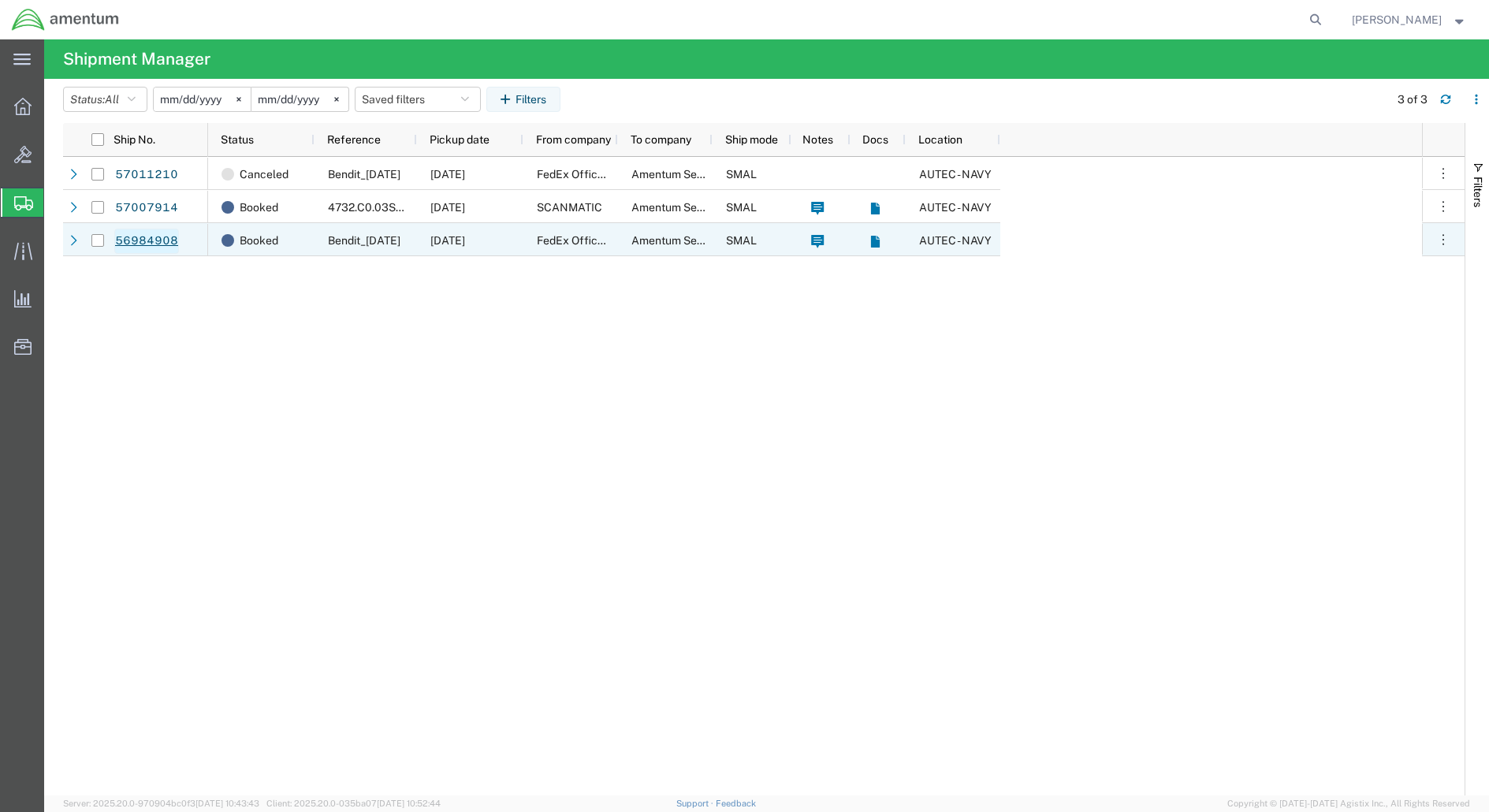
click at [136, 243] on link "56984908" at bounding box center [146, 240] width 64 height 25
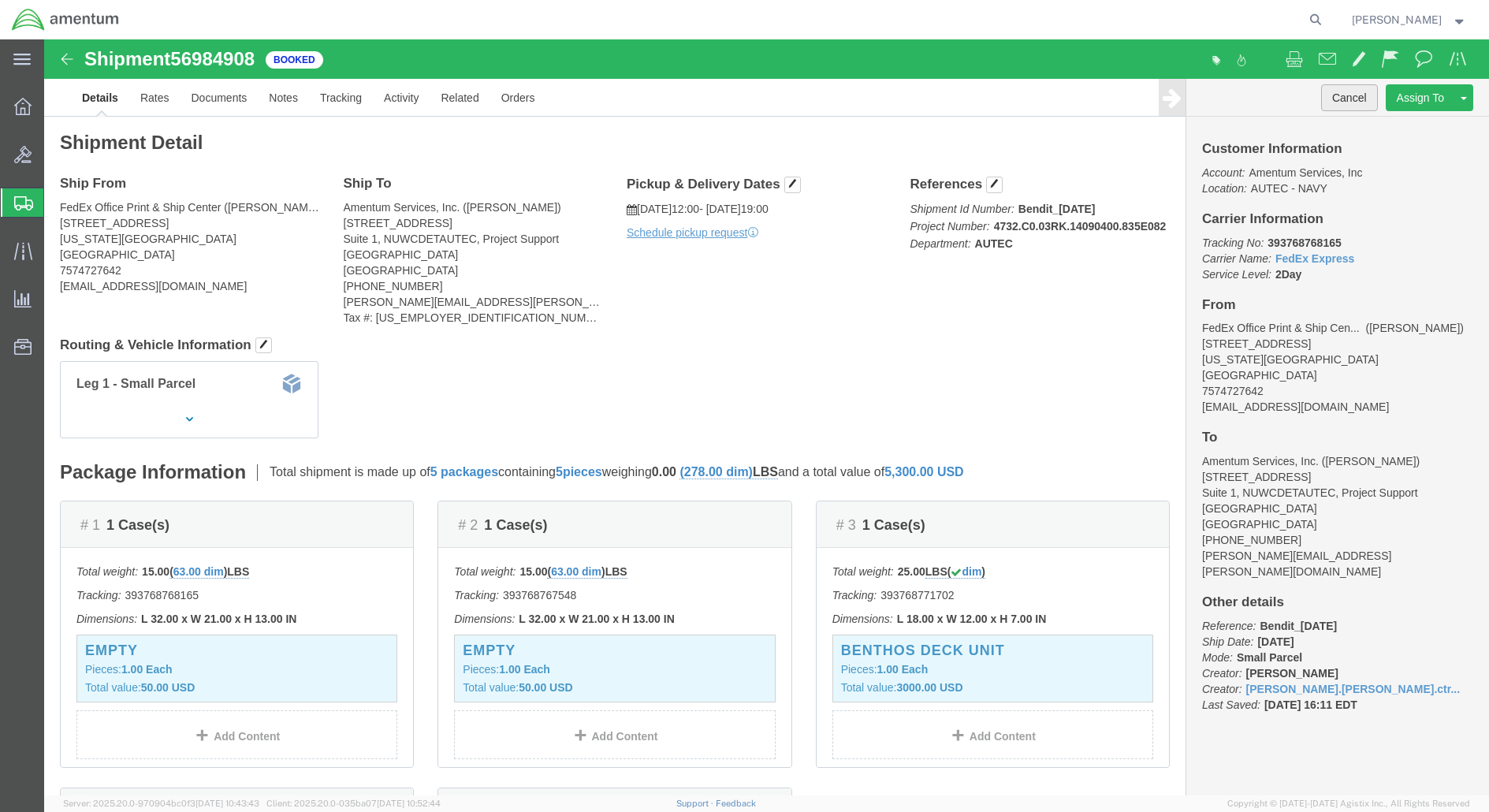
click button "Cancel"
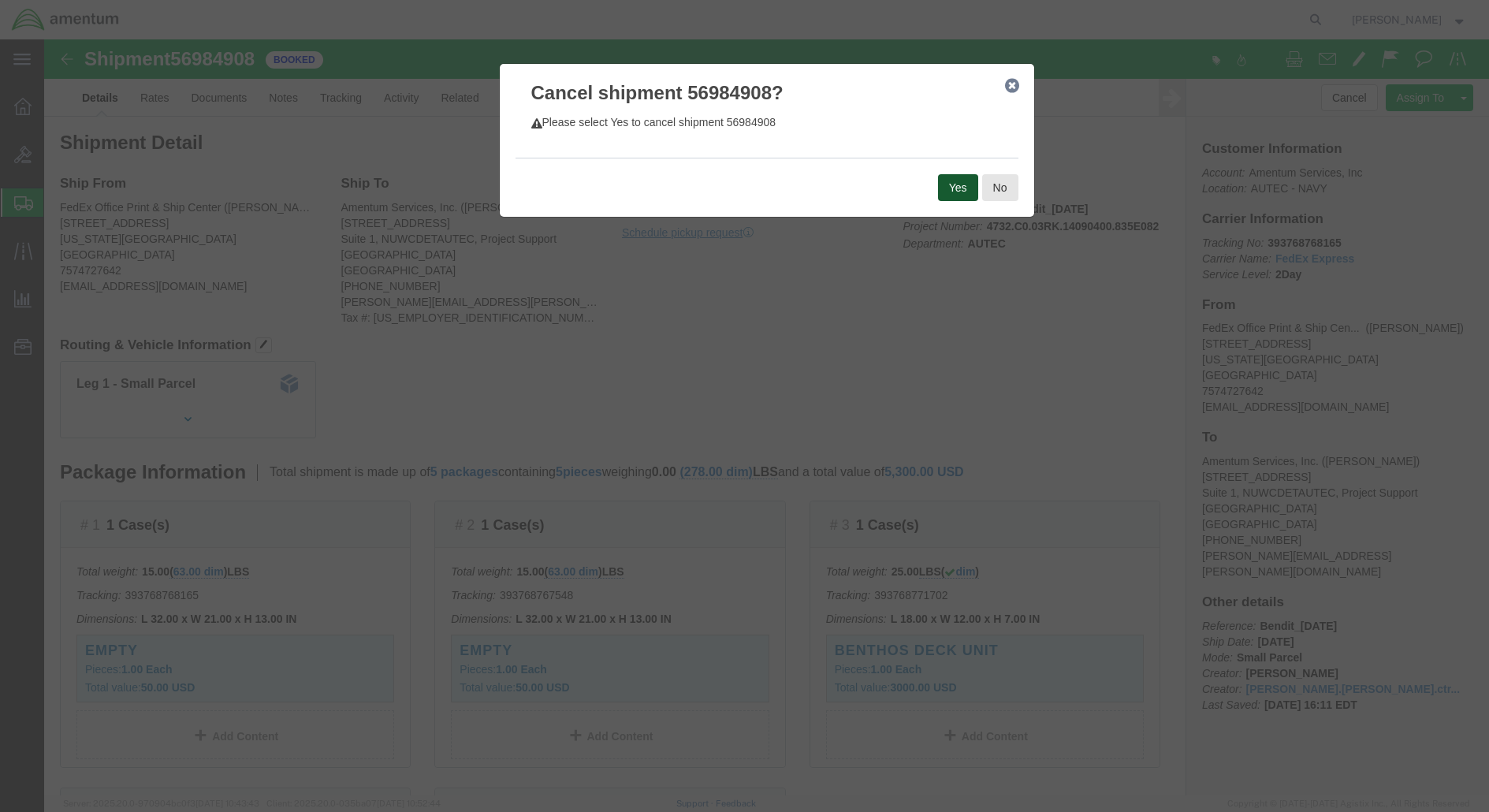
click button "Yes"
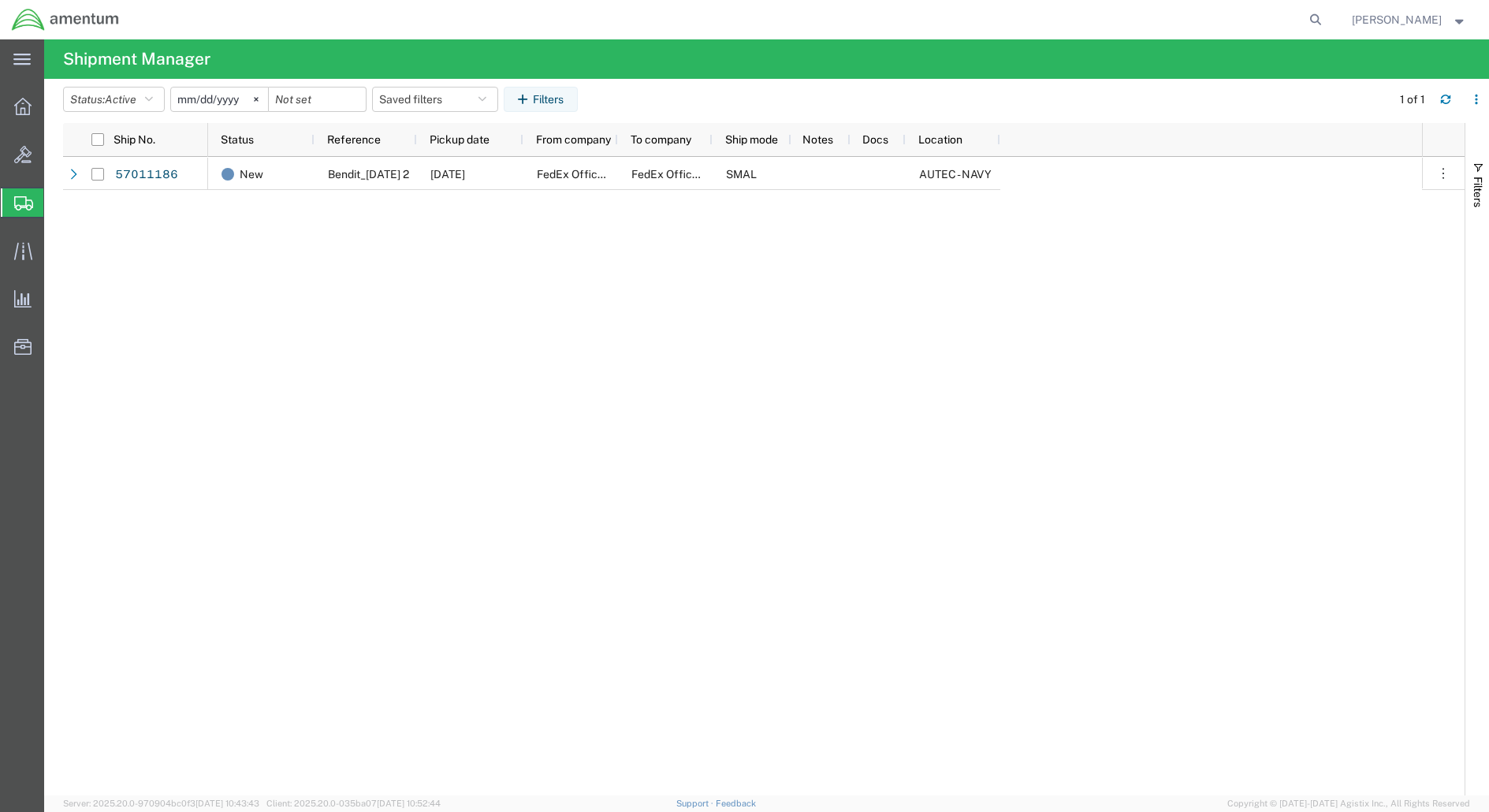
click at [233, 97] on input "[DATE]" at bounding box center [220, 99] width 97 height 23
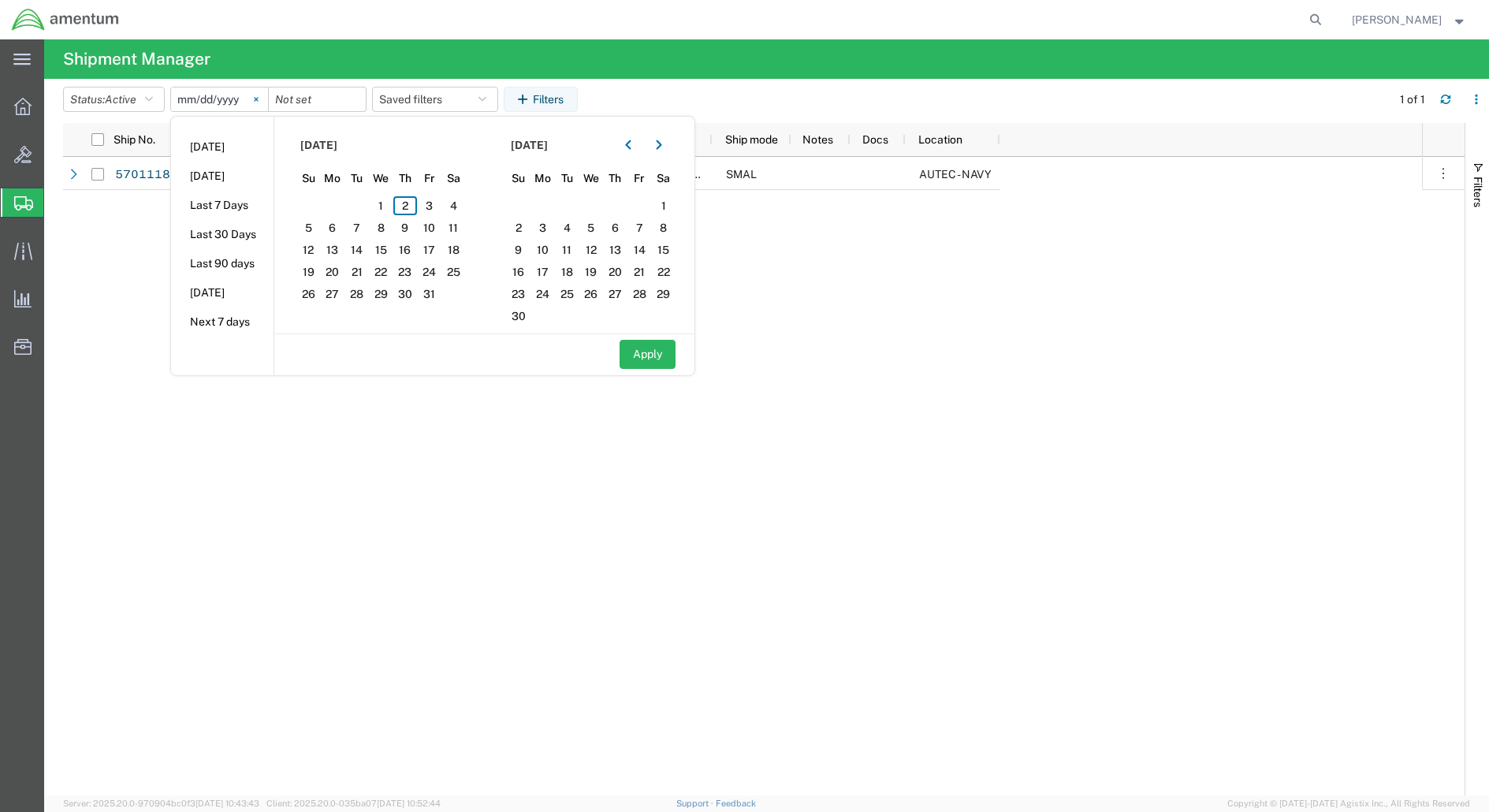
click at [255, 99] on svg-icon at bounding box center [255, 99] width 23 height 23
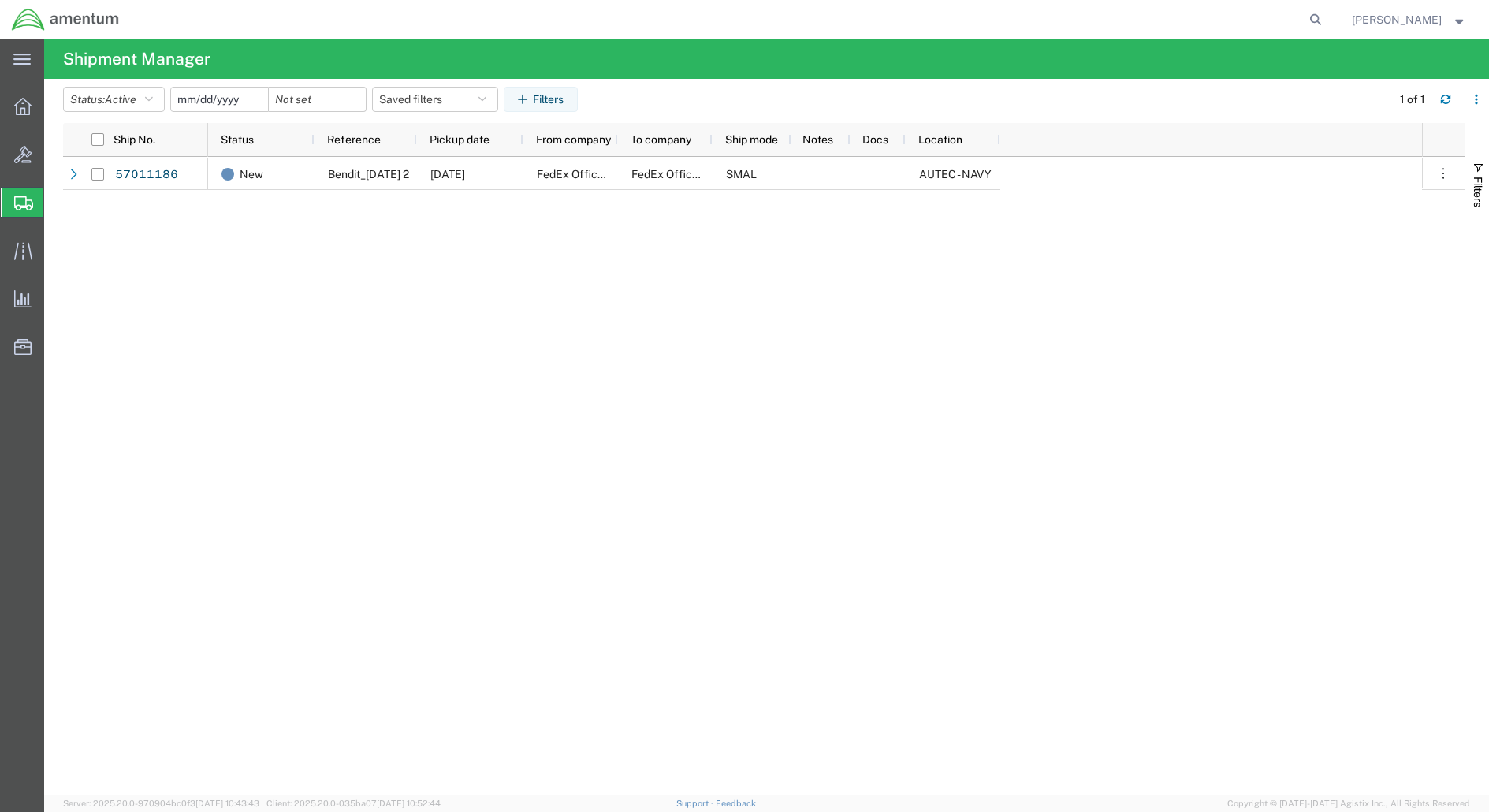
click at [212, 102] on input "date" at bounding box center [220, 99] width 97 height 23
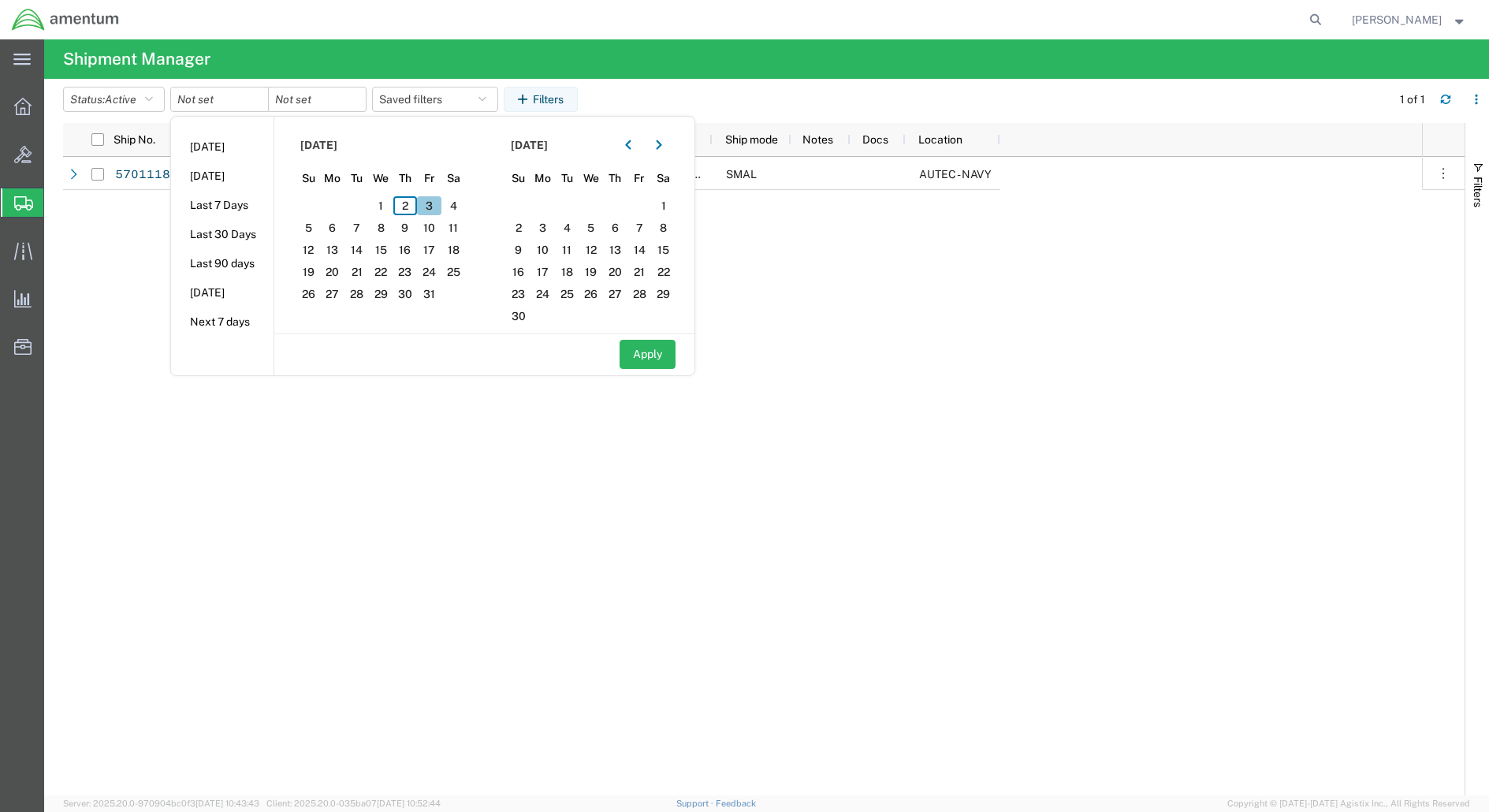
click at [436, 206] on span "3" at bounding box center [429, 206] width 24 height 19
click at [669, 356] on button "Apply" at bounding box center [647, 354] width 56 height 29
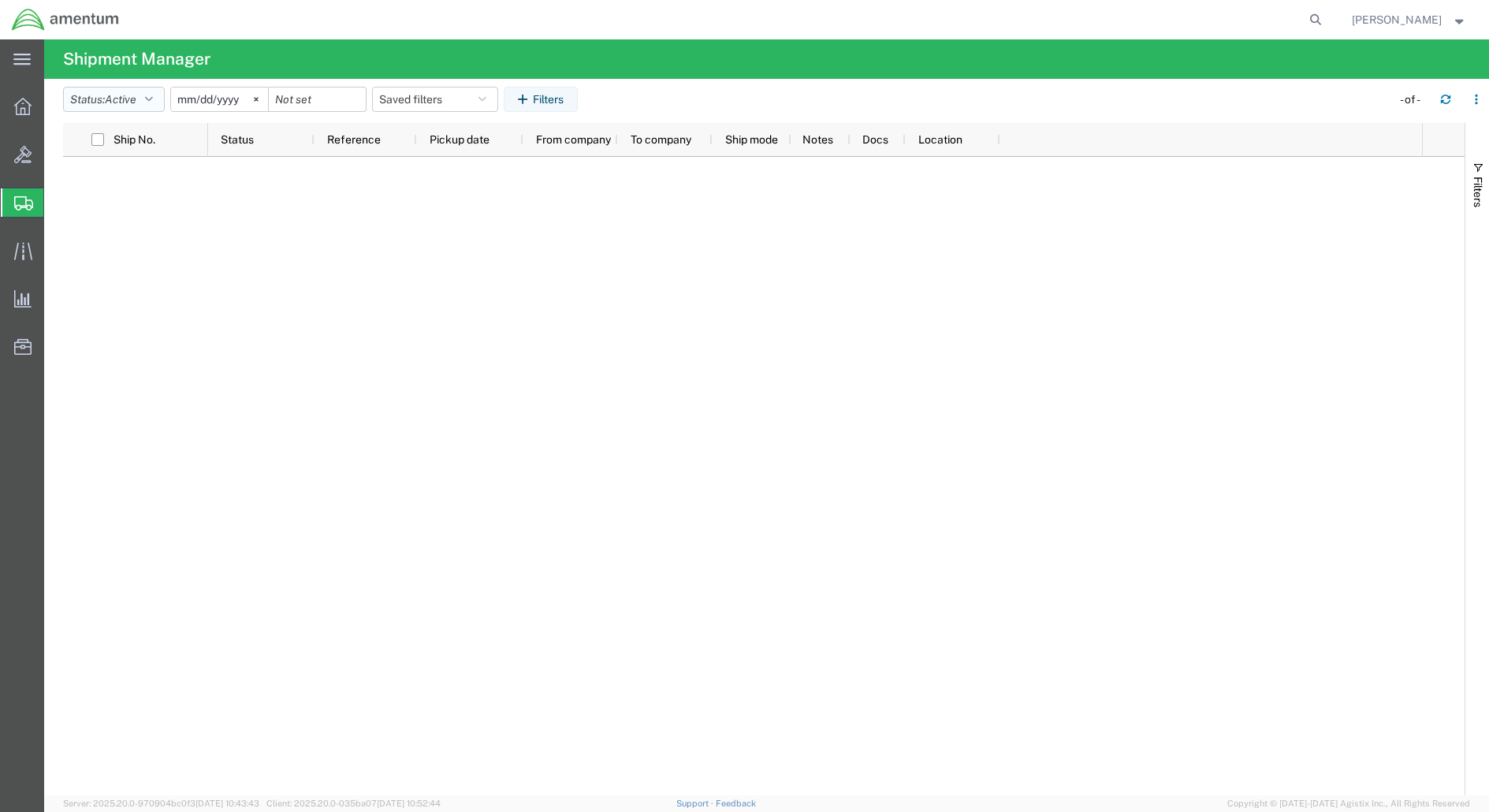
click at [146, 102] on button "Status: Active" at bounding box center [114, 99] width 102 height 25
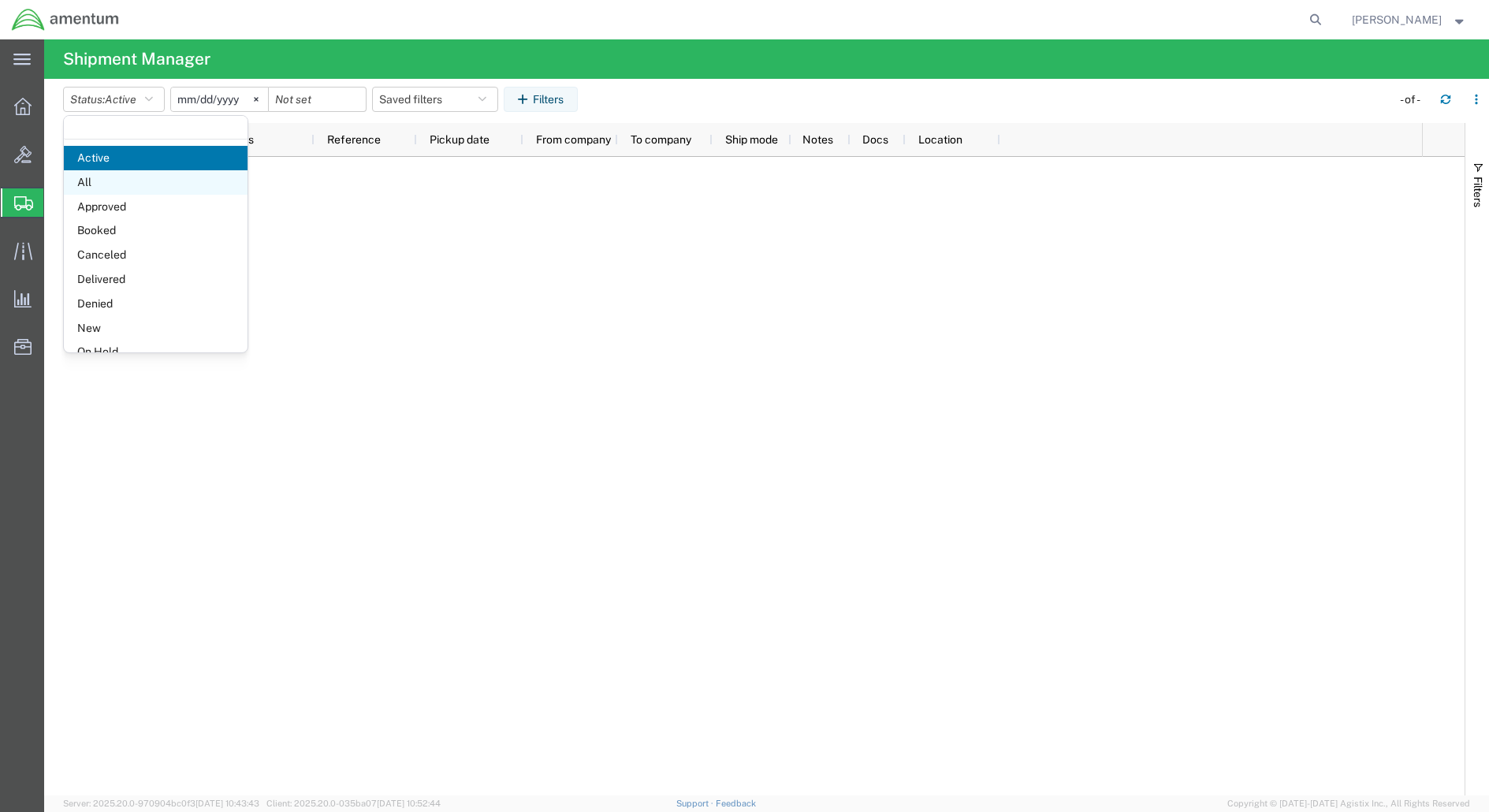
click at [121, 177] on span "All" at bounding box center [156, 183] width 183 height 24
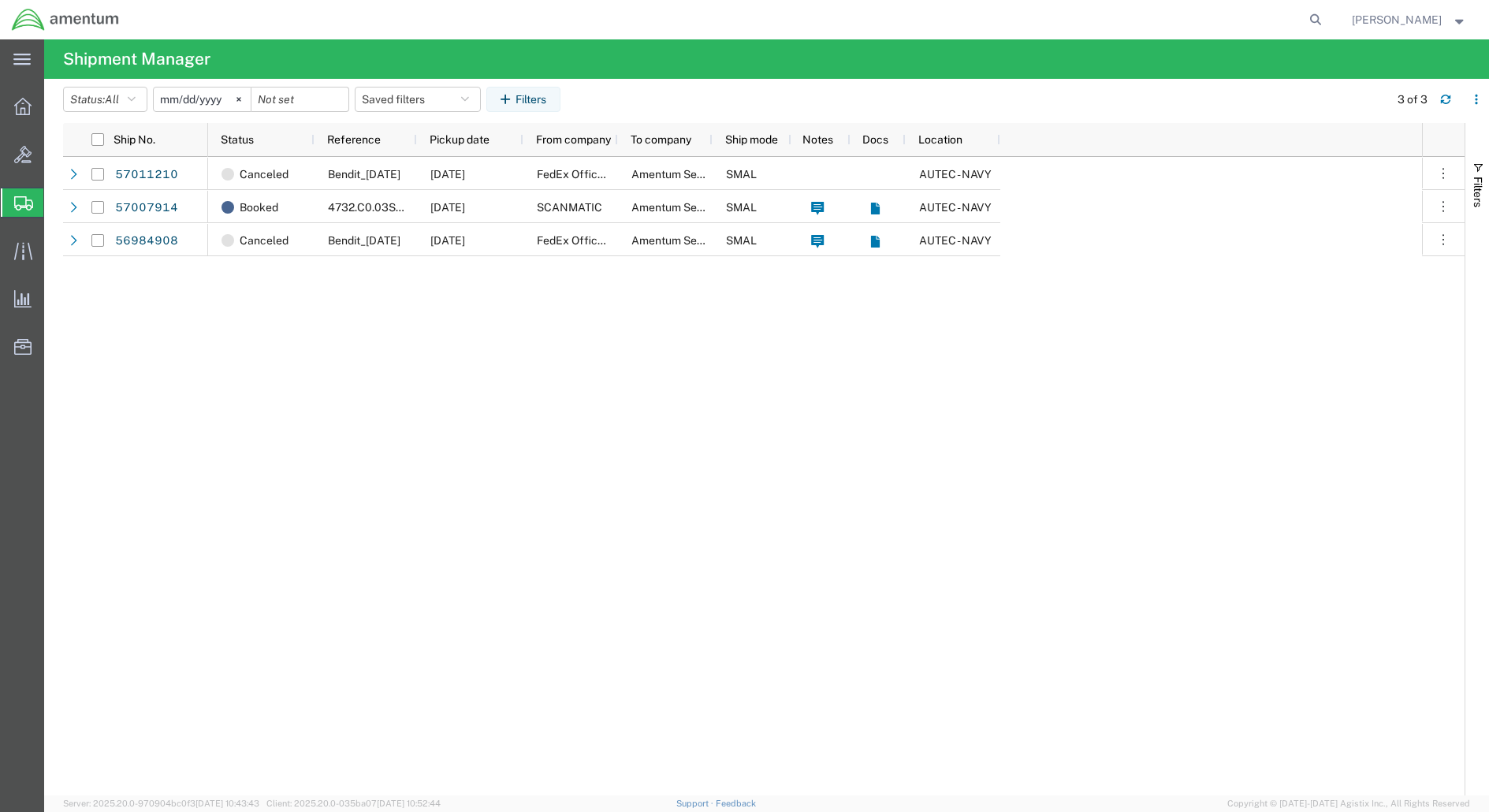
click at [195, 98] on input "[DATE]" at bounding box center [202, 99] width 97 height 23
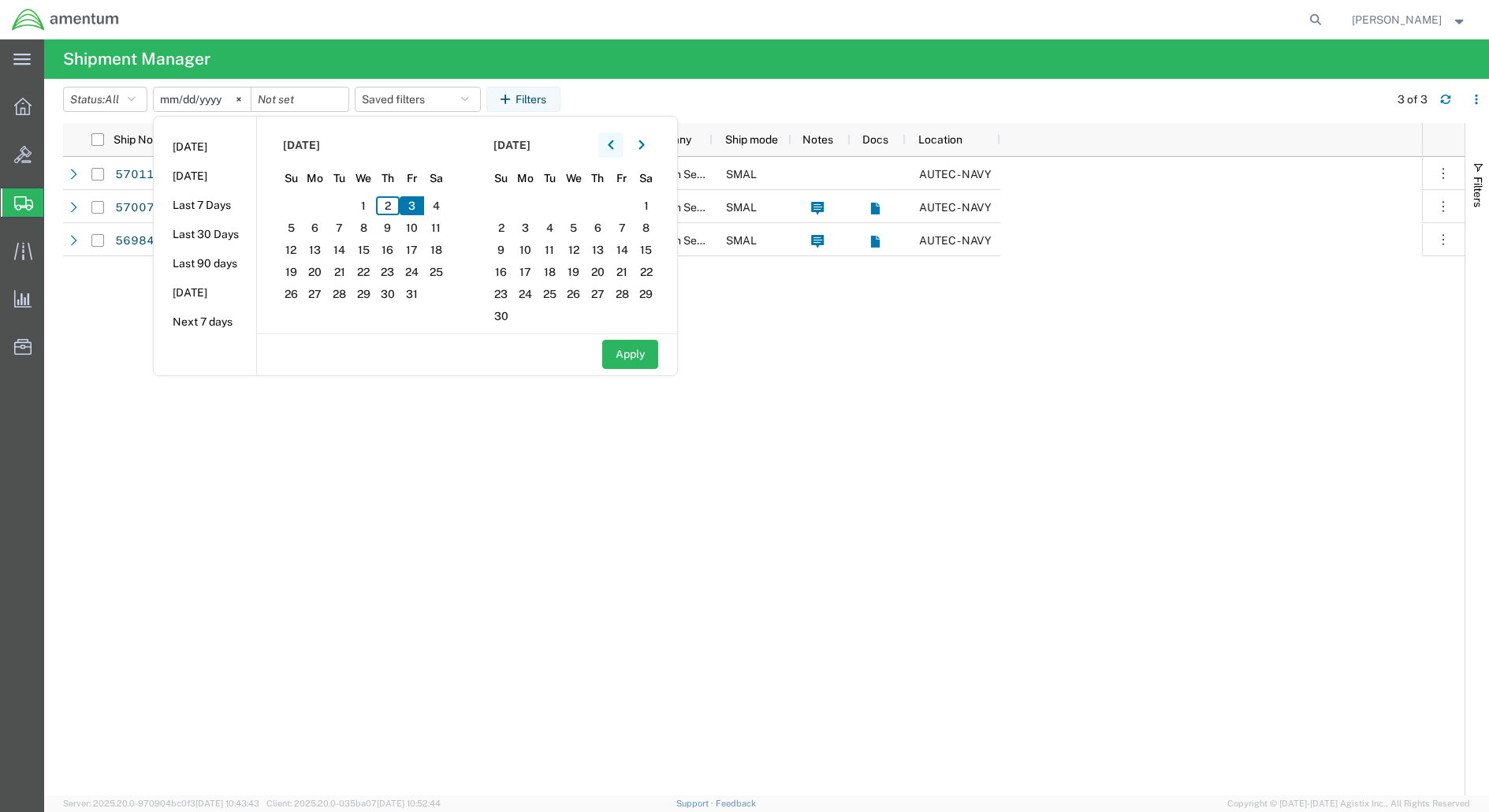
click at [614, 143] on icon "button" at bounding box center [610, 145] width 7 height 11
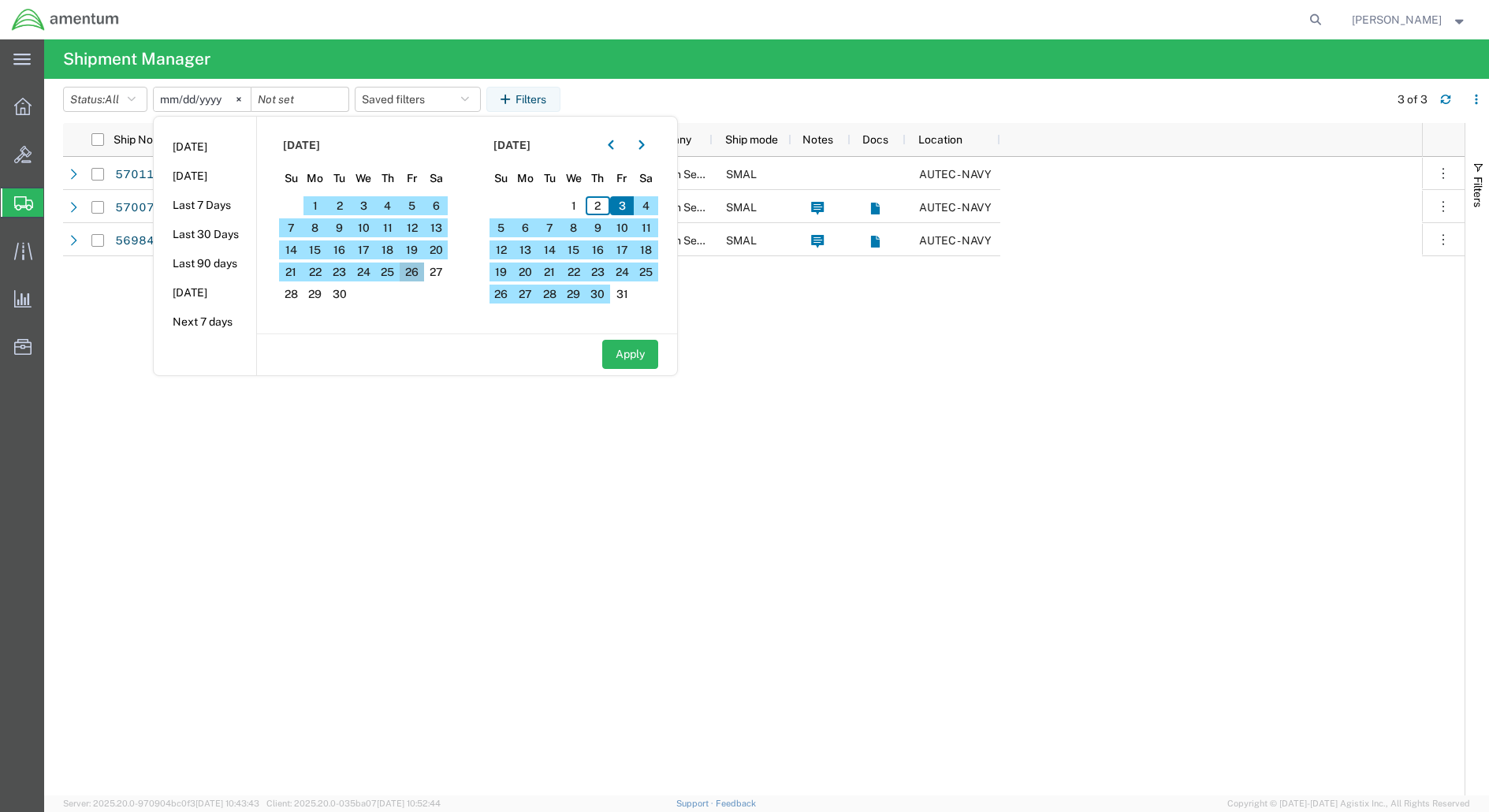
click at [417, 274] on span "26" at bounding box center [412, 272] width 24 height 19
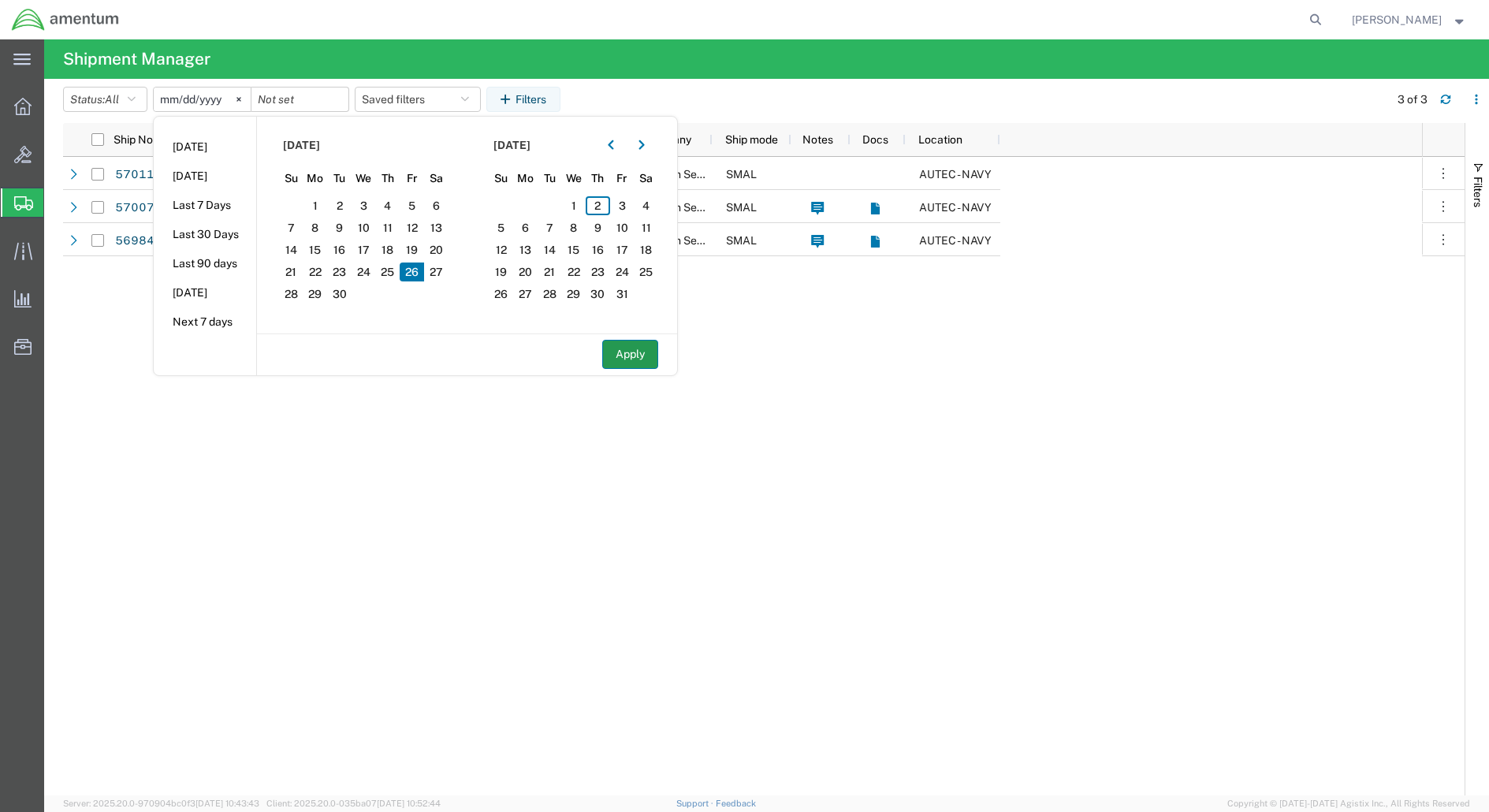
click at [638, 361] on button "Apply" at bounding box center [630, 354] width 56 height 29
type input "[DATE]"
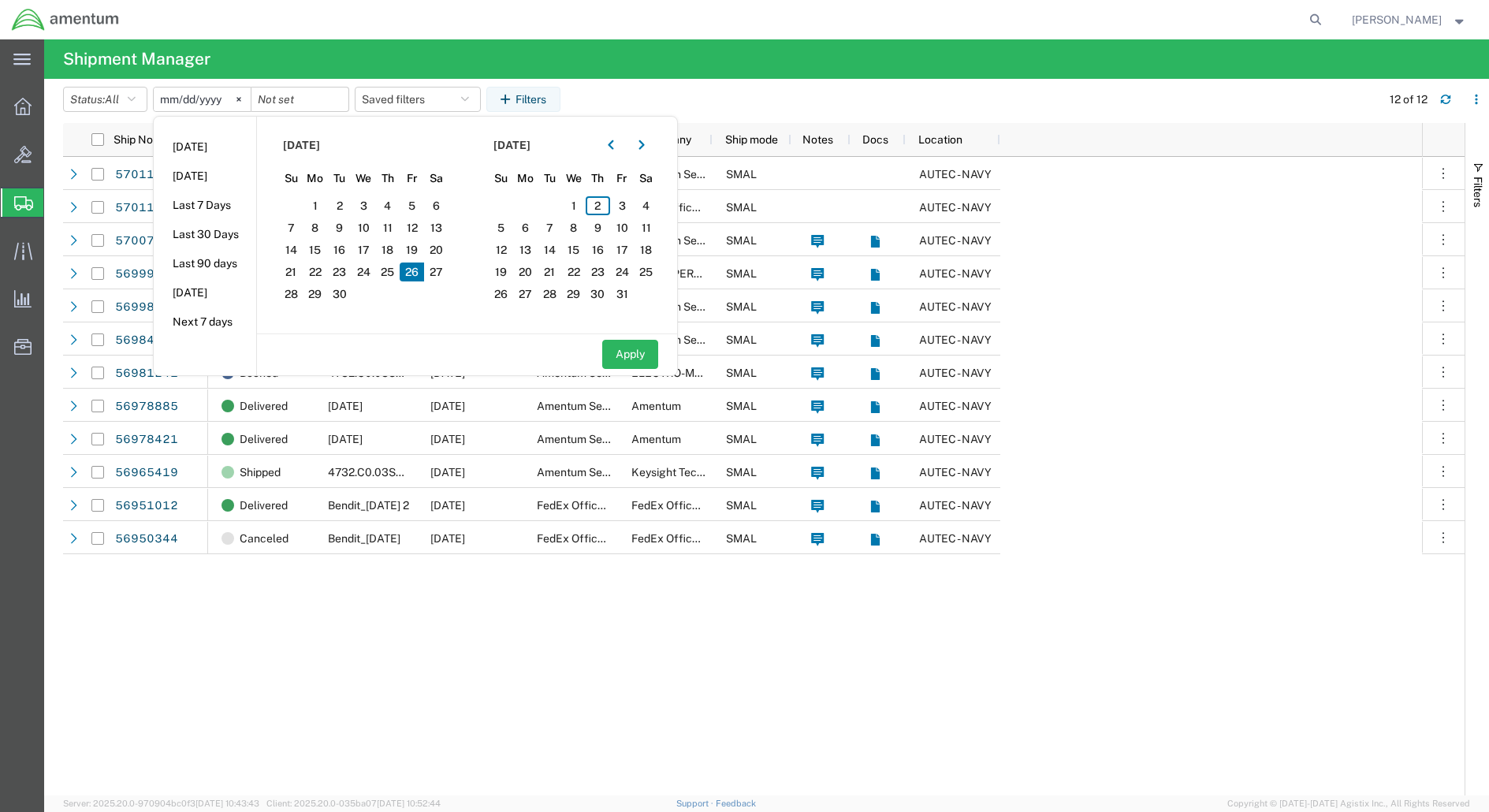
click at [628, 642] on div "Canceled Bendit_[DATE] [DATE] FedEx Office Print & Ship Center Amentum Services…" at bounding box center [814, 475] width 1213 height 638
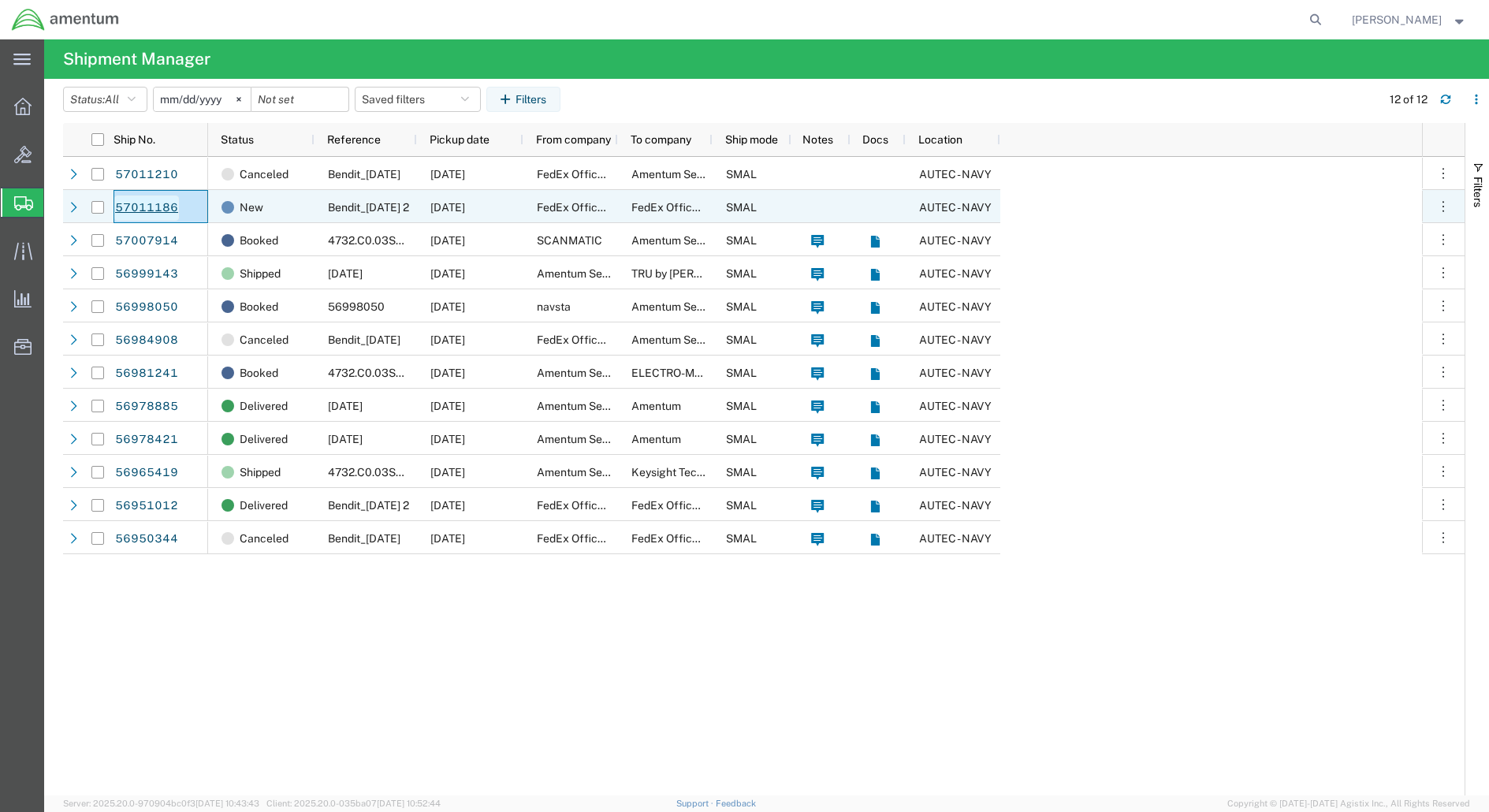
click at [139, 207] on link "57011186" at bounding box center [146, 208] width 64 height 25
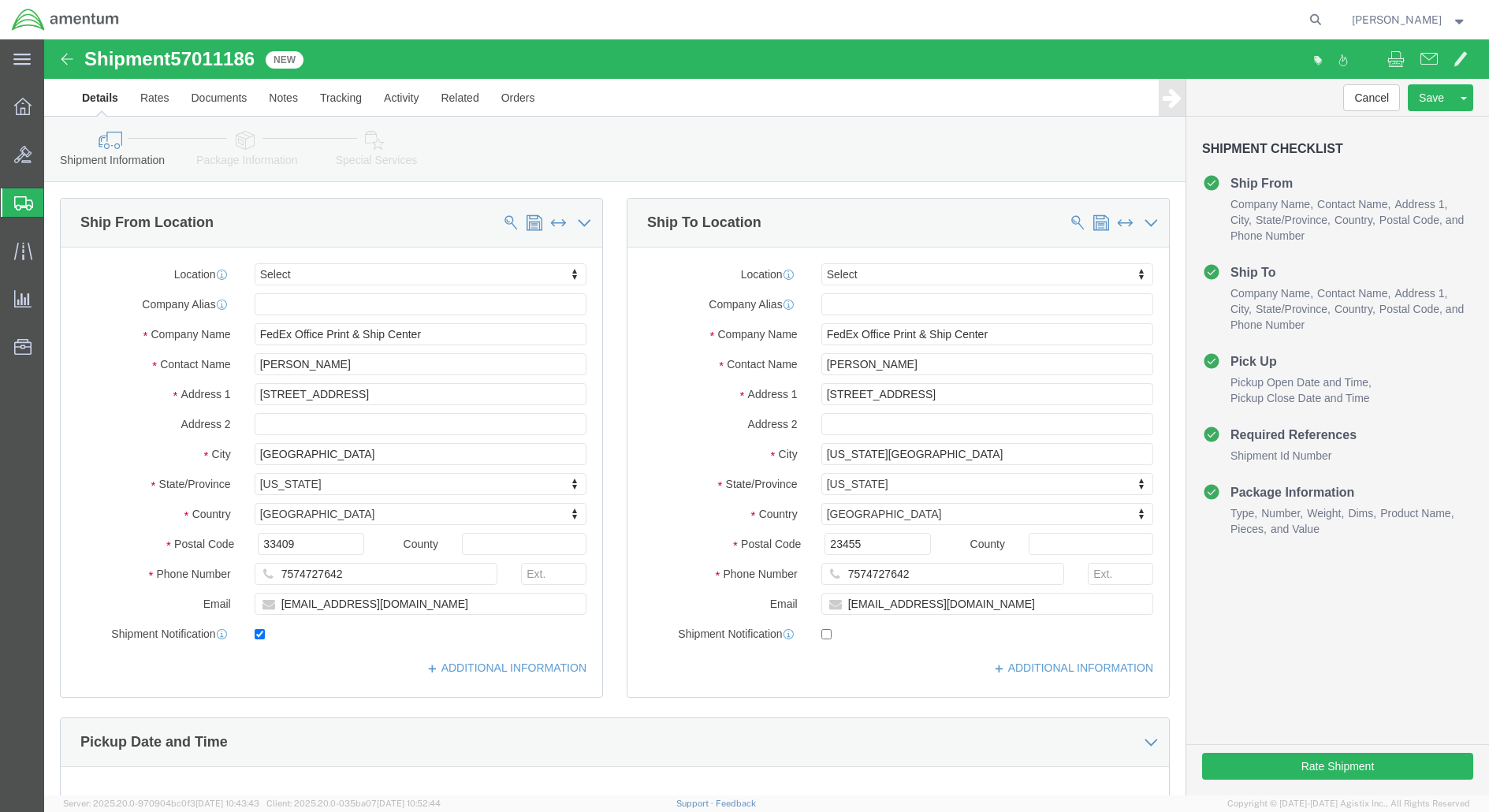
select select
click span
click input "[PERSON_NAME]"
type input "R"
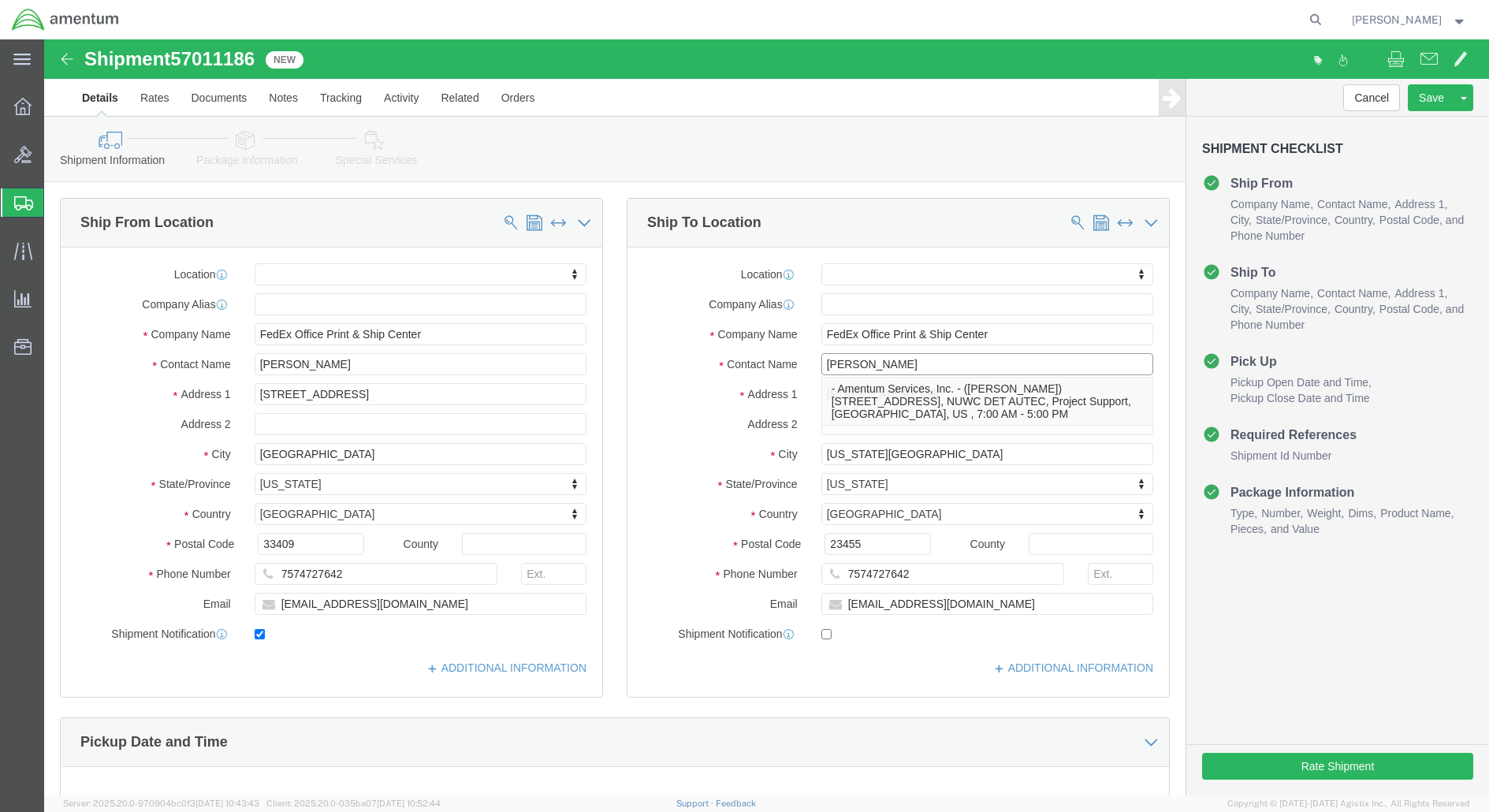
drag, startPoint x: 870, startPoint y: 326, endPoint x: 664, endPoint y: 315, distance: 206.3
click div "Location My Profile Location [PHONE_NUMBER] [PHONE_NUMBER] [PHONE_NUMBER] [PHON…"
type input "r"
type input "be"
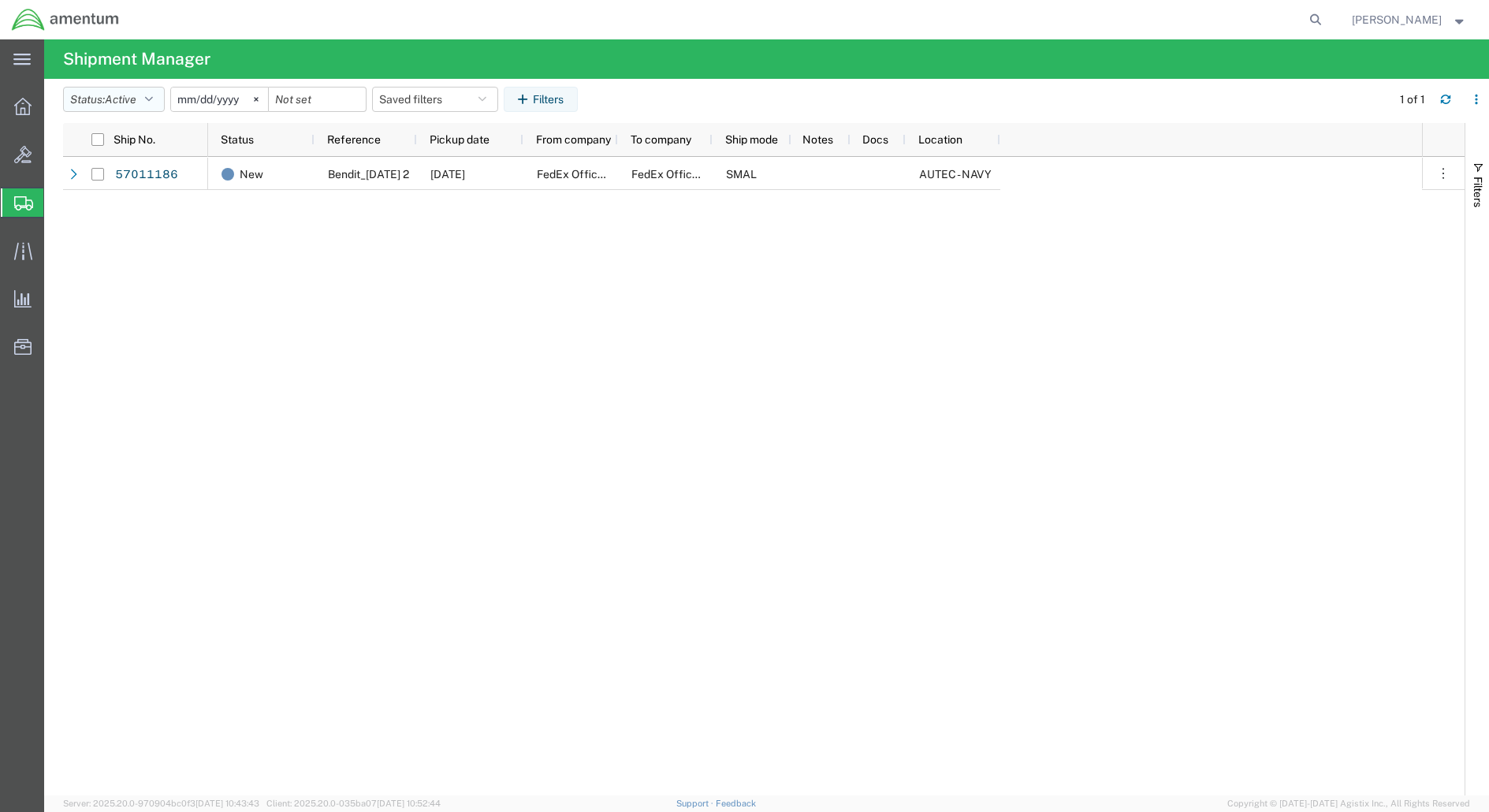
click at [153, 96] on icon "button" at bounding box center [149, 100] width 7 height 11
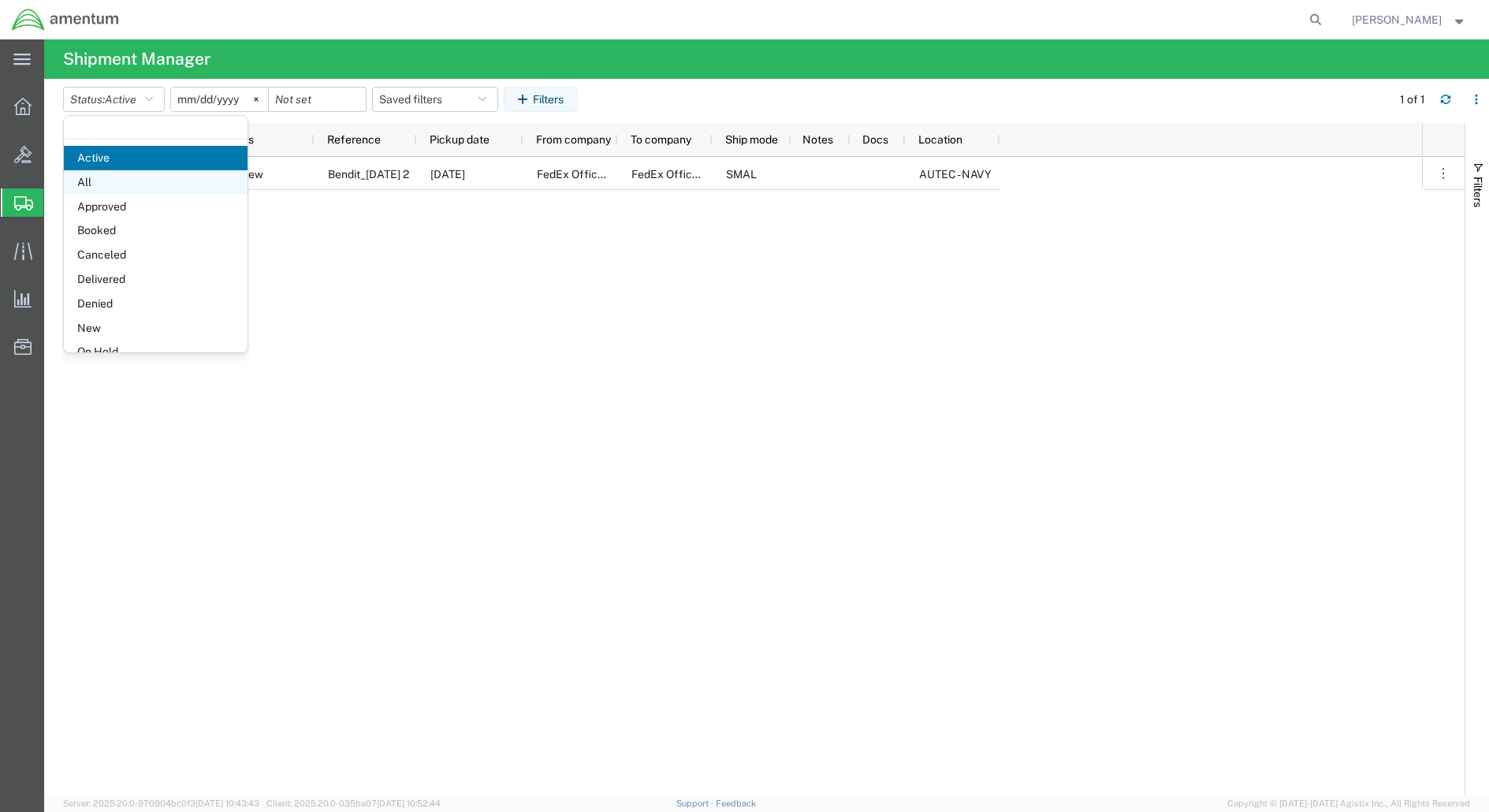
click at [115, 183] on span "All" at bounding box center [156, 183] width 183 height 24
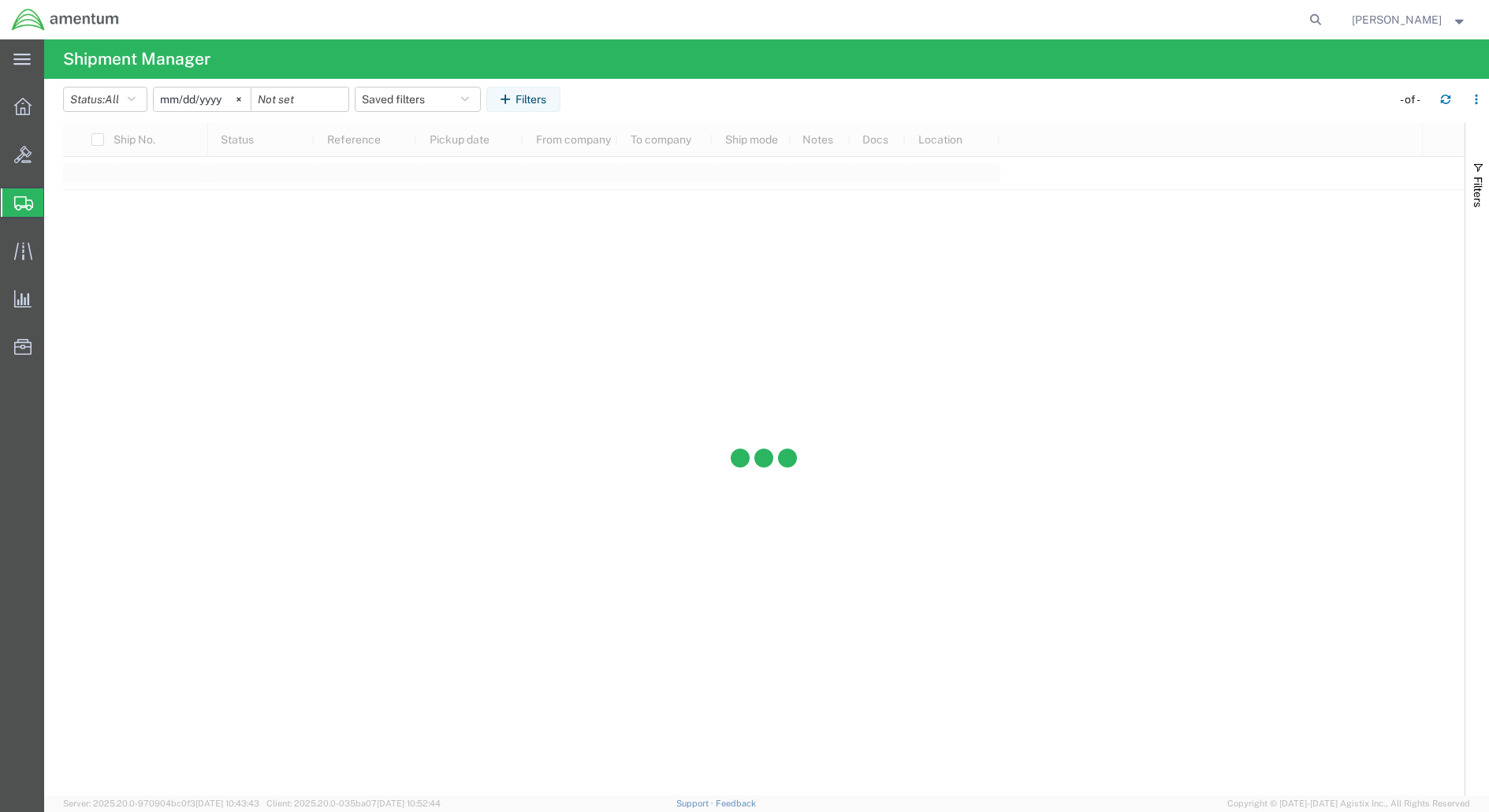
click at [198, 101] on input "[DATE]" at bounding box center [202, 99] width 97 height 23
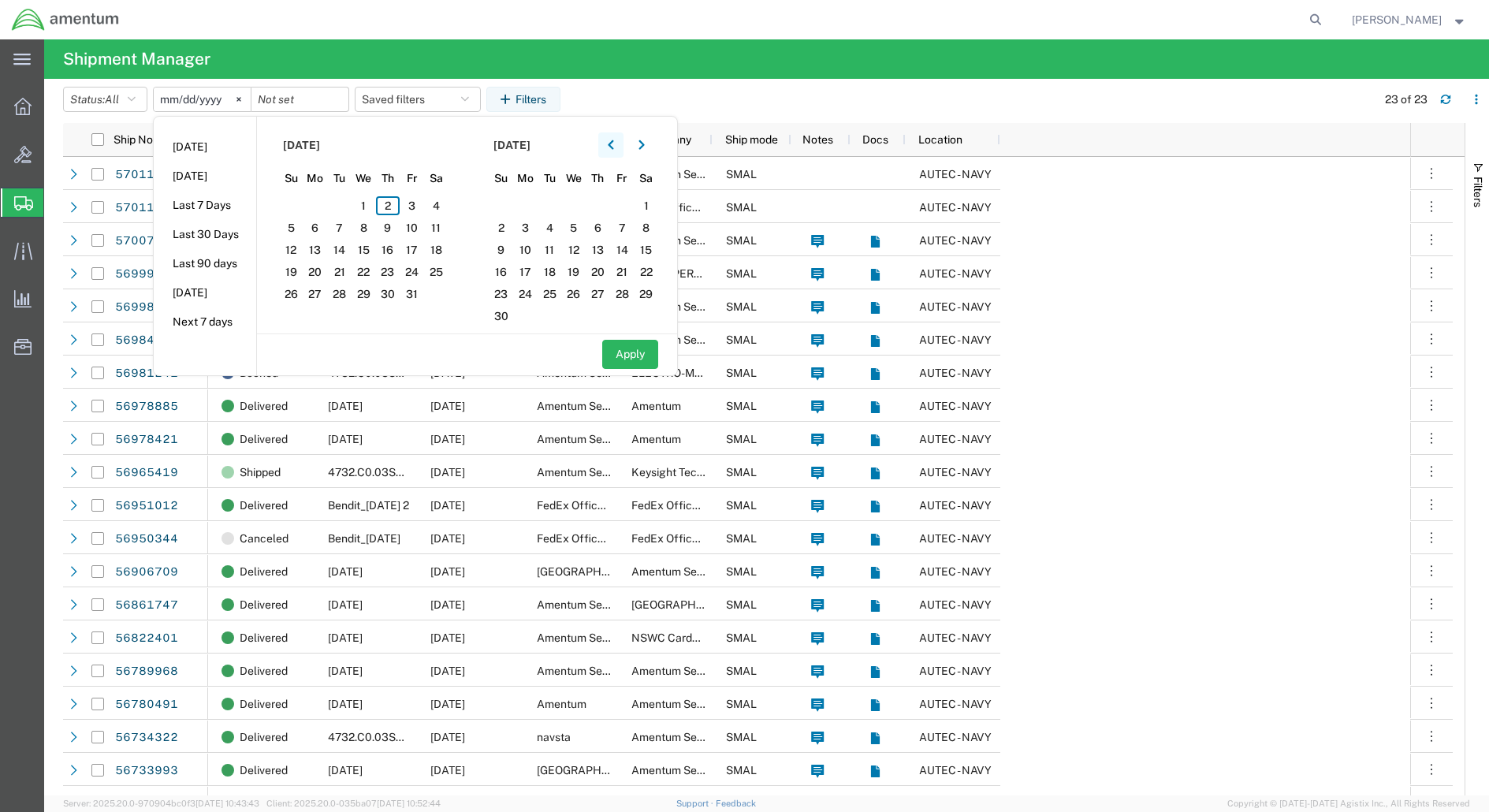
click at [616, 138] on button "button" at bounding box center [610, 144] width 25 height 25
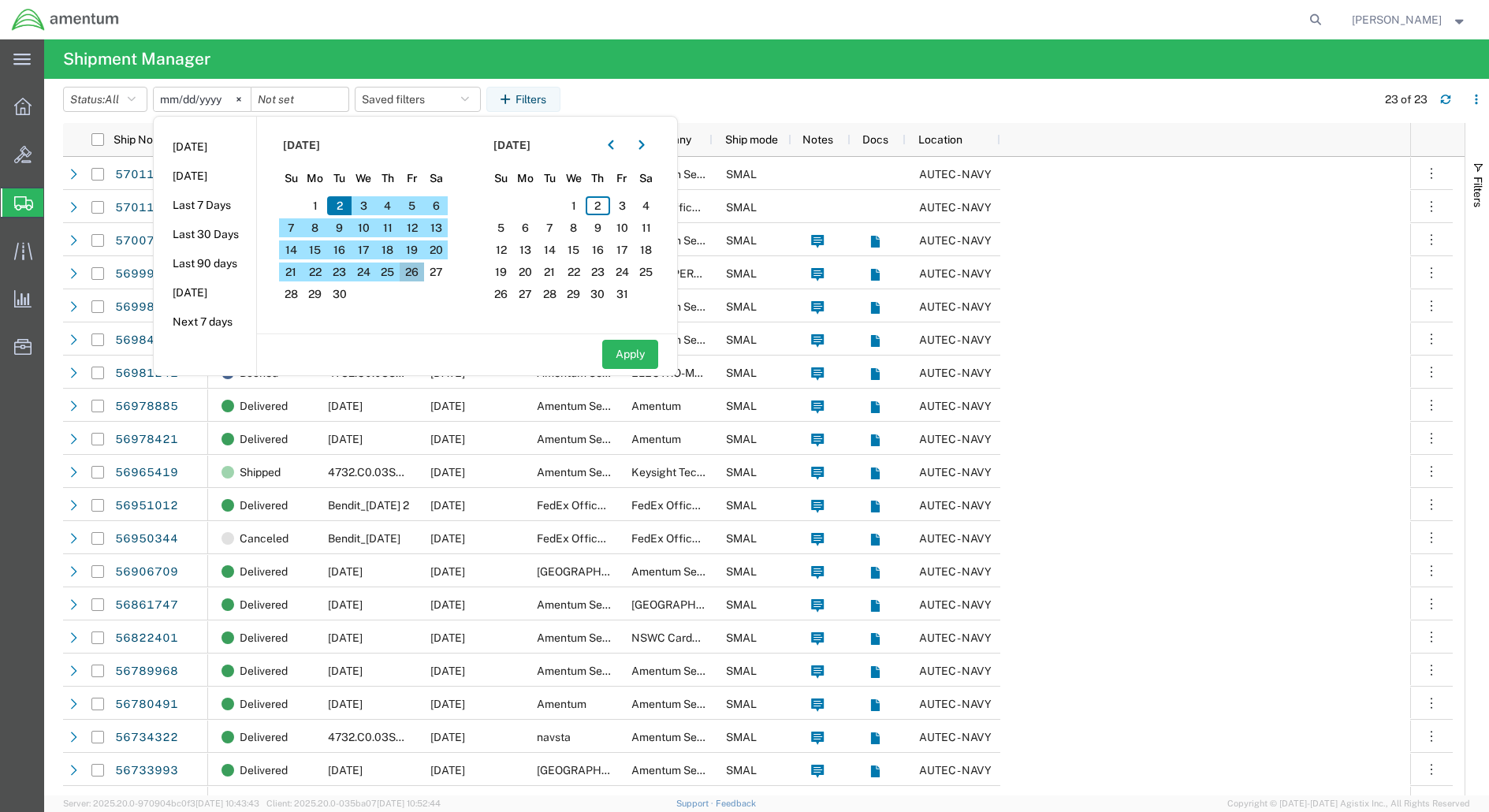
click at [413, 274] on span "26" at bounding box center [412, 272] width 24 height 19
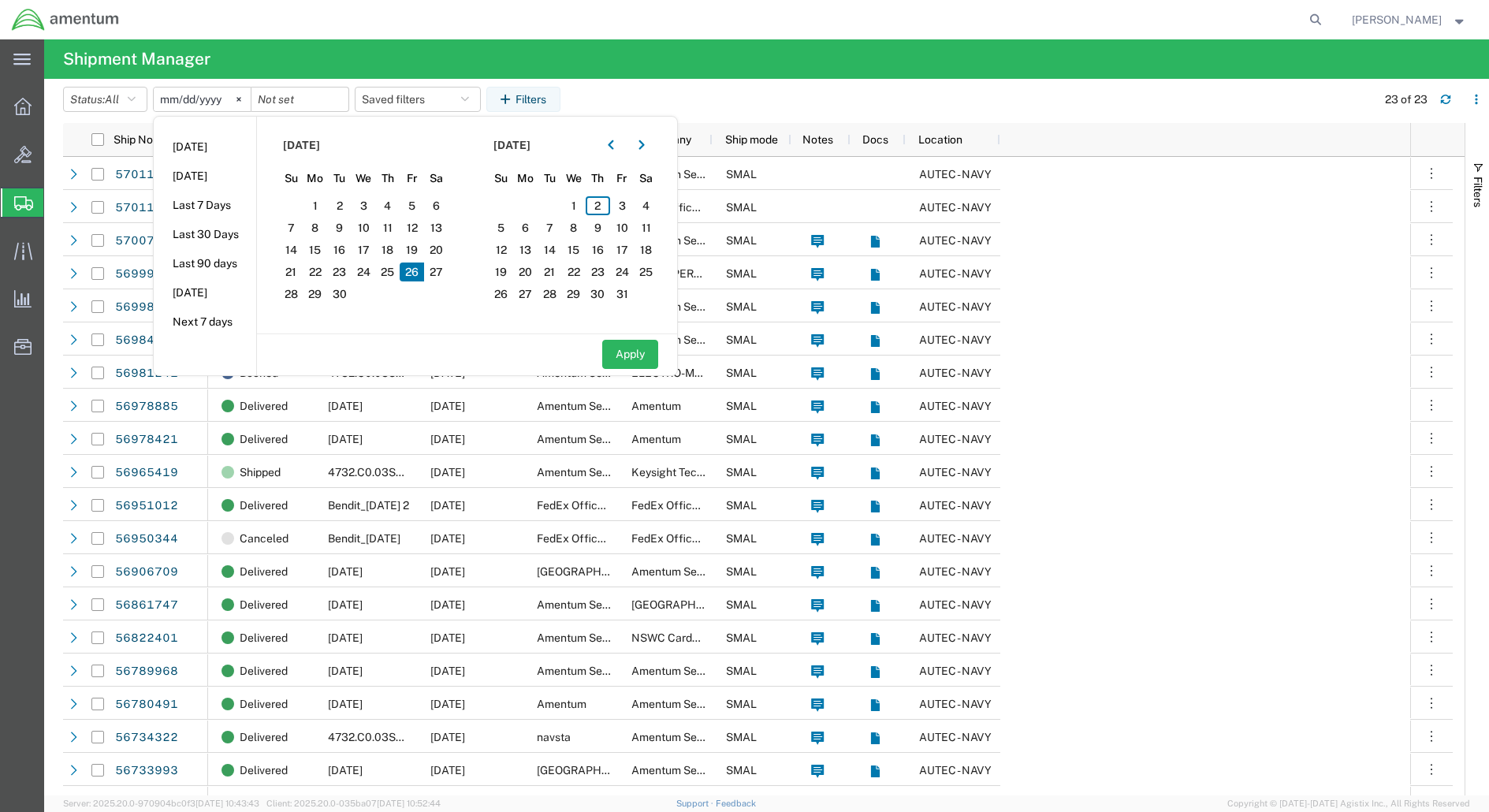
click at [413, 274] on span "26" at bounding box center [412, 272] width 24 height 19
click at [628, 351] on button "Apply" at bounding box center [630, 354] width 56 height 29
type input "[DATE]"
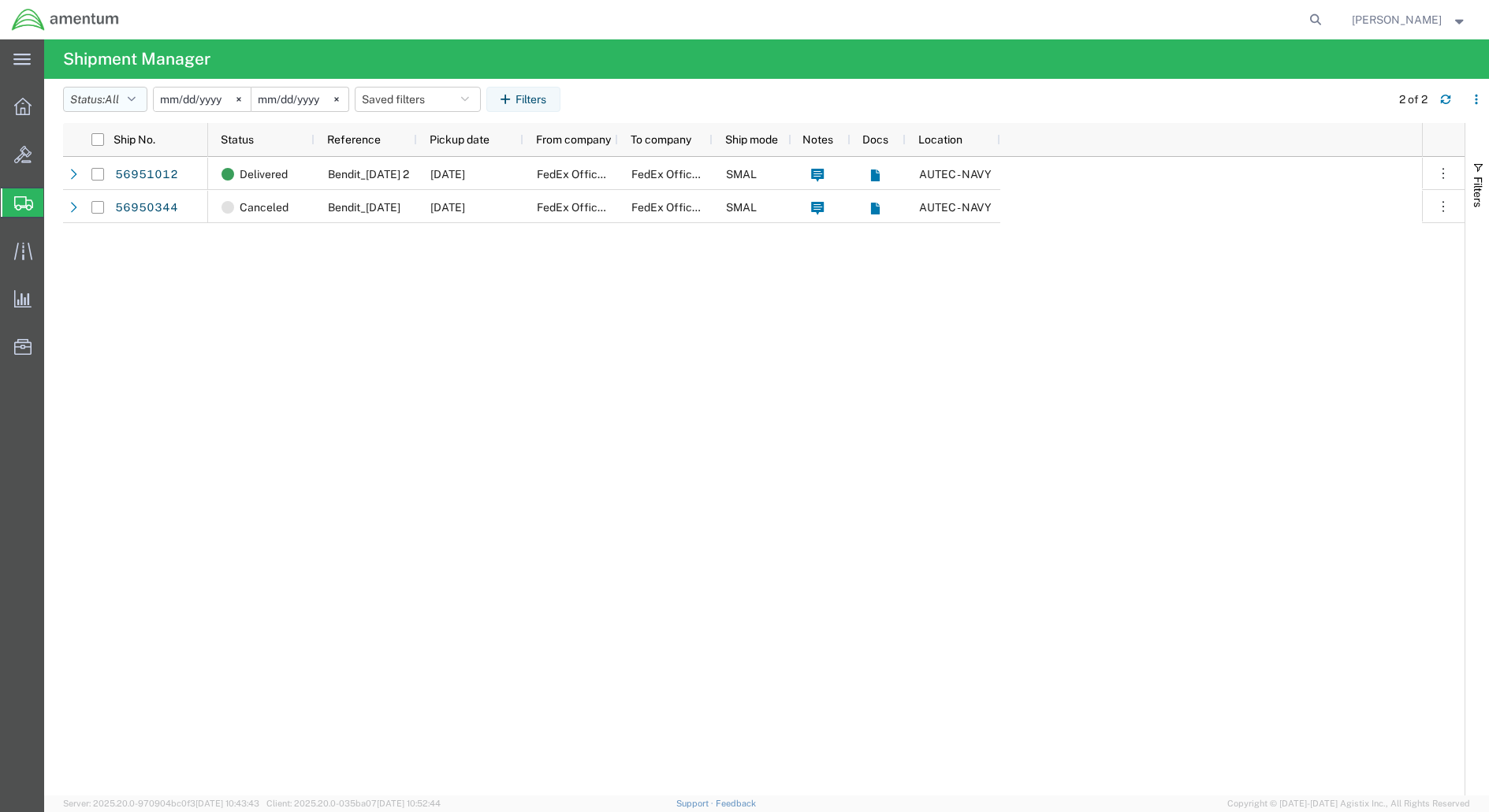
click at [136, 104] on icon "button" at bounding box center [131, 100] width 7 height 11
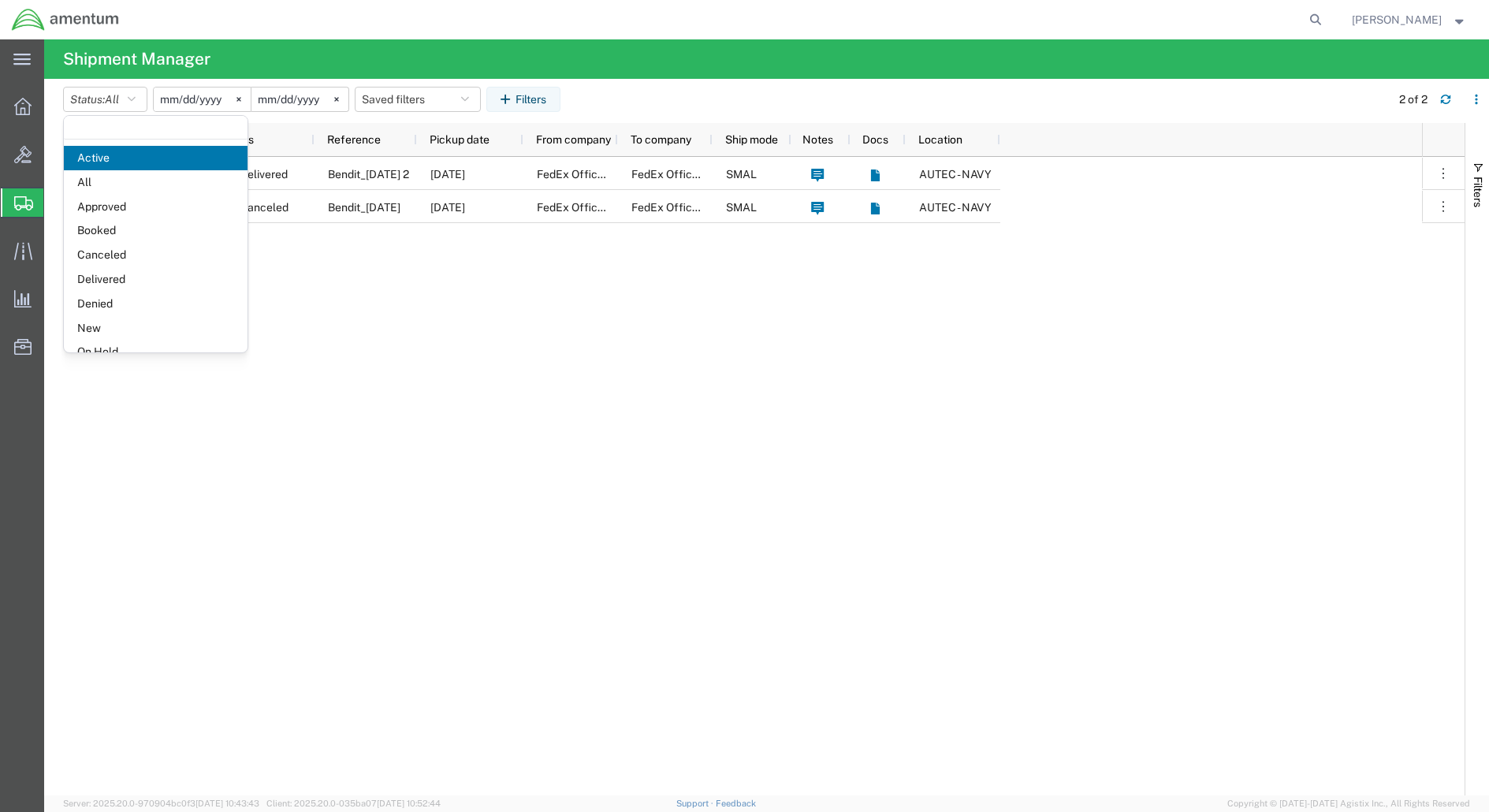
drag, startPoint x: 138, startPoint y: 104, endPoint x: 359, endPoint y: 54, distance: 226.6
click at [359, 54] on agx-page-header "Shipment Manager" at bounding box center [765, 59] width 1444 height 39
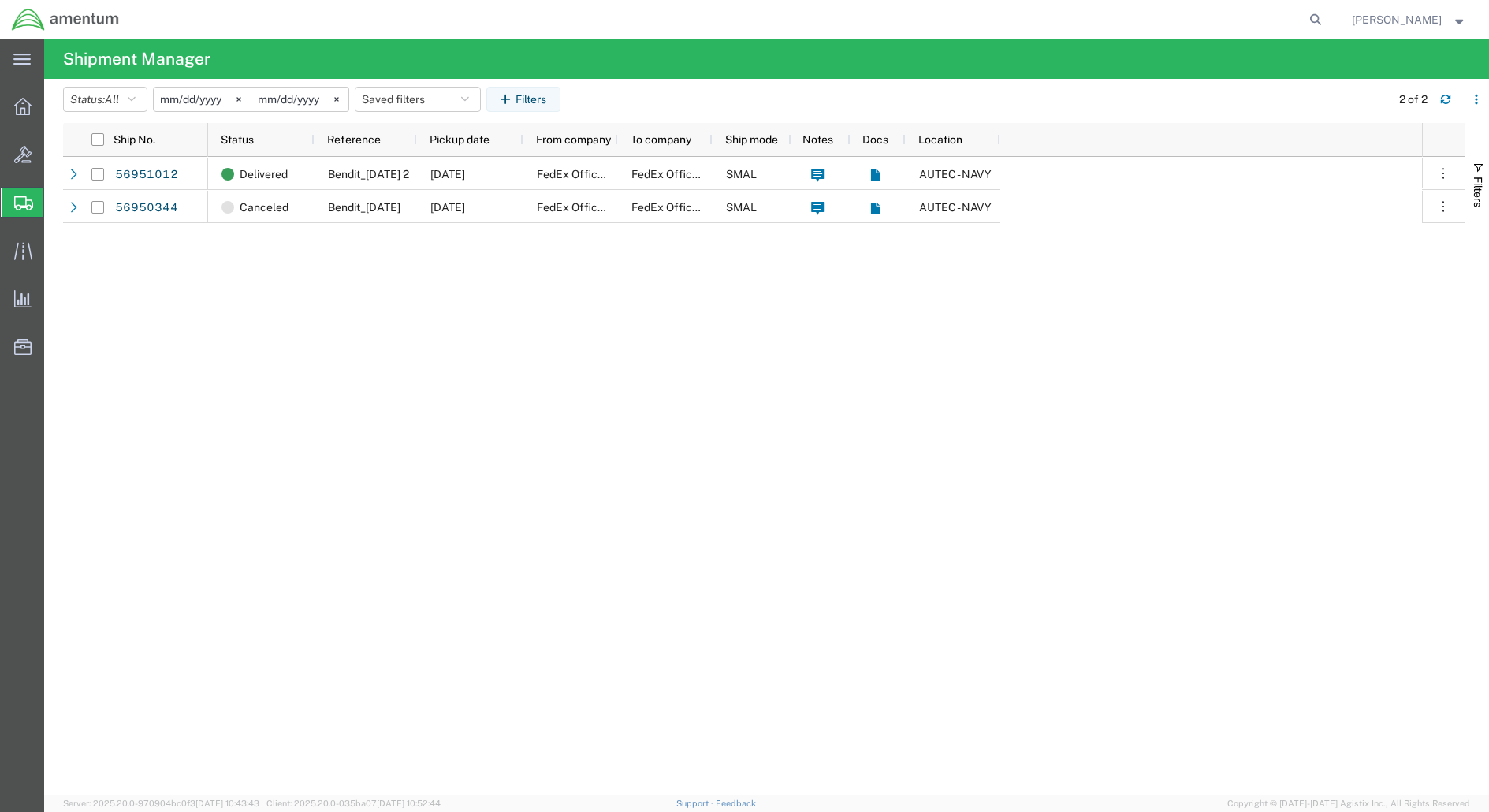
click at [211, 96] on input "[DATE]" at bounding box center [202, 99] width 97 height 23
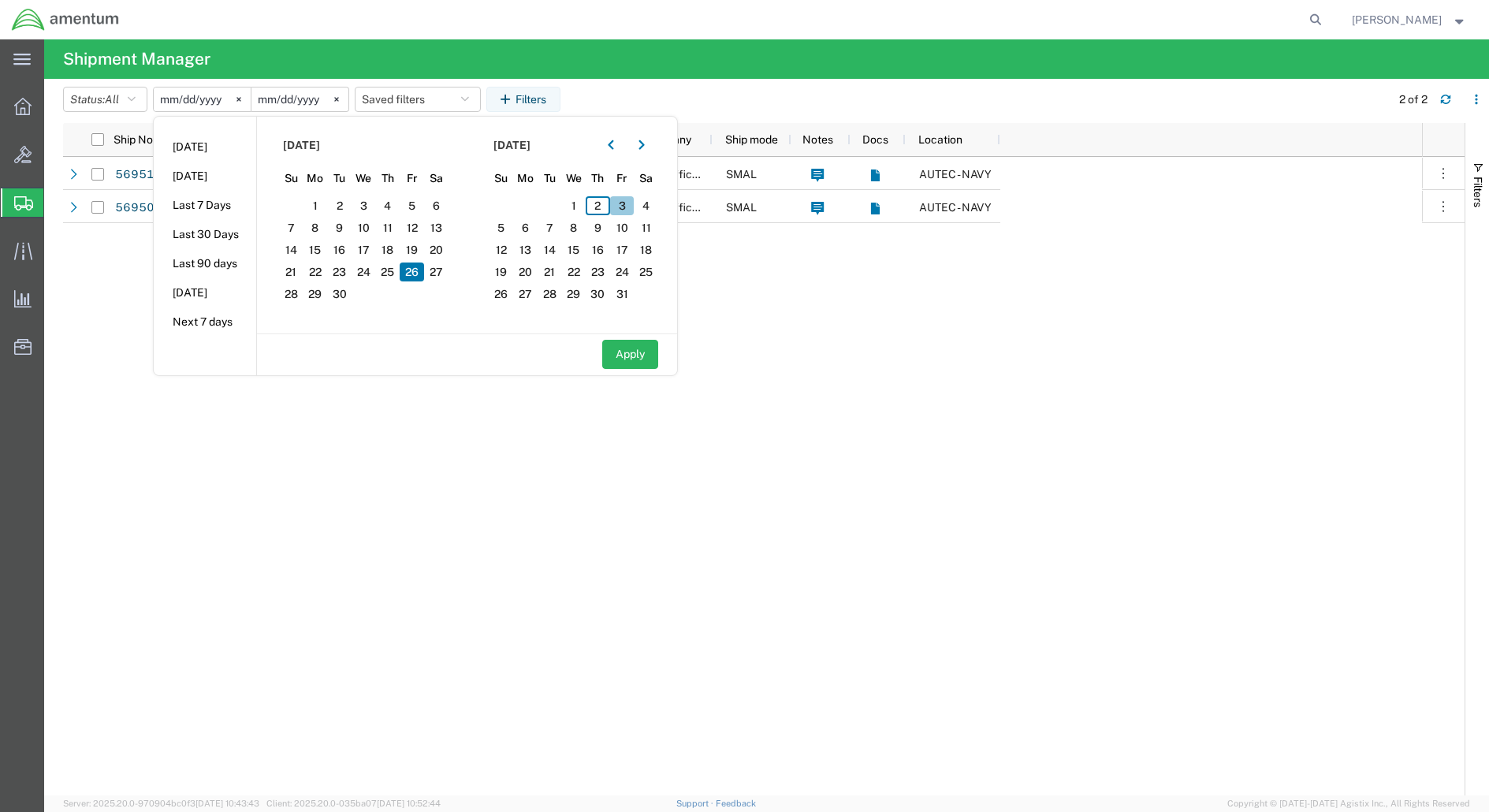
click at [625, 202] on span "3" at bounding box center [622, 206] width 24 height 19
click at [638, 350] on button "Apply" at bounding box center [630, 354] width 56 height 29
type input "[DATE]"
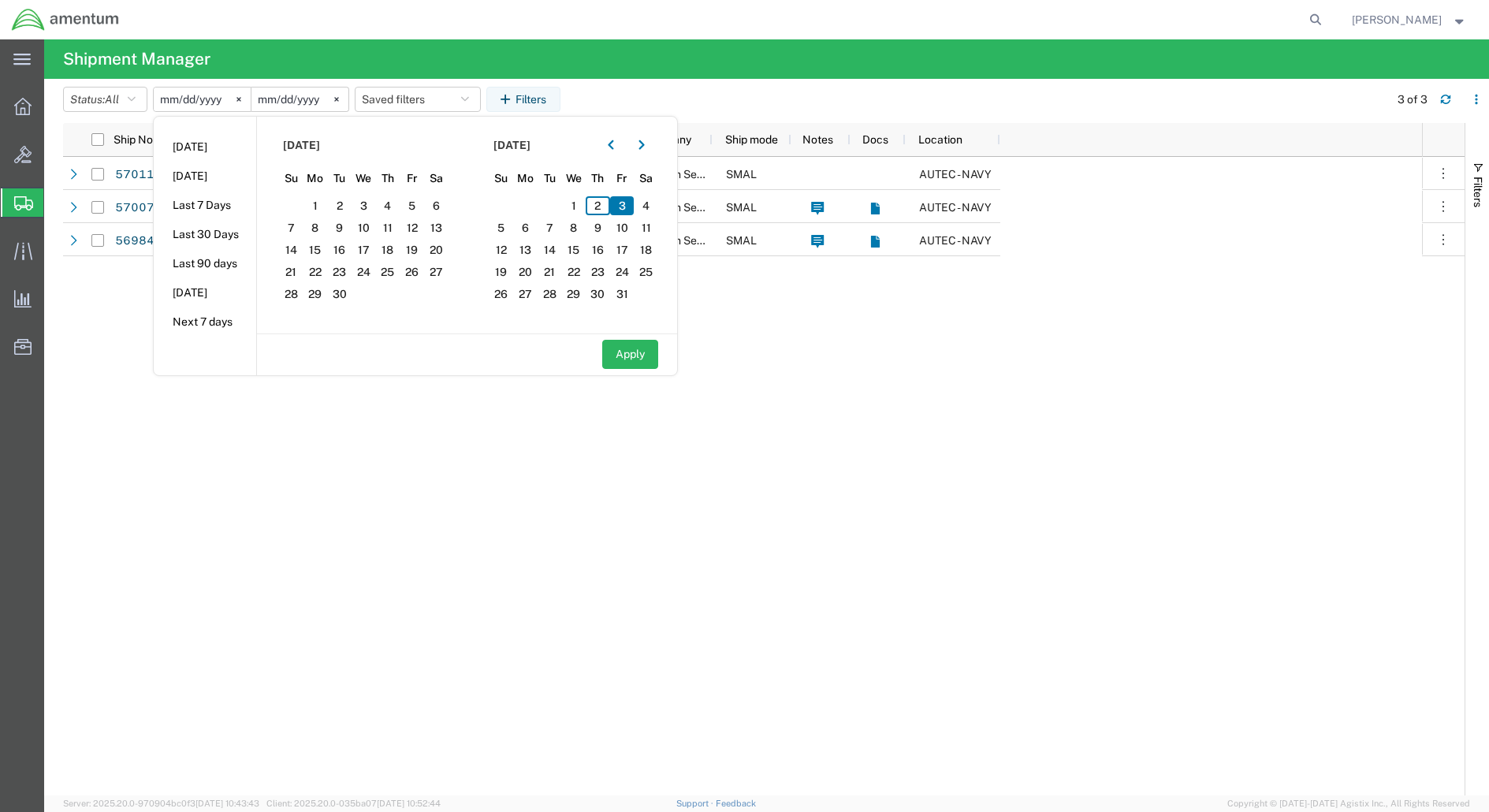
click at [915, 433] on div "Canceled Bendit_10-03-2025 10/03/2025 FedEx Office Print & Ship Center Amentum …" at bounding box center [814, 475] width 1213 height 638
click at [448, 521] on div "Canceled Bendit_10-03-2025 10/03/2025 FedEx Office Print & Ship Center Amentum …" at bounding box center [814, 475] width 1213 height 638
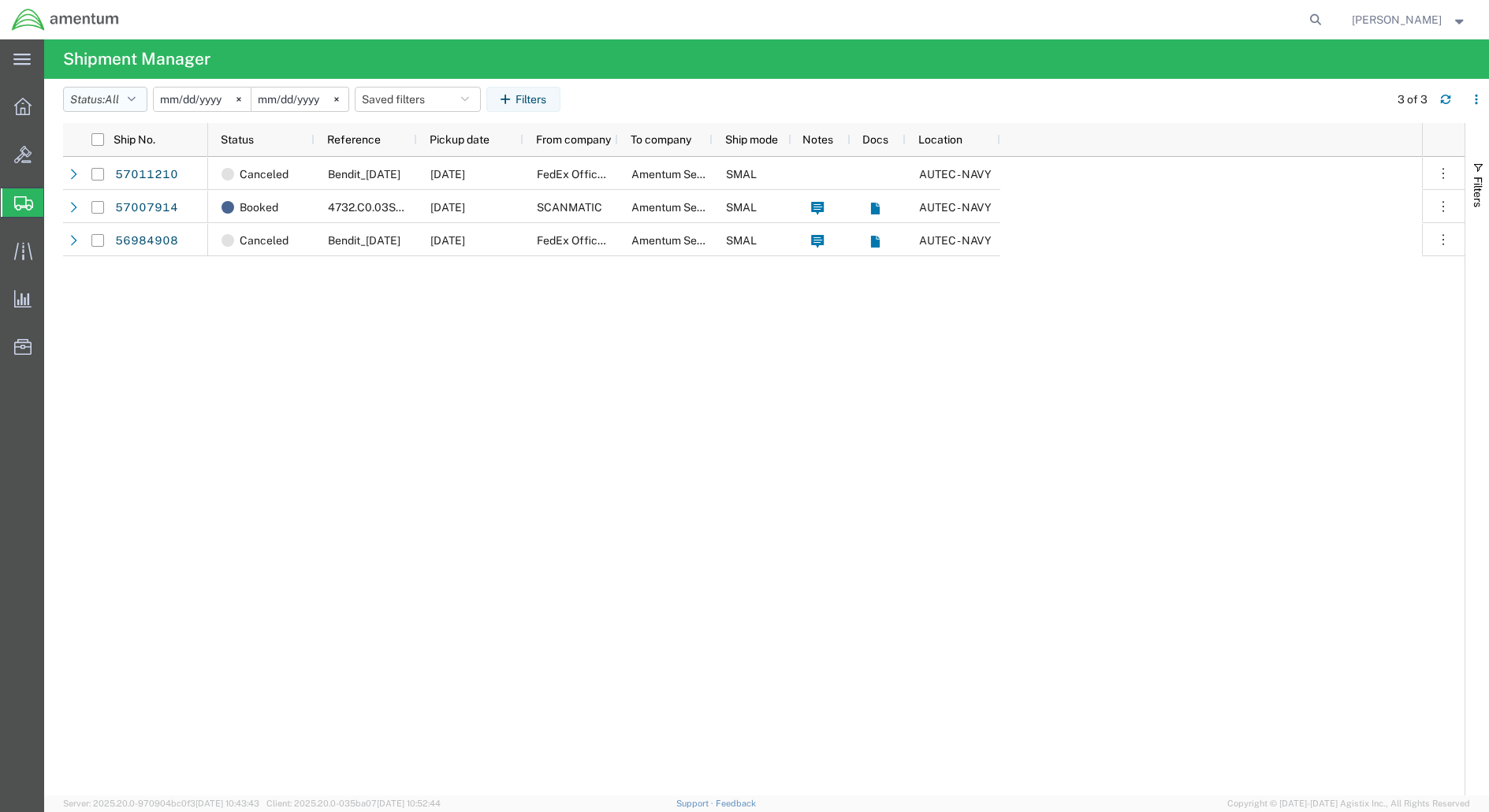
click at [136, 100] on icon "button" at bounding box center [131, 100] width 7 height 11
click at [114, 156] on span "Active" at bounding box center [156, 158] width 183 height 24
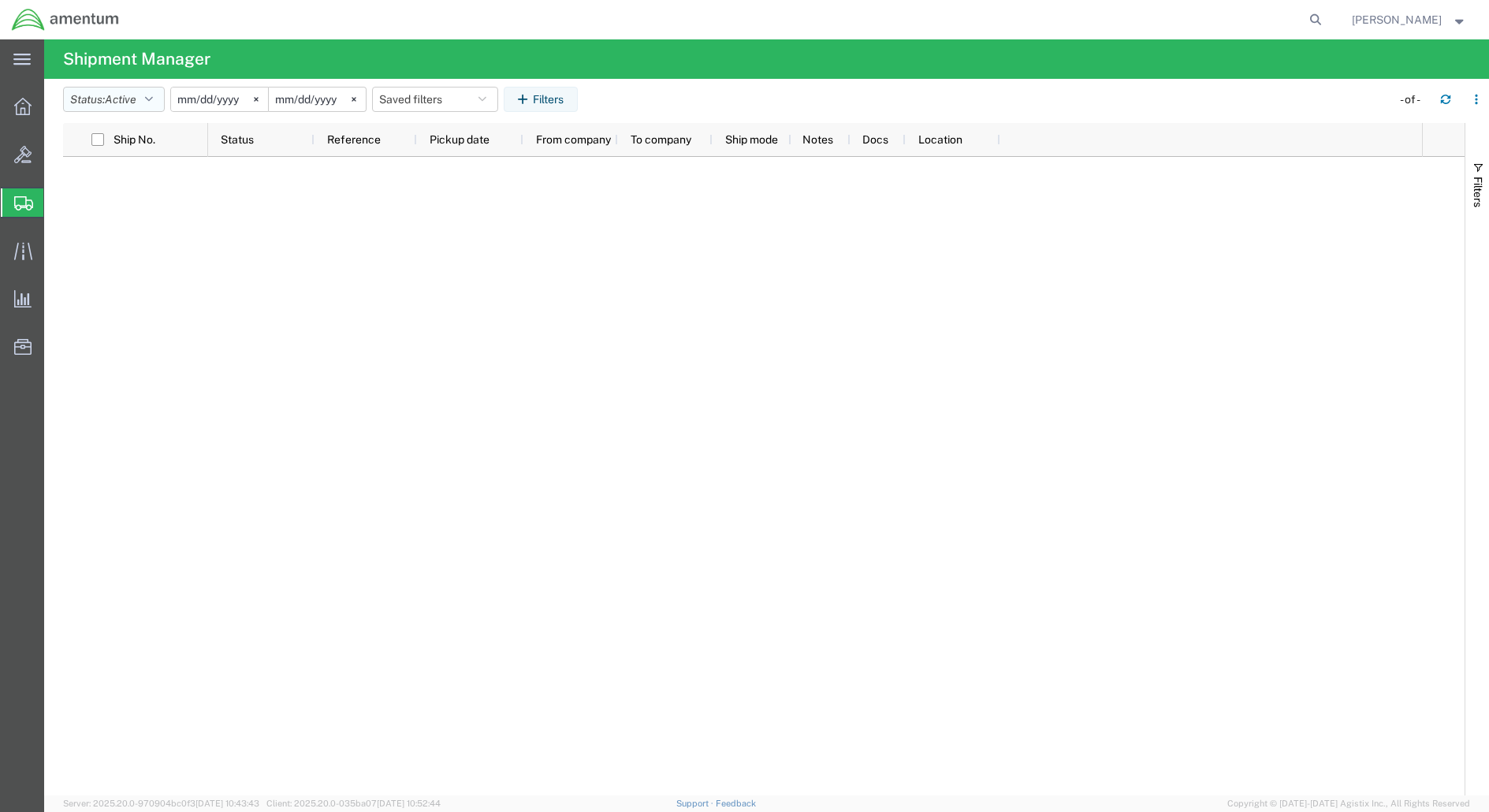
click at [130, 98] on span "Active" at bounding box center [121, 100] width 32 height 13
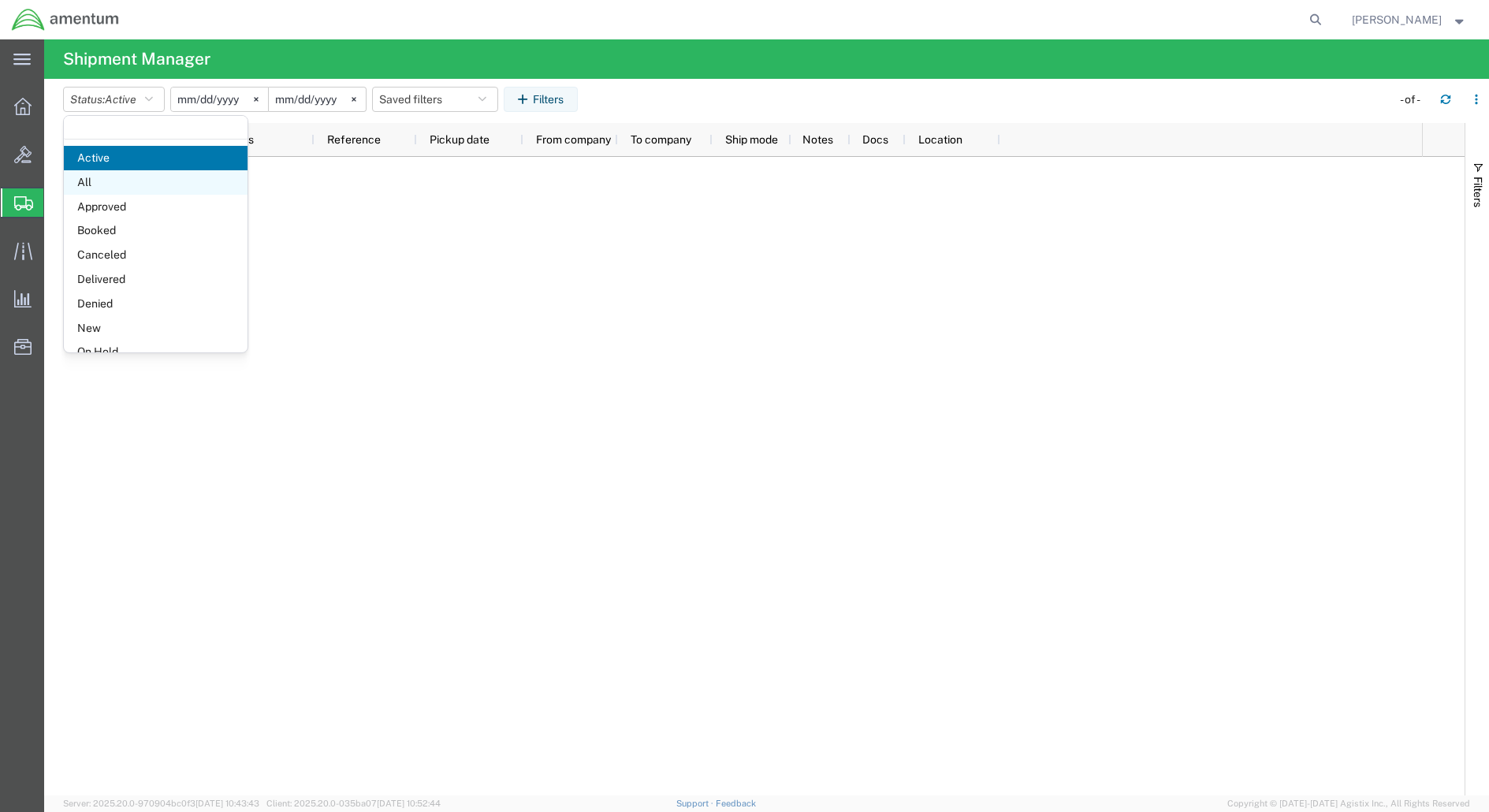
click at [110, 180] on span "All" at bounding box center [156, 183] width 183 height 24
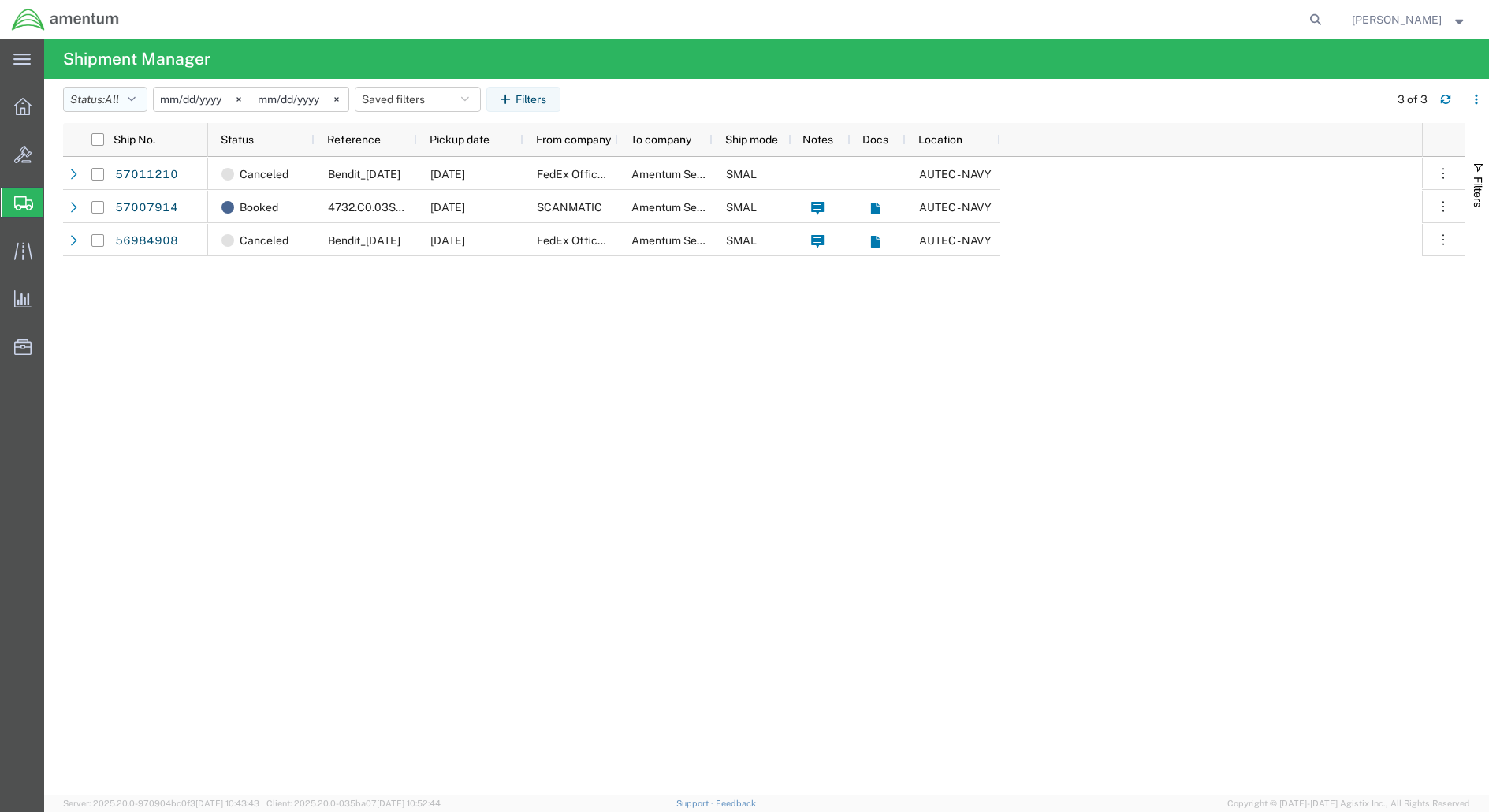
click at [125, 100] on button "Status: All" at bounding box center [105, 99] width 85 height 25
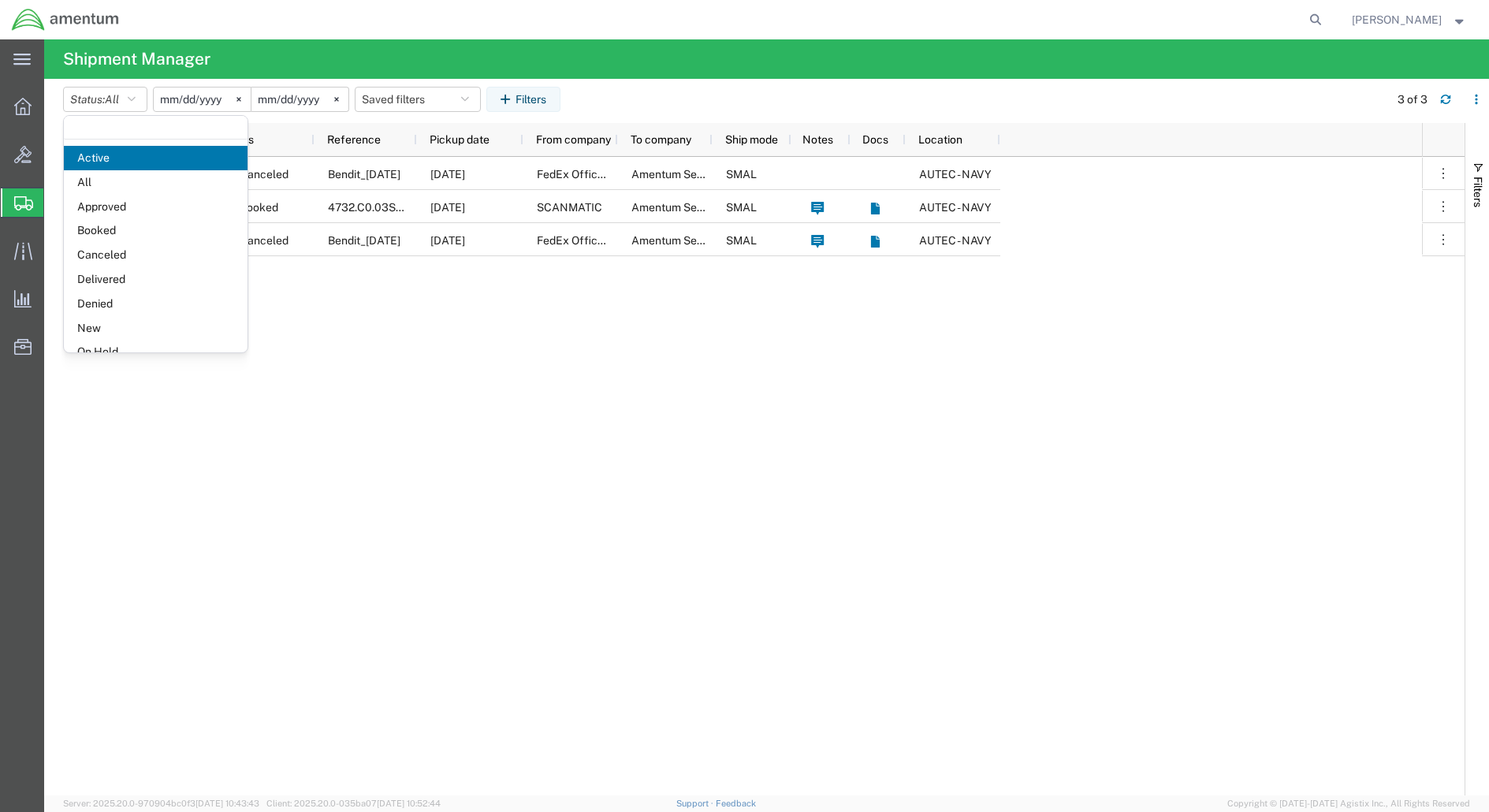
click at [188, 101] on input "[DATE]" at bounding box center [202, 99] width 97 height 23
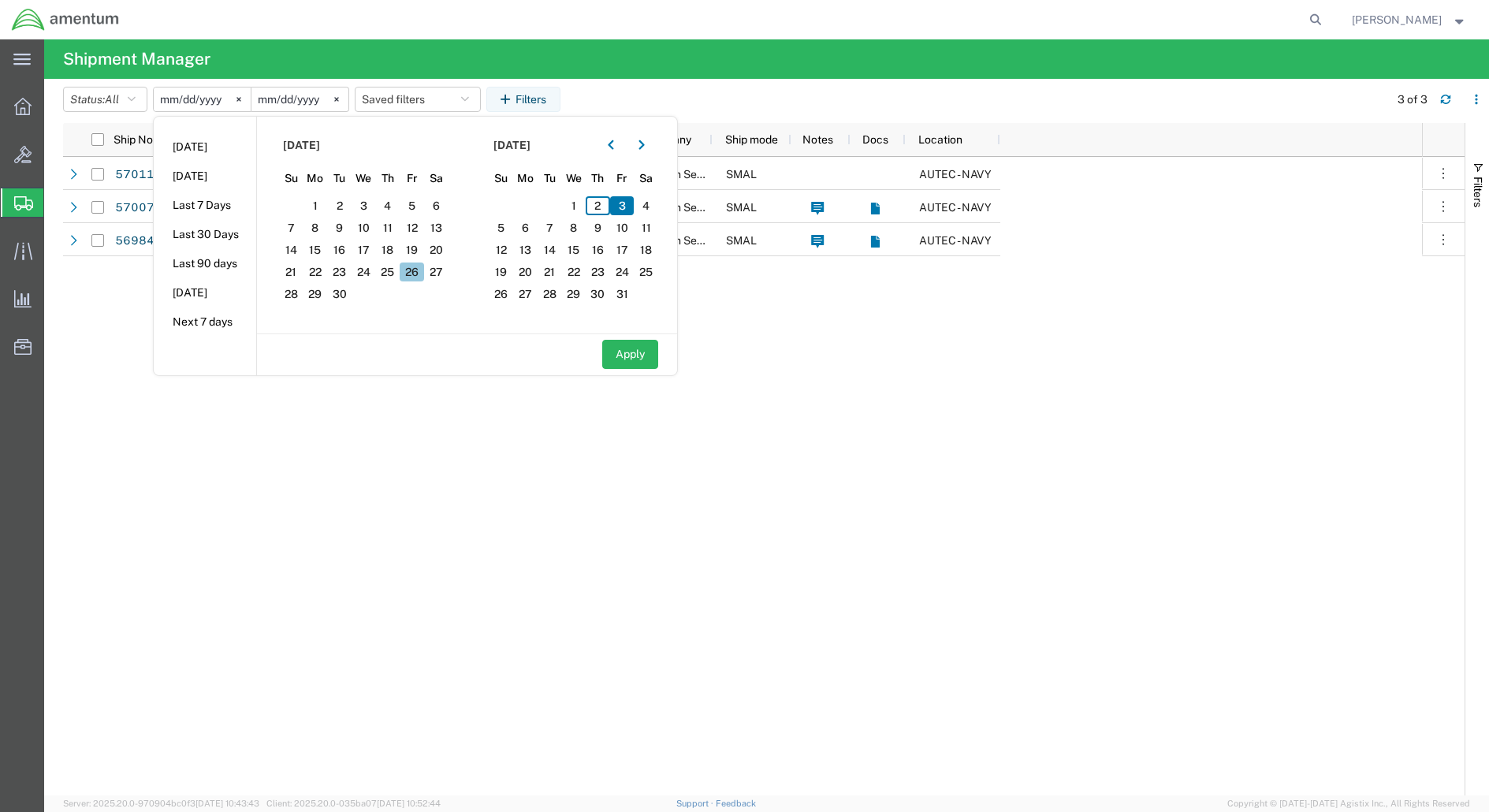
click at [414, 280] on span "26" at bounding box center [412, 272] width 24 height 19
click at [422, 275] on span "26" at bounding box center [412, 272] width 24 height 19
click at [637, 363] on button "Apply" at bounding box center [630, 354] width 56 height 29
type input "[DATE]"
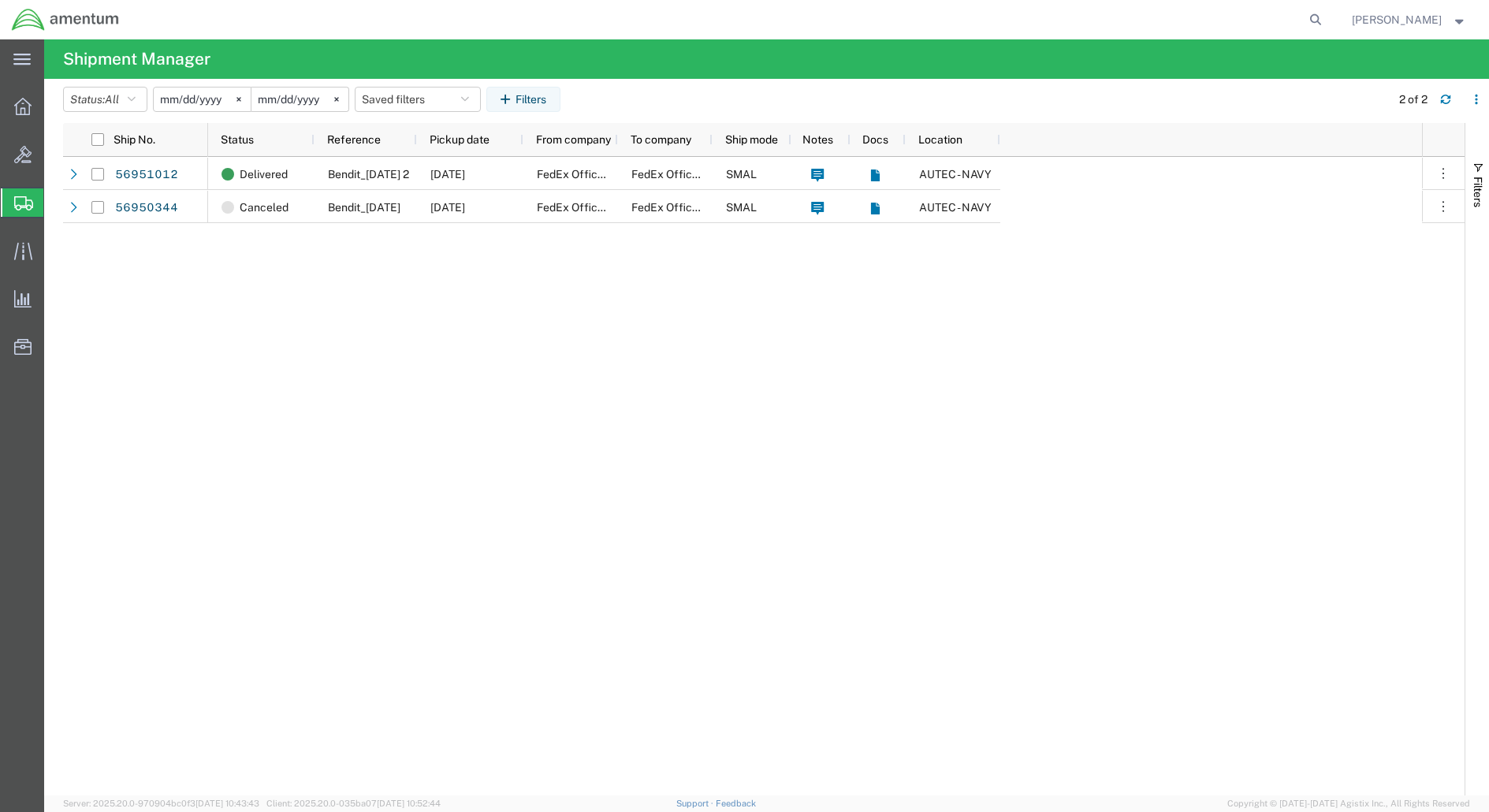
click at [202, 101] on input "[DATE]" at bounding box center [202, 99] width 97 height 23
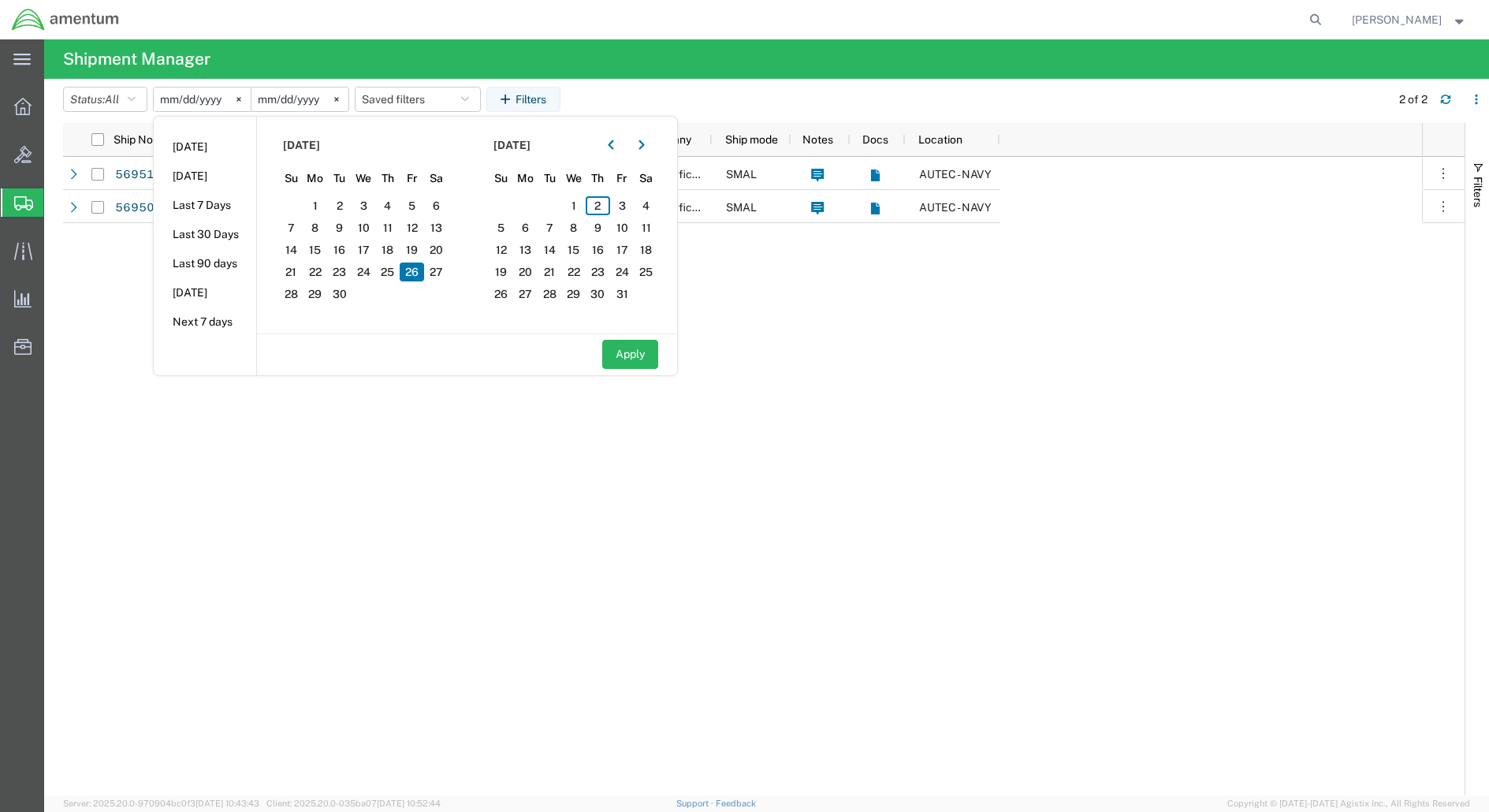
click at [345, 480] on div "Delivered Bendit_9-26-2025 2 09/26/2025 FedEx Office Print & Ship Center FedEx …" at bounding box center [814, 475] width 1213 height 638
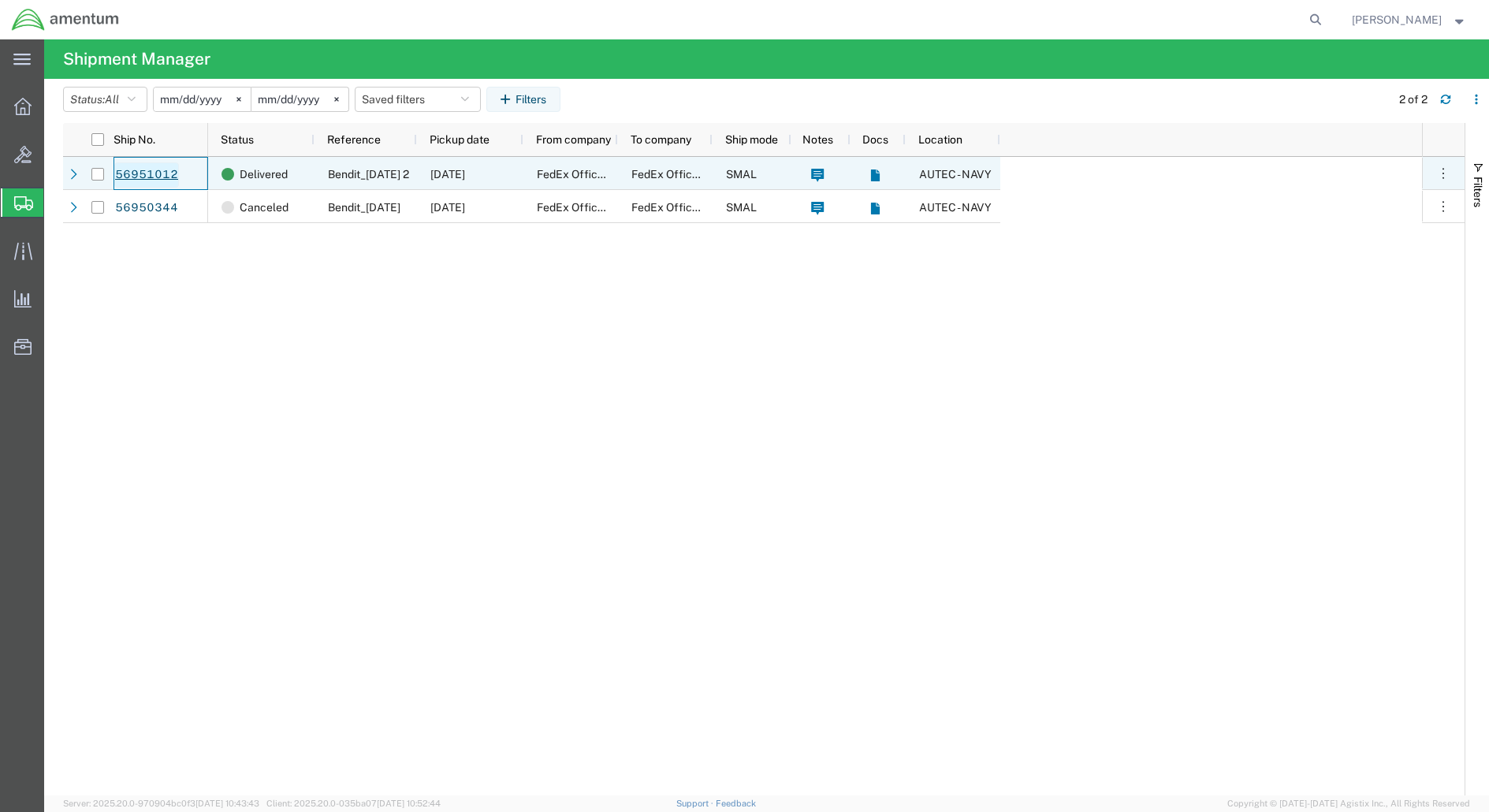
drag, startPoint x: 154, startPoint y: 177, endPoint x: 136, endPoint y: 170, distance: 19.3
click at [136, 170] on link "56951012" at bounding box center [146, 174] width 64 height 25
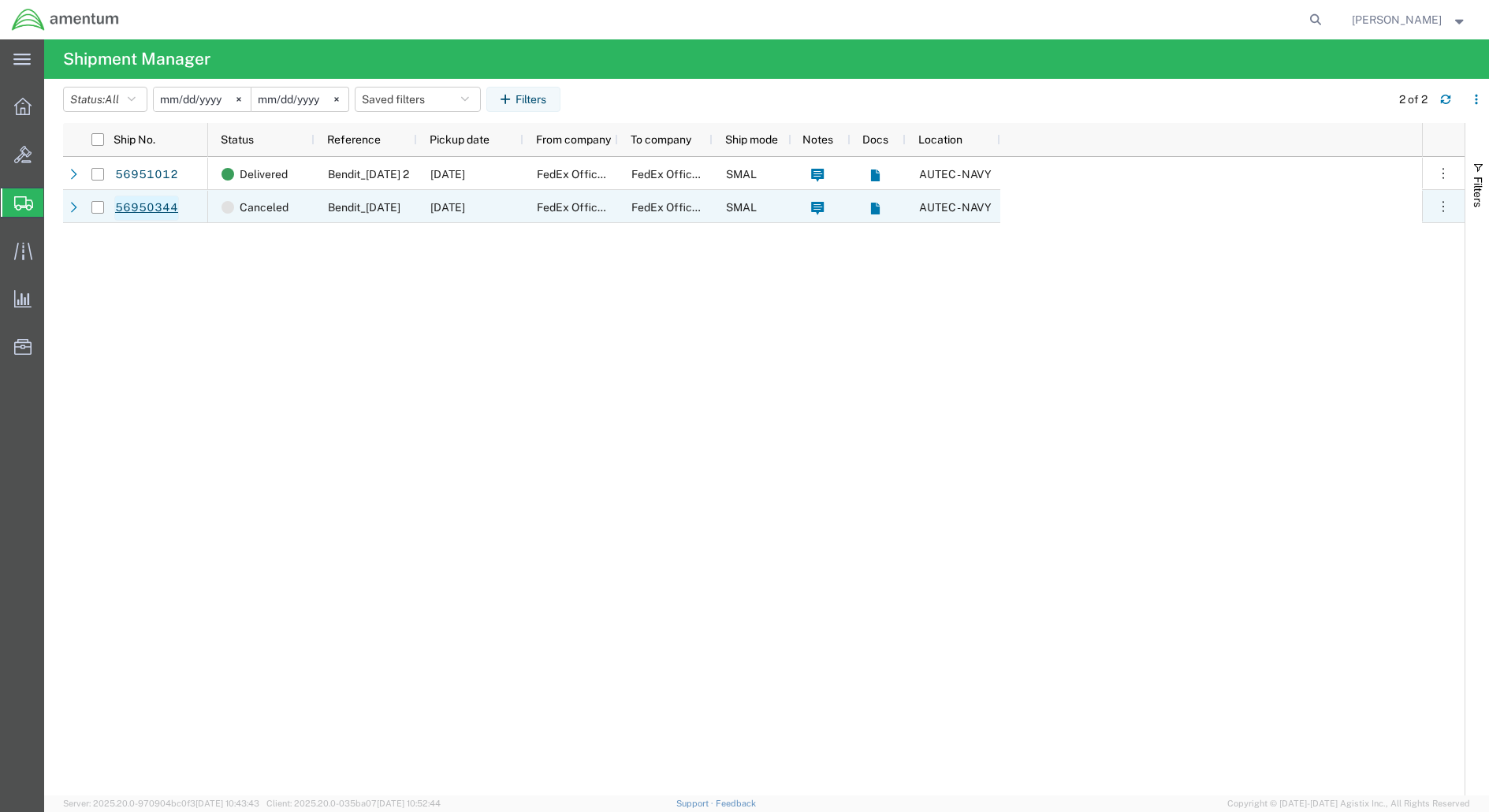
click at [141, 209] on link "56950344" at bounding box center [146, 208] width 64 height 25
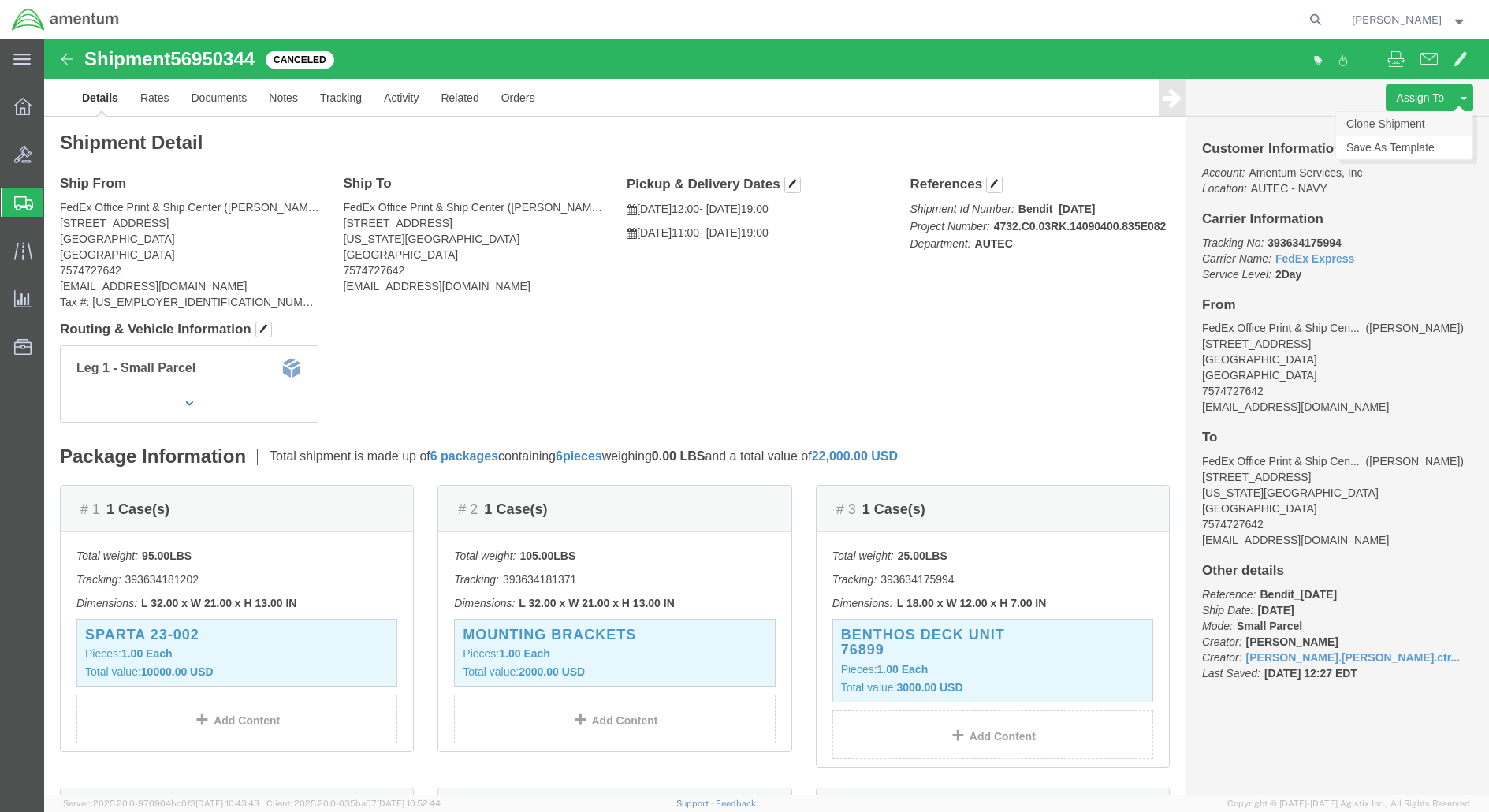
click link "Clone Shipment"
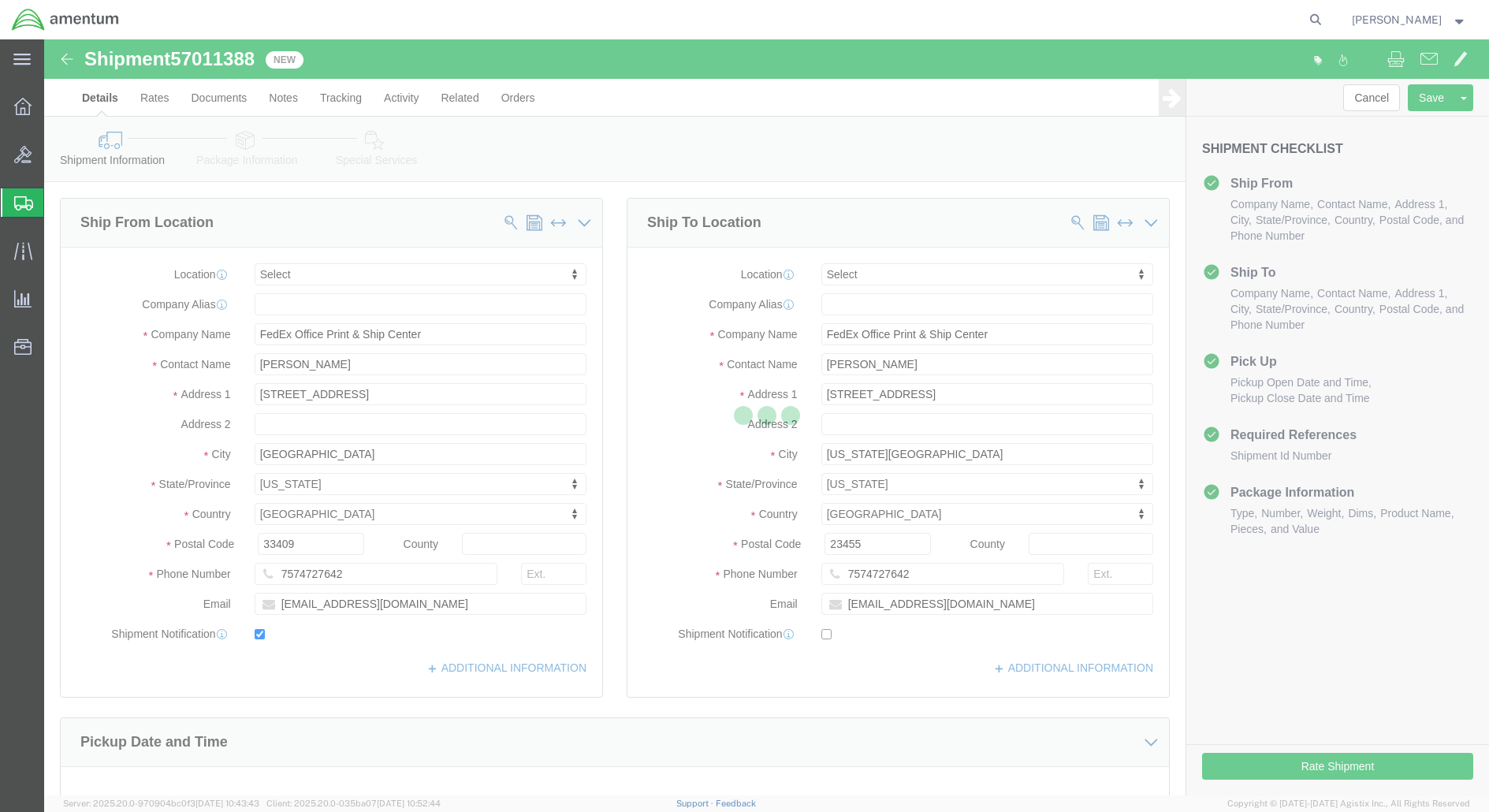
select select
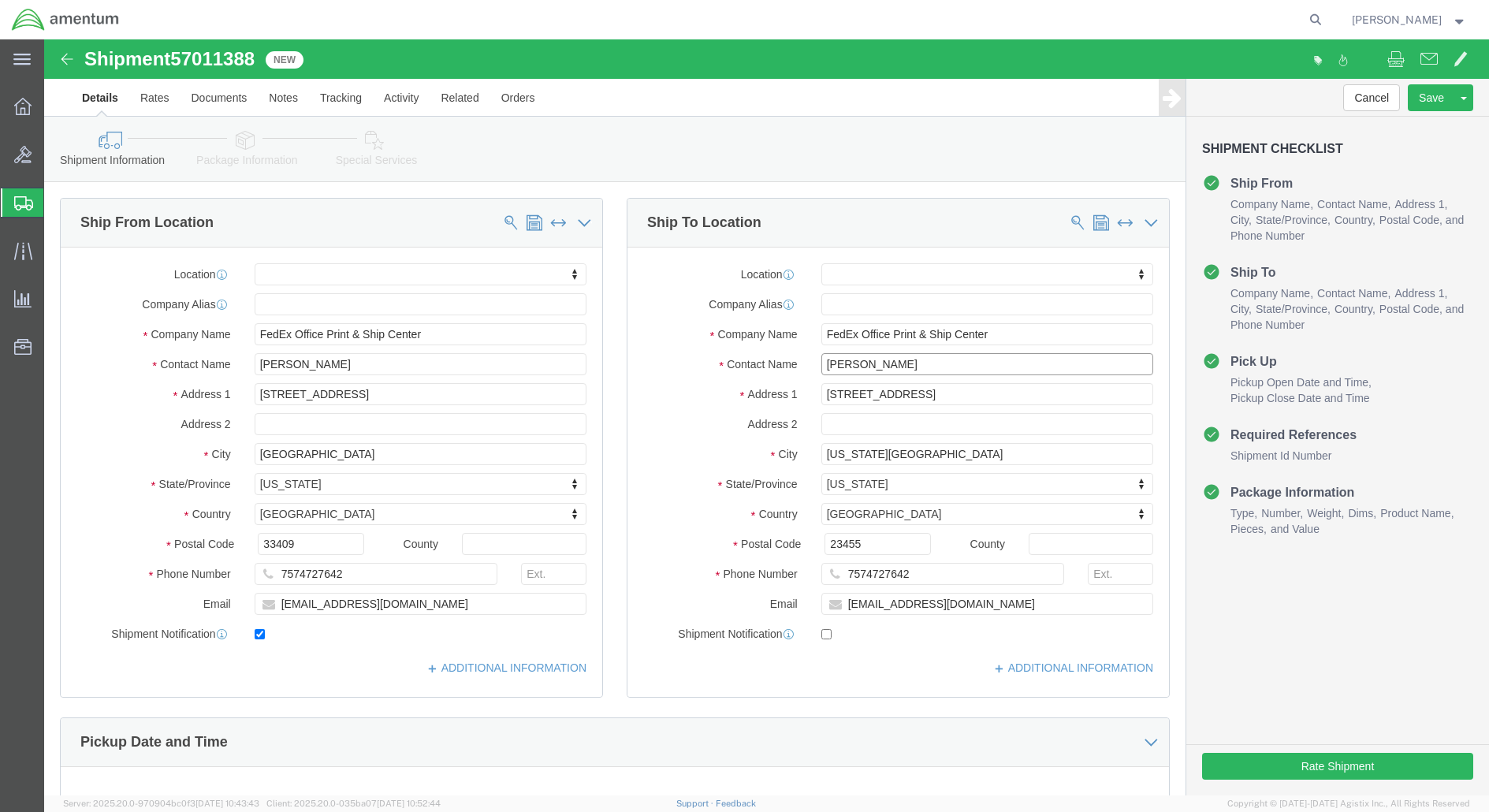
click input "[PERSON_NAME]"
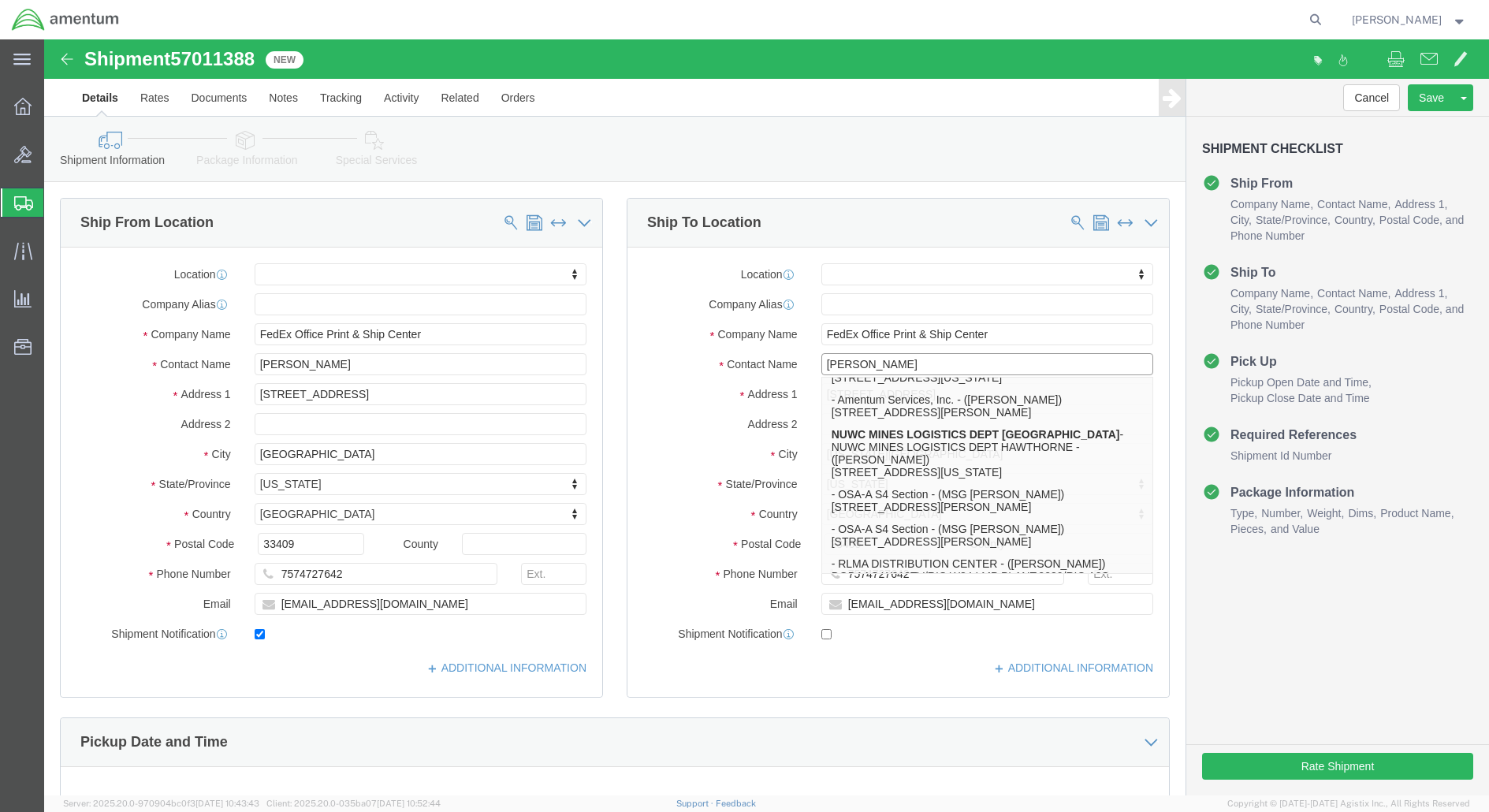
scroll to position [192, 0]
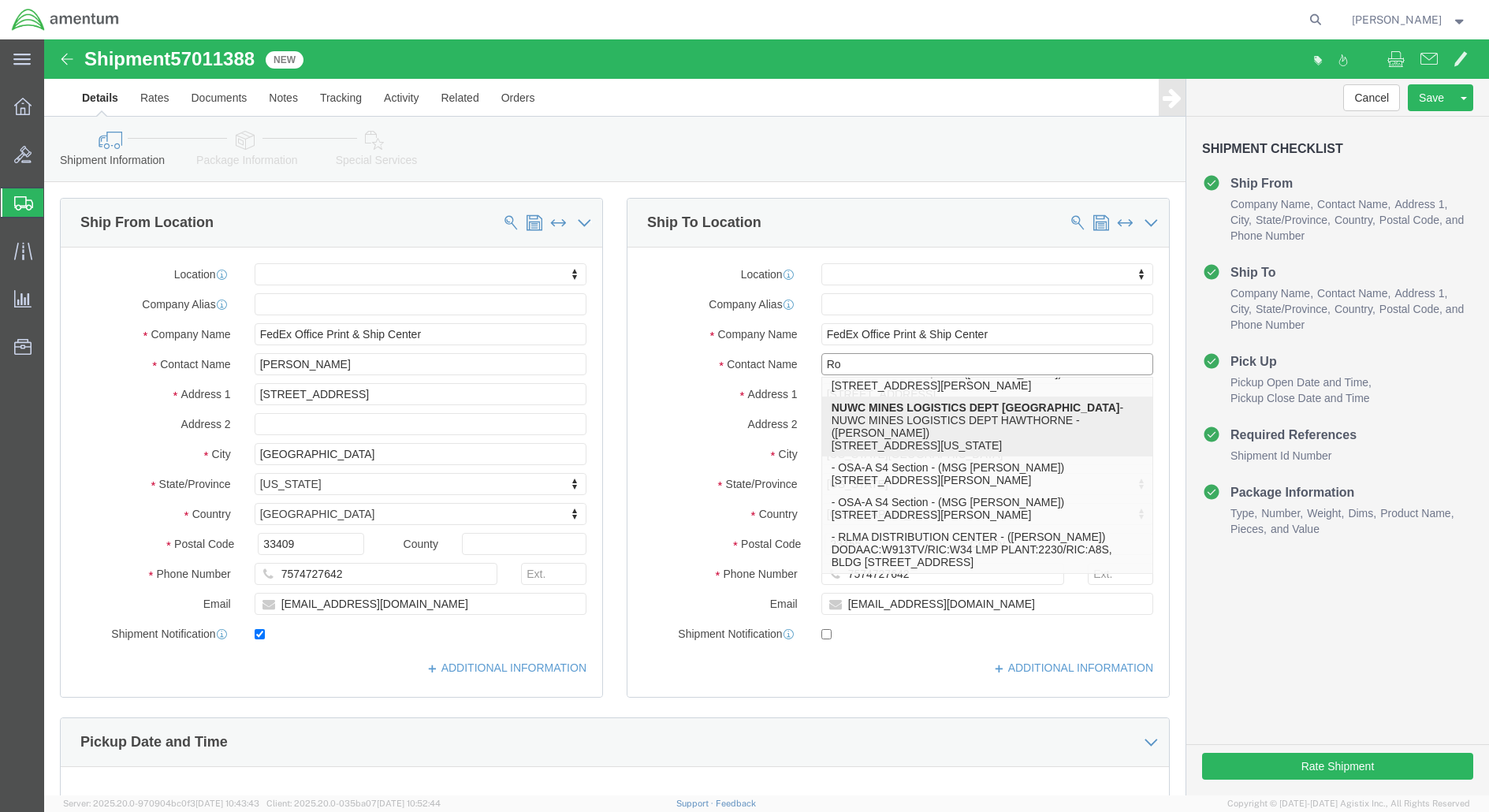
type input "R"
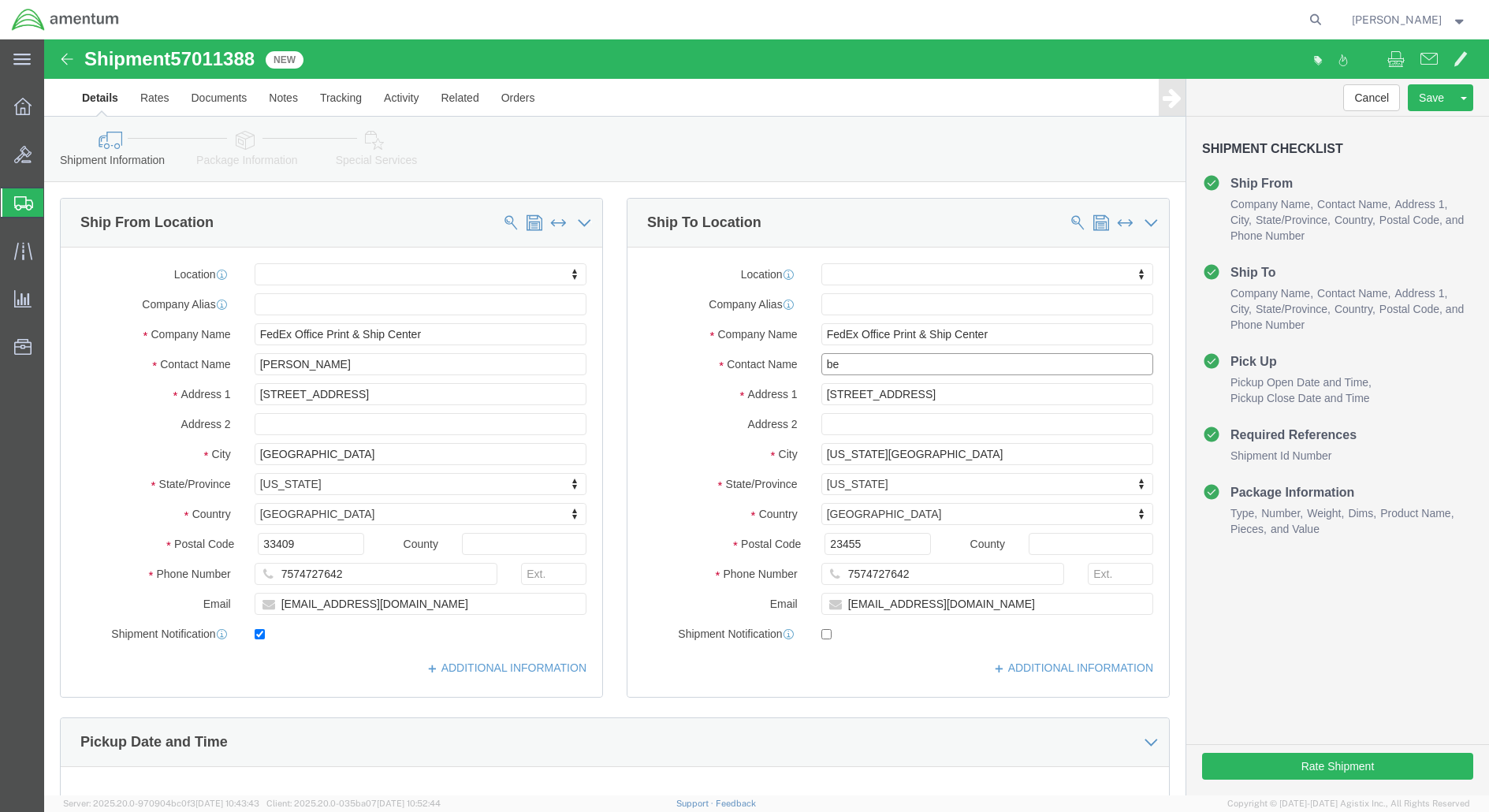
type input "b"
type input "usma"
click p "- Amentum Services, Inc. - (Paul Usma) 801 Clematis St, Suite 1, NUWC DET AUTEC…"
select select
type input "Amentum Services, Inc."
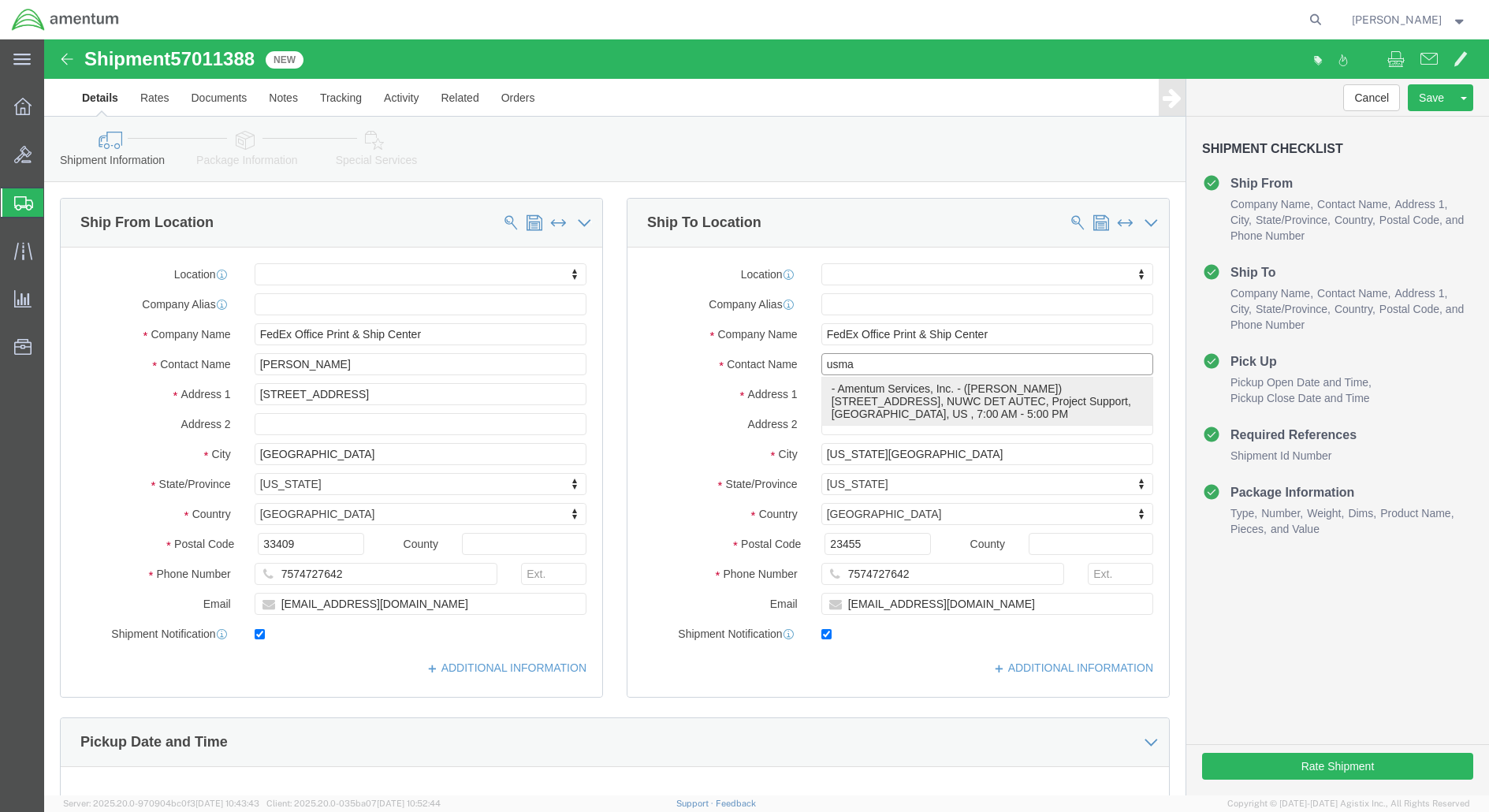
type input "[PERSON_NAME]"
type input "801 Clematis St, Suite 1"
type input "NUWC DET AUTEC, Project Support"
type input "[GEOGRAPHIC_DATA]"
type input "33401"
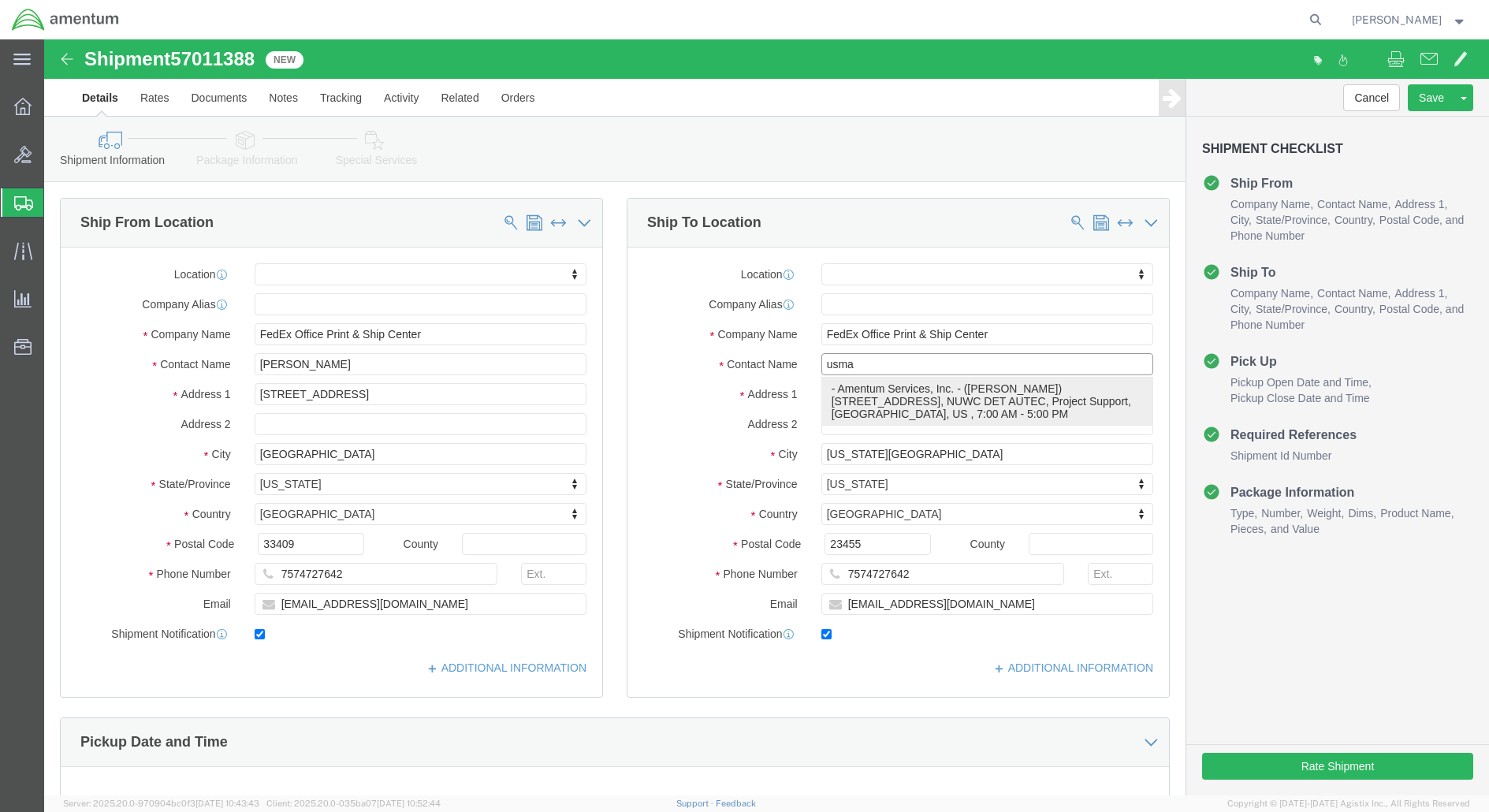
type input "561-671-2715"
type input "[PERSON_NAME][EMAIL_ADDRESS][PERSON_NAME][DOMAIN_NAME]"
checkbox input "true"
select select "FL"
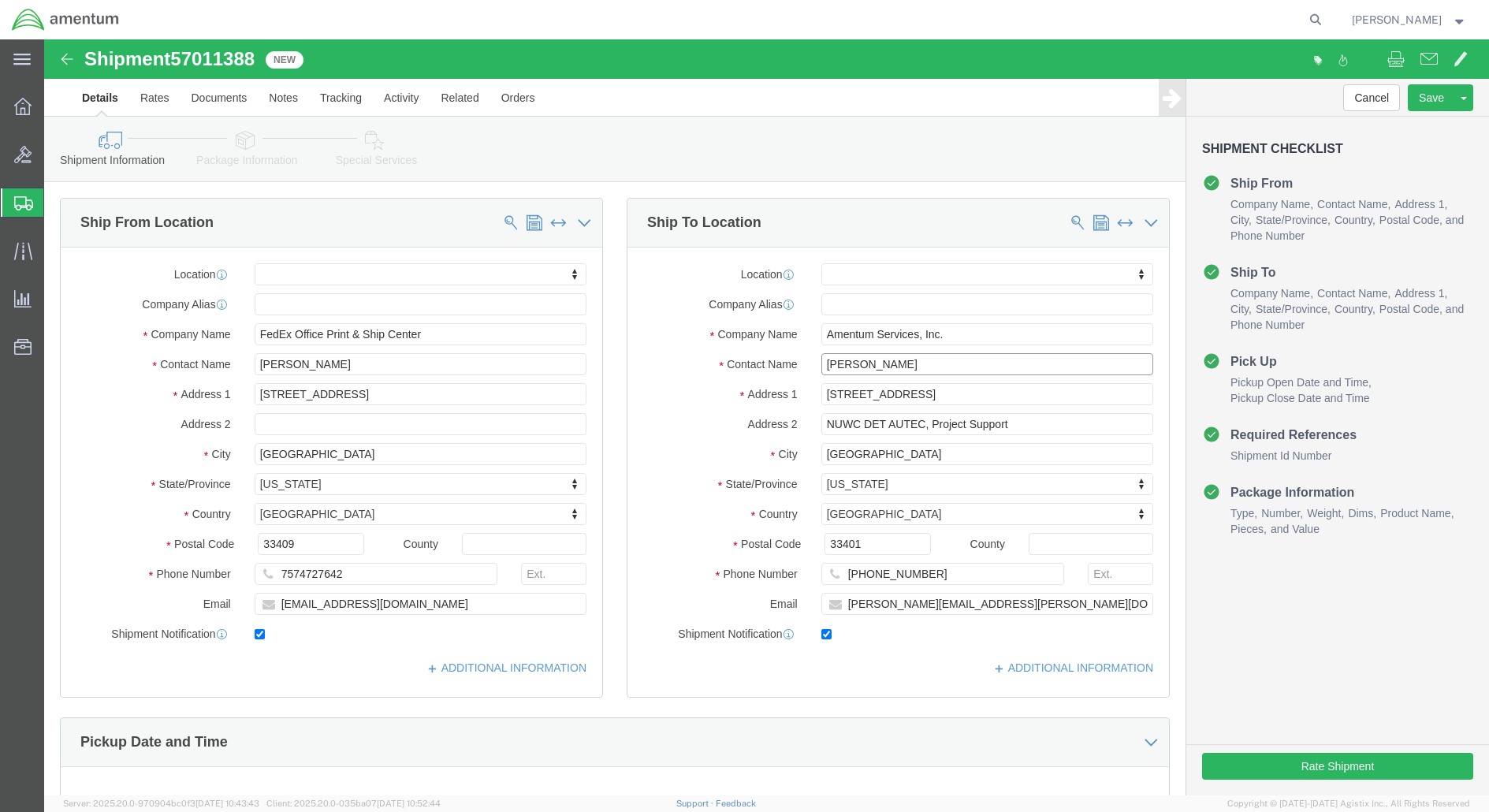
drag, startPoint x: 850, startPoint y: 323, endPoint x: 697, endPoint y: 320, distance: 153.0
click div "Contact Name Paul Usma usma"
type input "R"
